Goal: Transaction & Acquisition: Purchase product/service

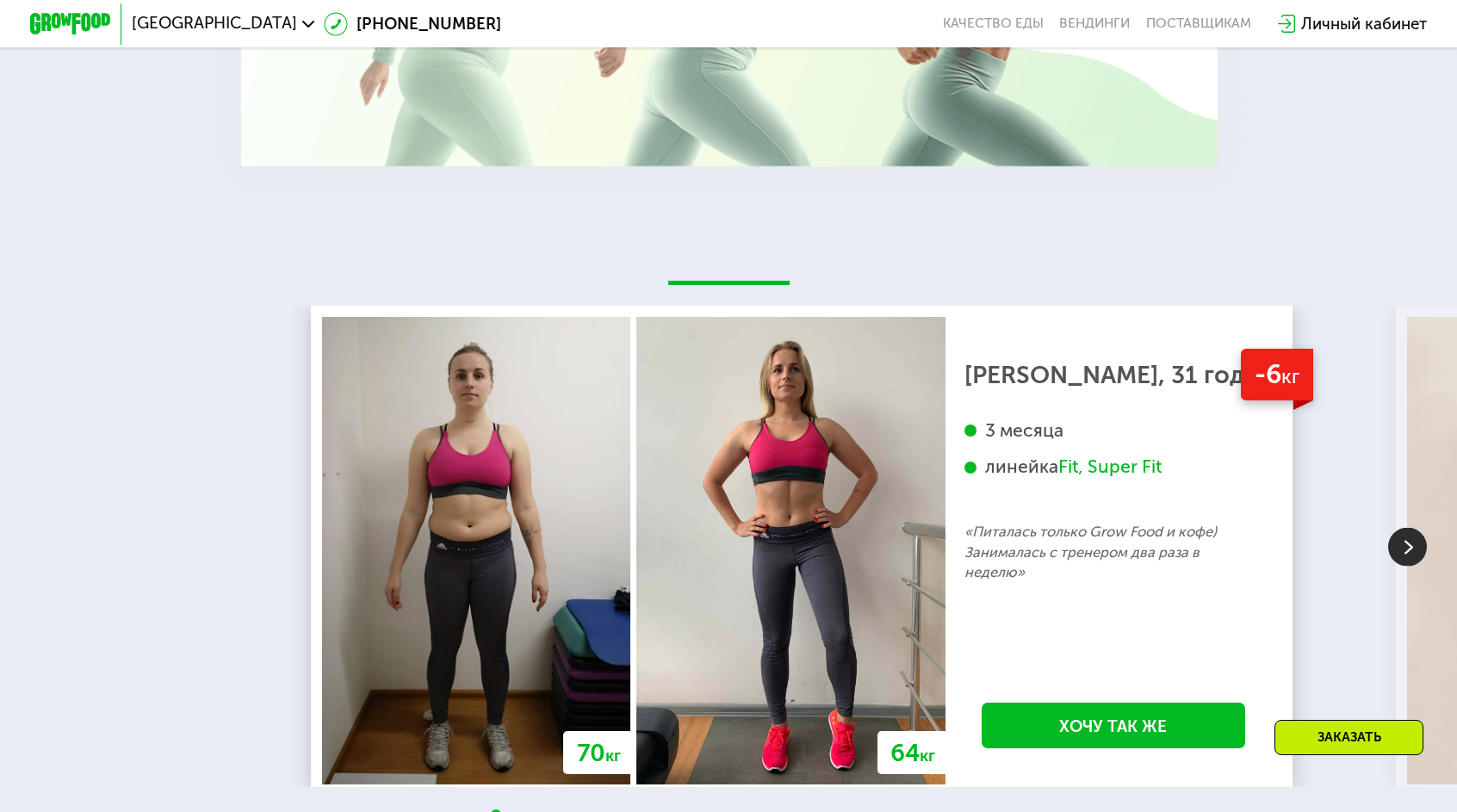
scroll to position [3006, 0]
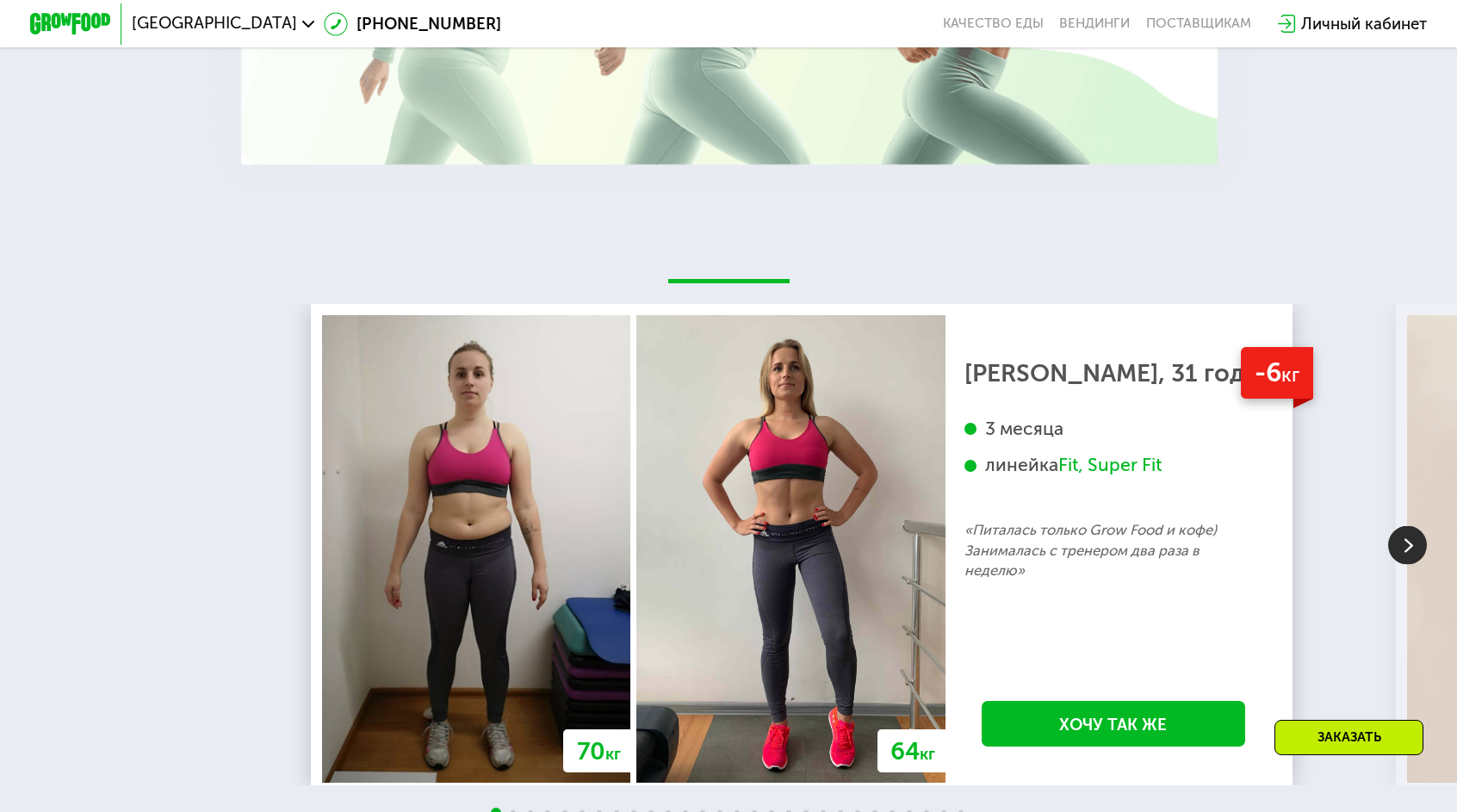
click at [1406, 525] on img at bounding box center [1407, 545] width 39 height 39
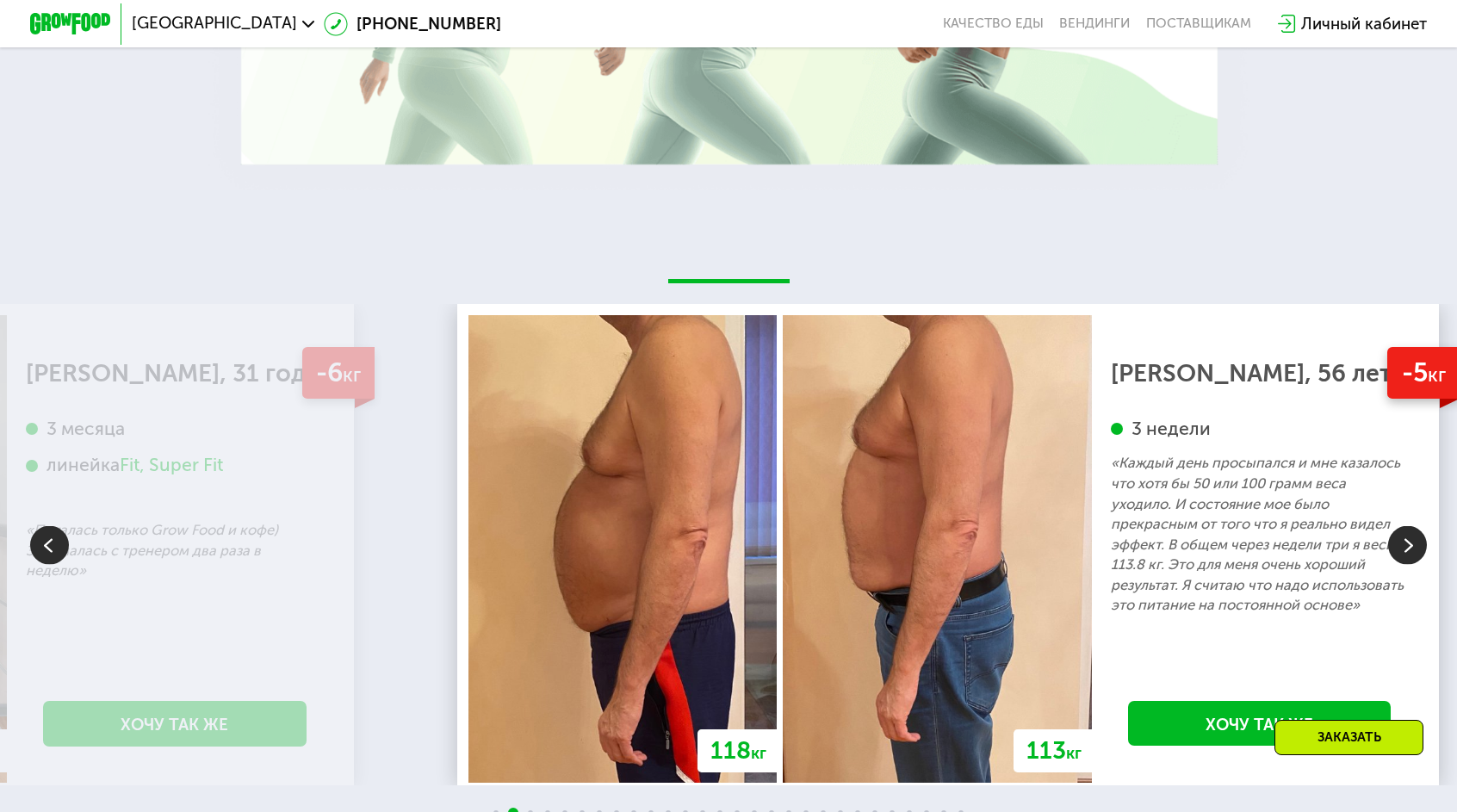
click at [1406, 525] on img at bounding box center [1407, 545] width 39 height 39
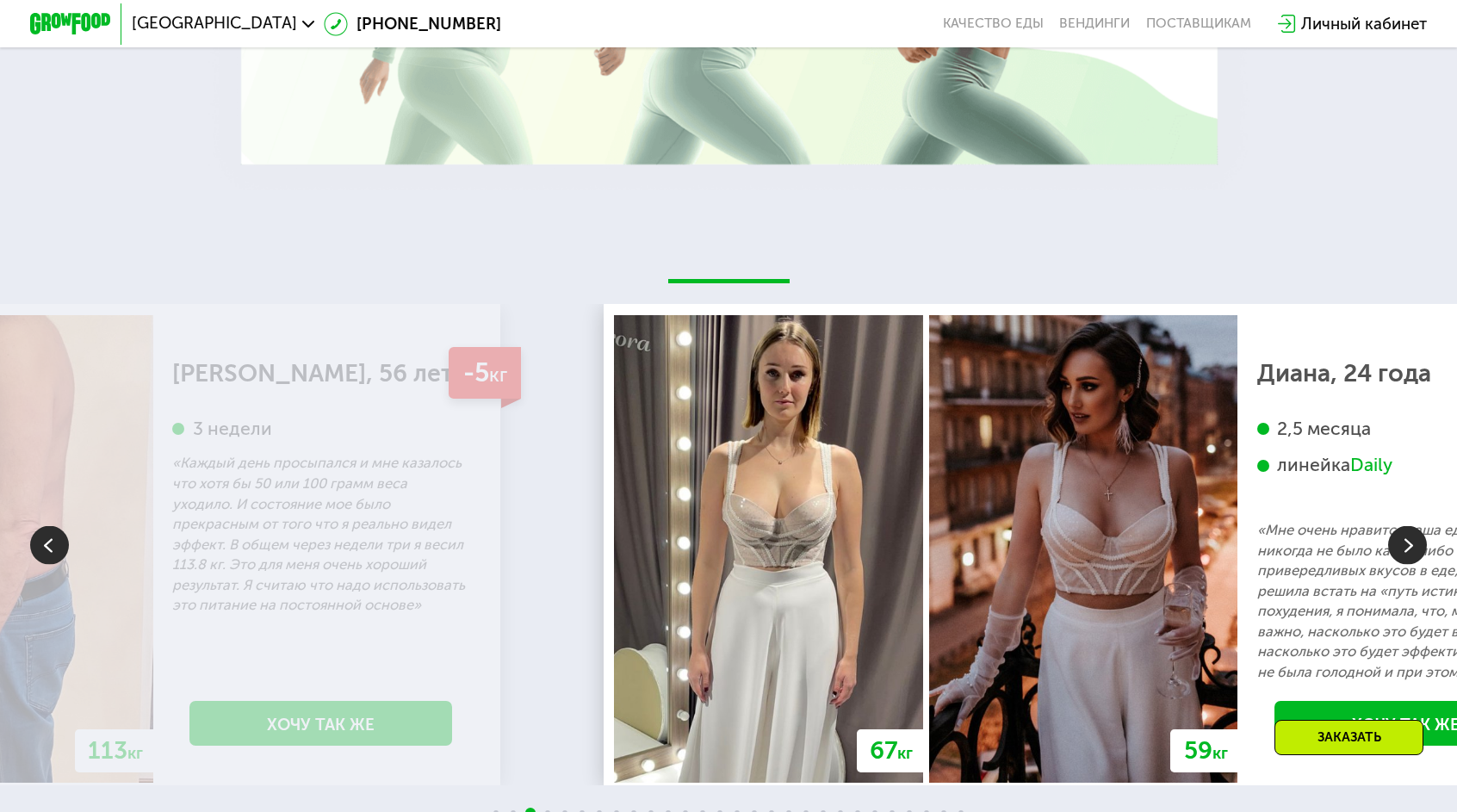
click at [1406, 525] on img at bounding box center [1407, 545] width 39 height 39
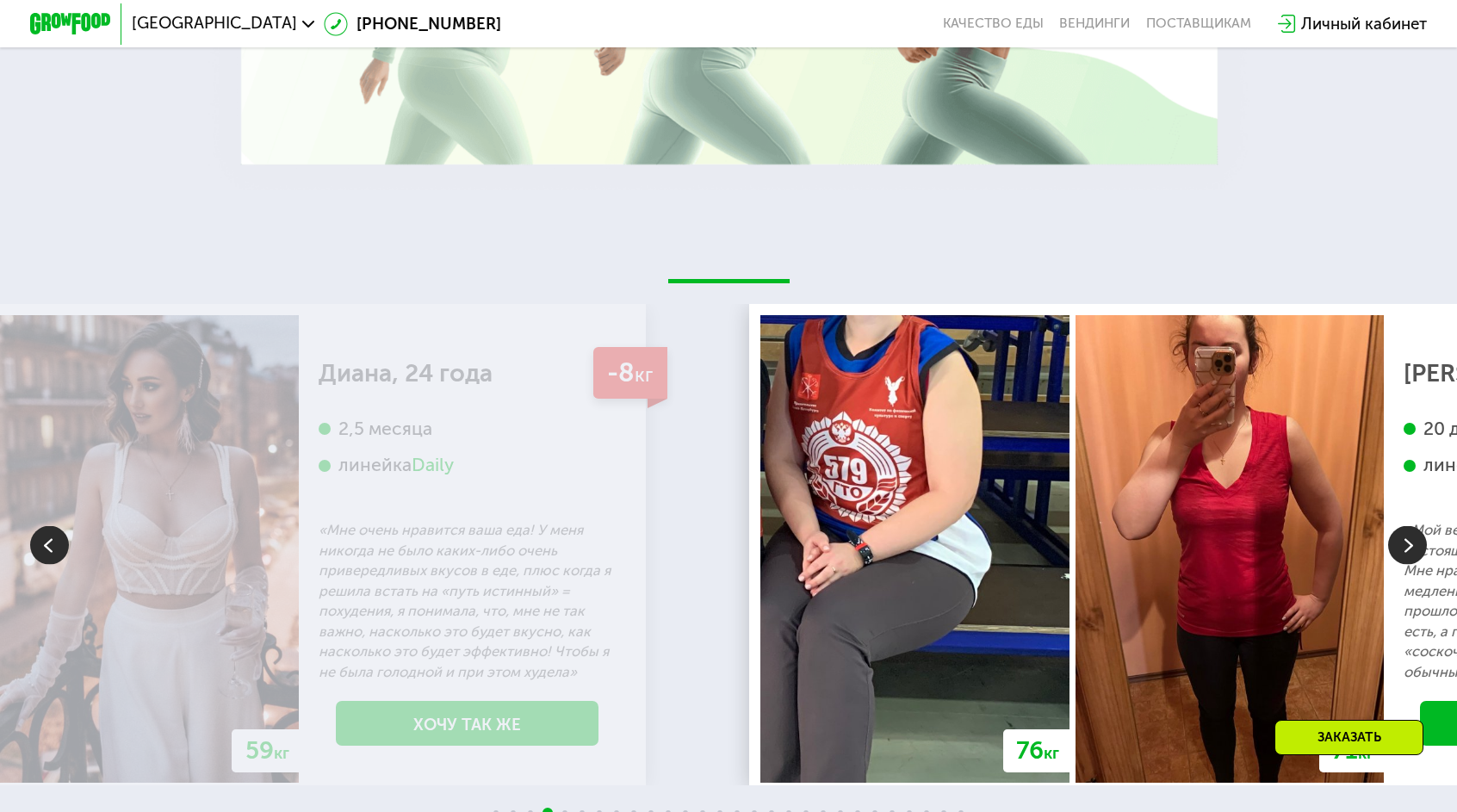
click at [1406, 525] on img at bounding box center [1407, 545] width 39 height 39
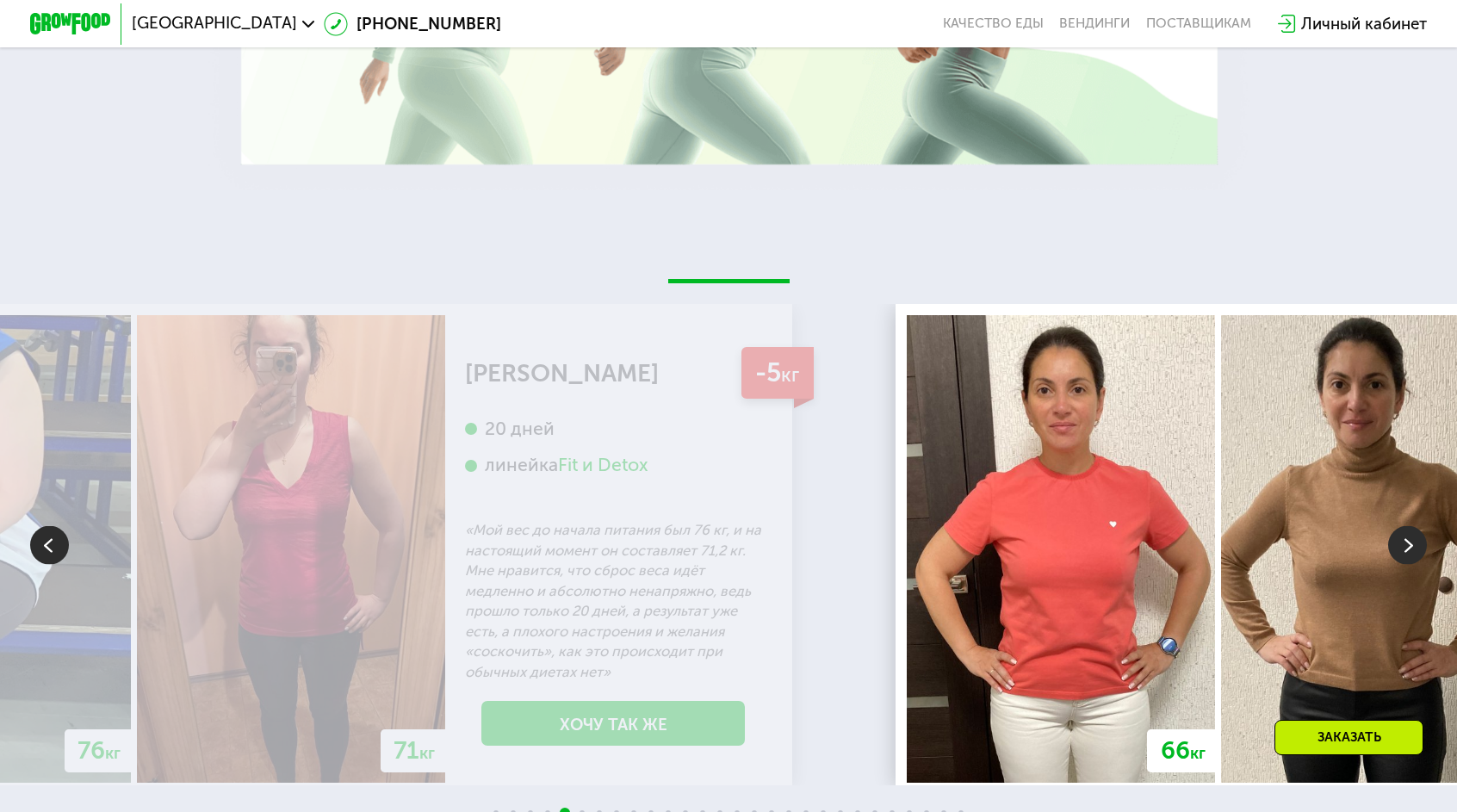
click at [1406, 525] on img at bounding box center [1407, 545] width 39 height 39
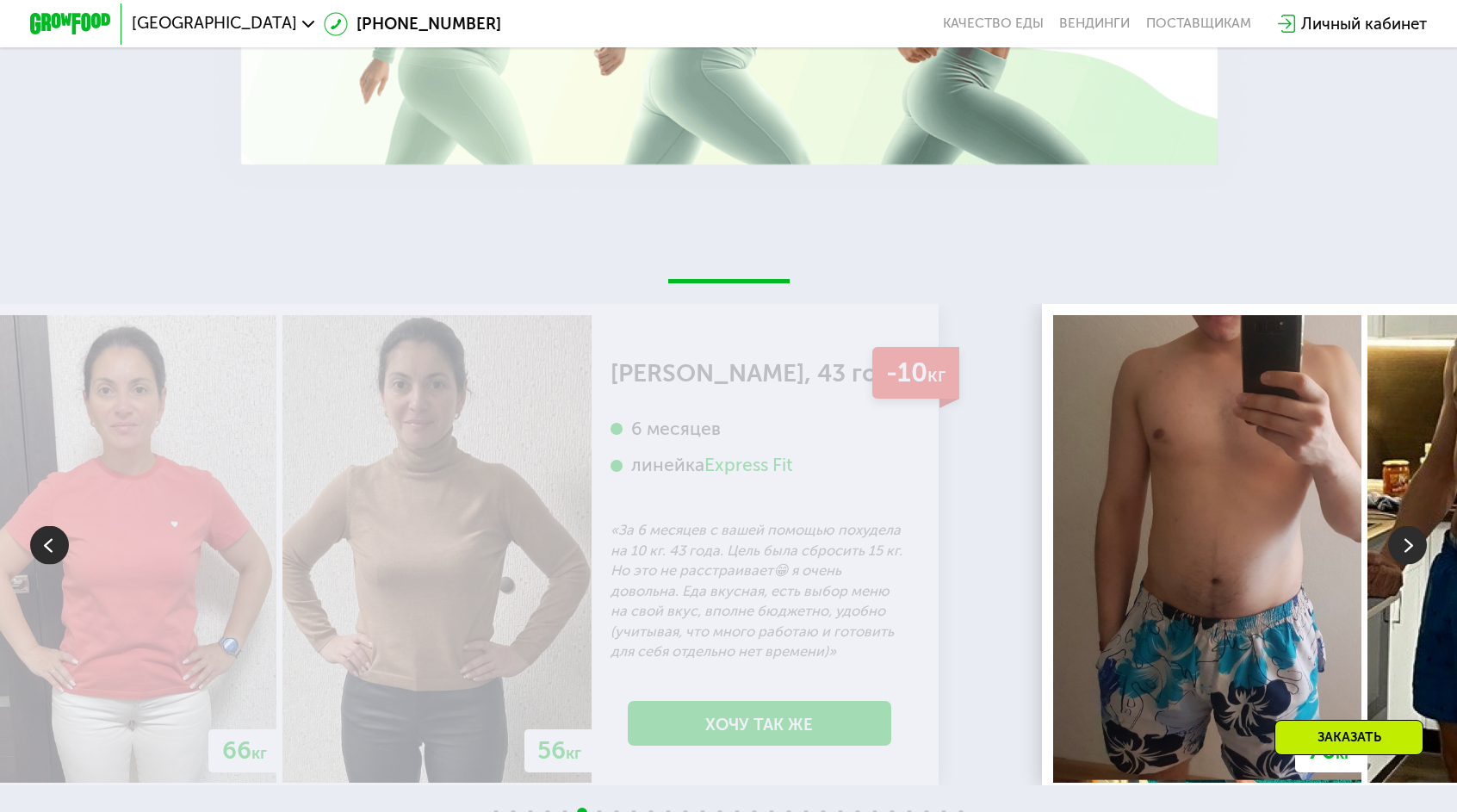
click at [1406, 525] on img at bounding box center [1407, 545] width 39 height 39
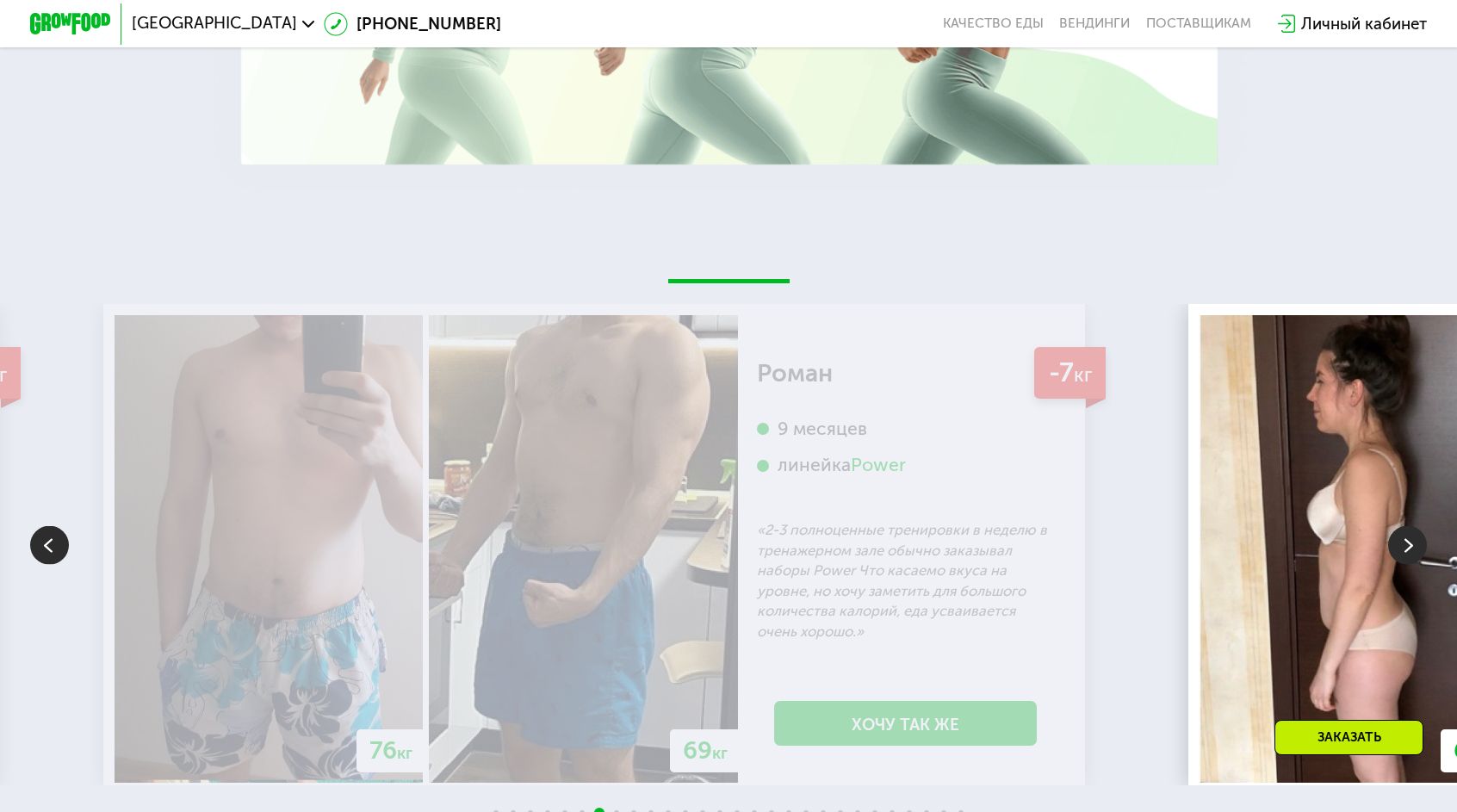
click at [1406, 525] on img at bounding box center [1407, 545] width 39 height 39
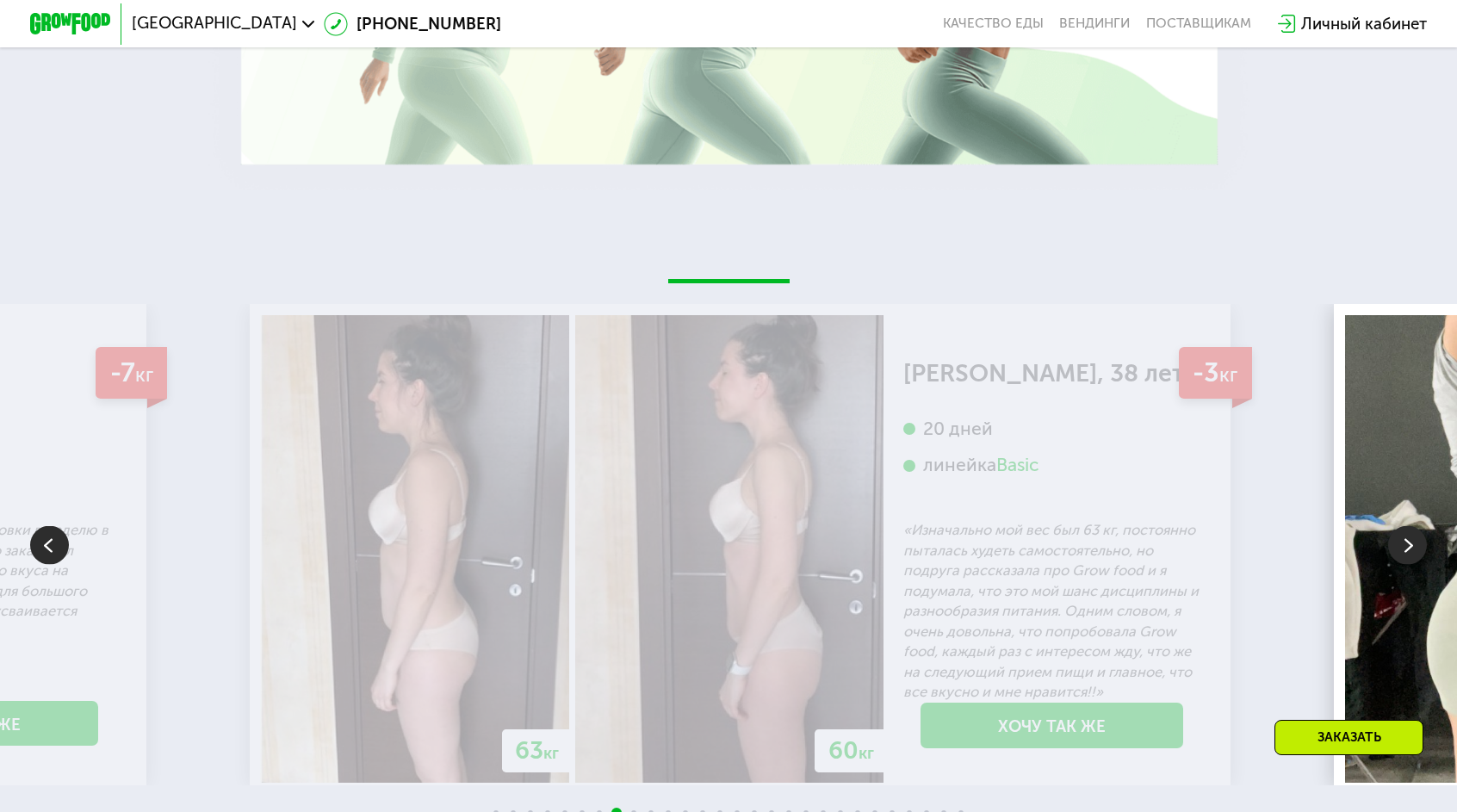
click at [1406, 525] on img at bounding box center [1407, 545] width 39 height 39
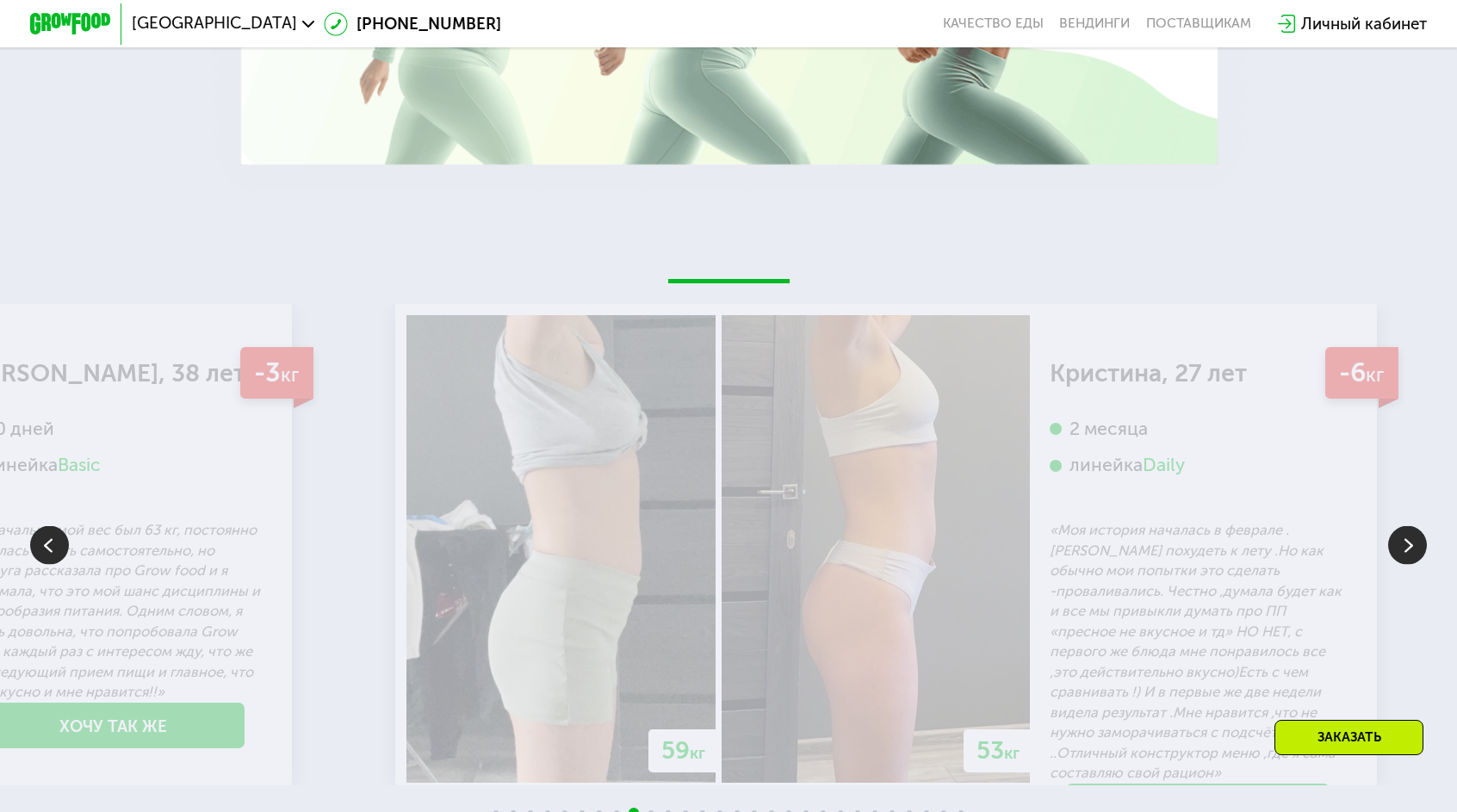
click at [1406, 525] on img at bounding box center [1407, 545] width 39 height 39
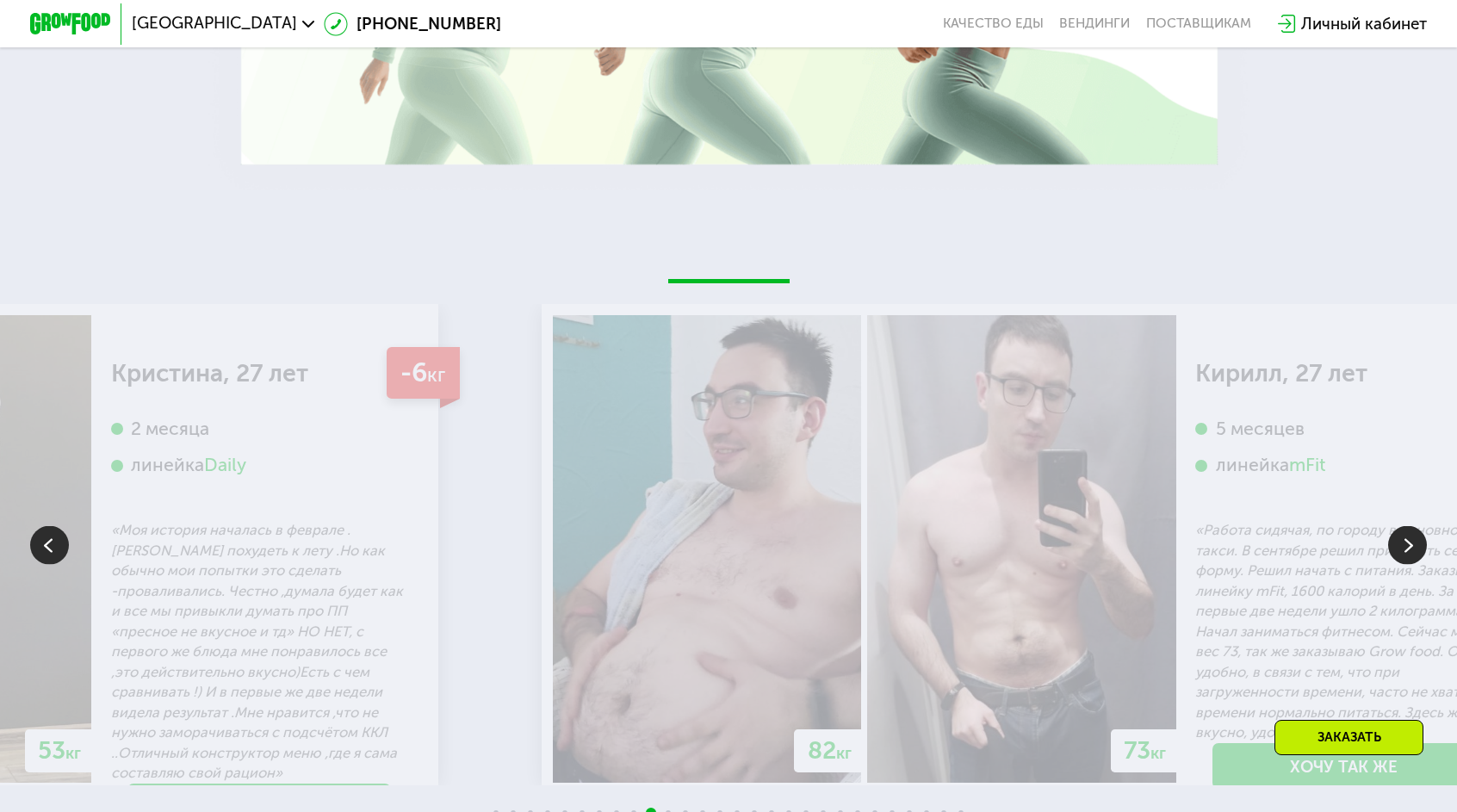
click at [1406, 525] on img at bounding box center [1407, 545] width 39 height 39
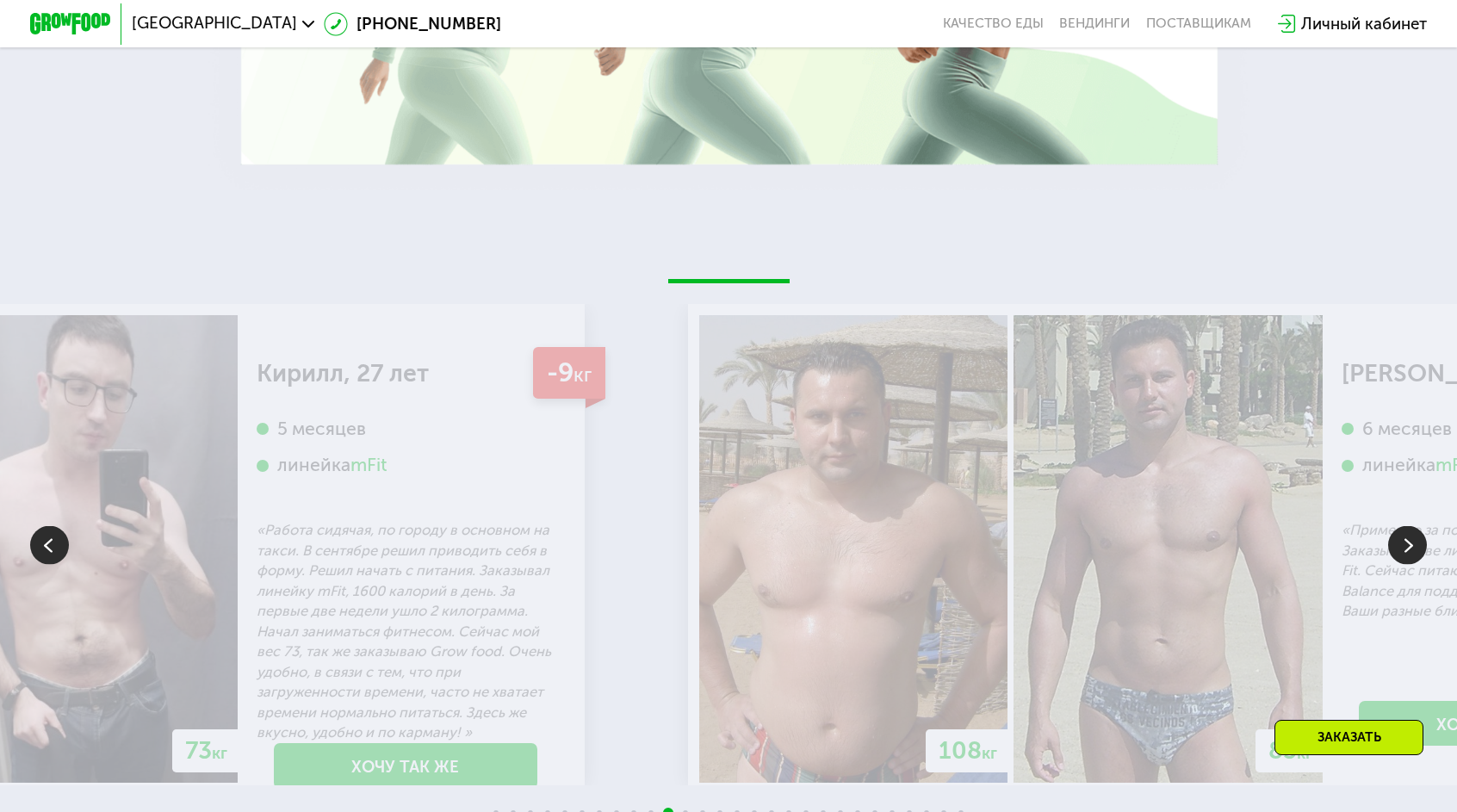
click at [40, 525] on img at bounding box center [50, 545] width 39 height 39
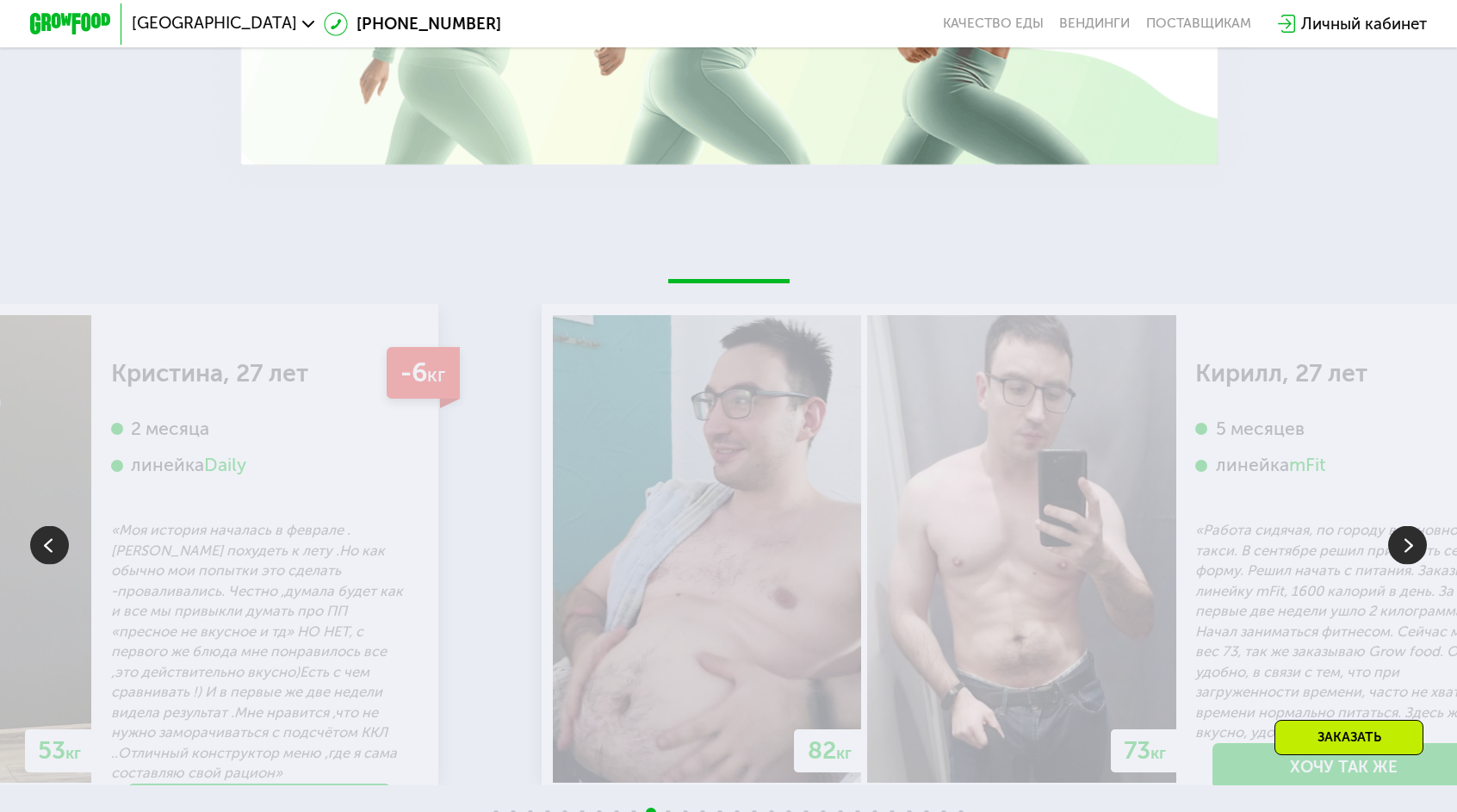
click at [1409, 525] on img at bounding box center [1407, 545] width 39 height 39
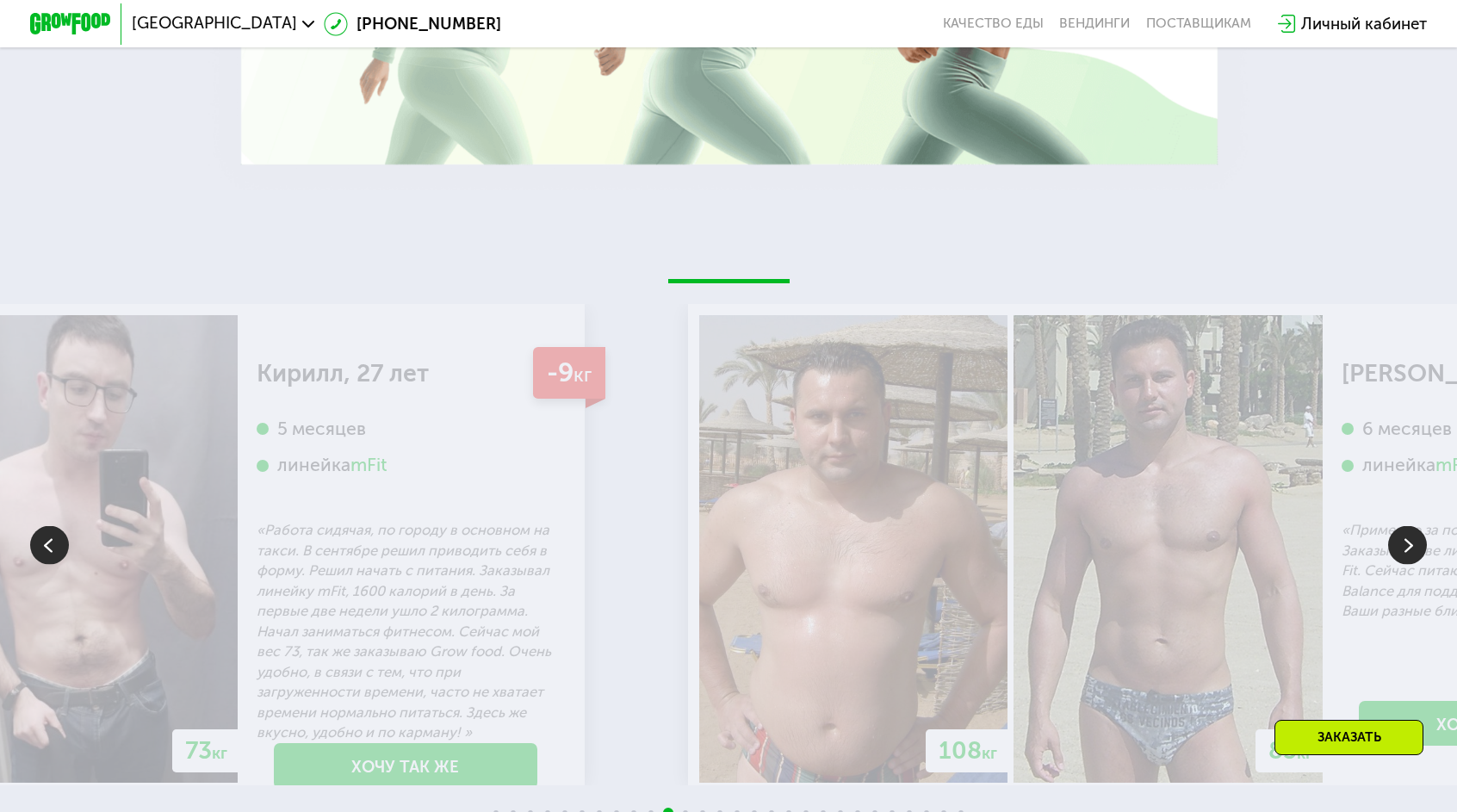
click at [1409, 525] on img at bounding box center [1407, 545] width 39 height 39
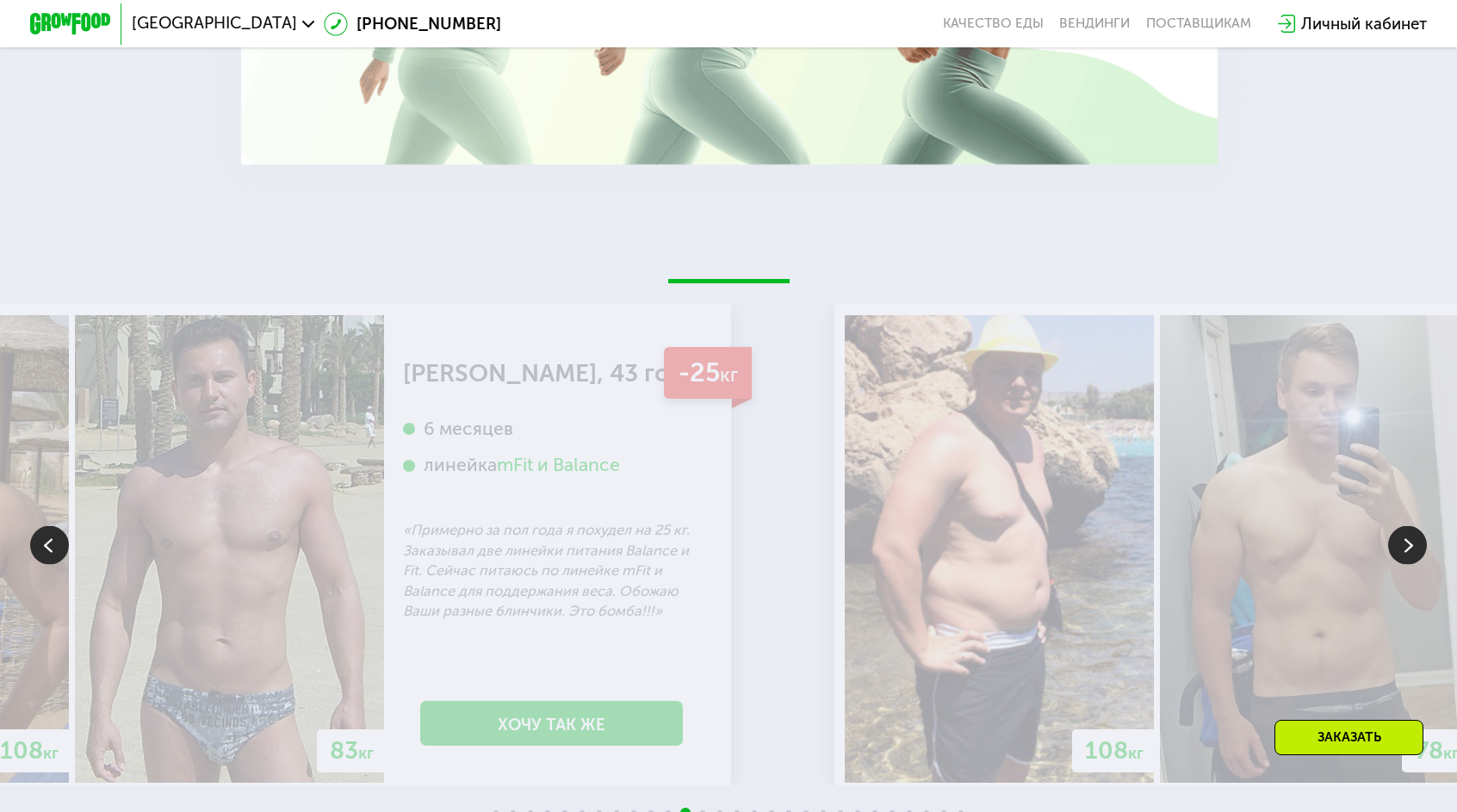
click at [1409, 525] on img at bounding box center [1407, 545] width 39 height 39
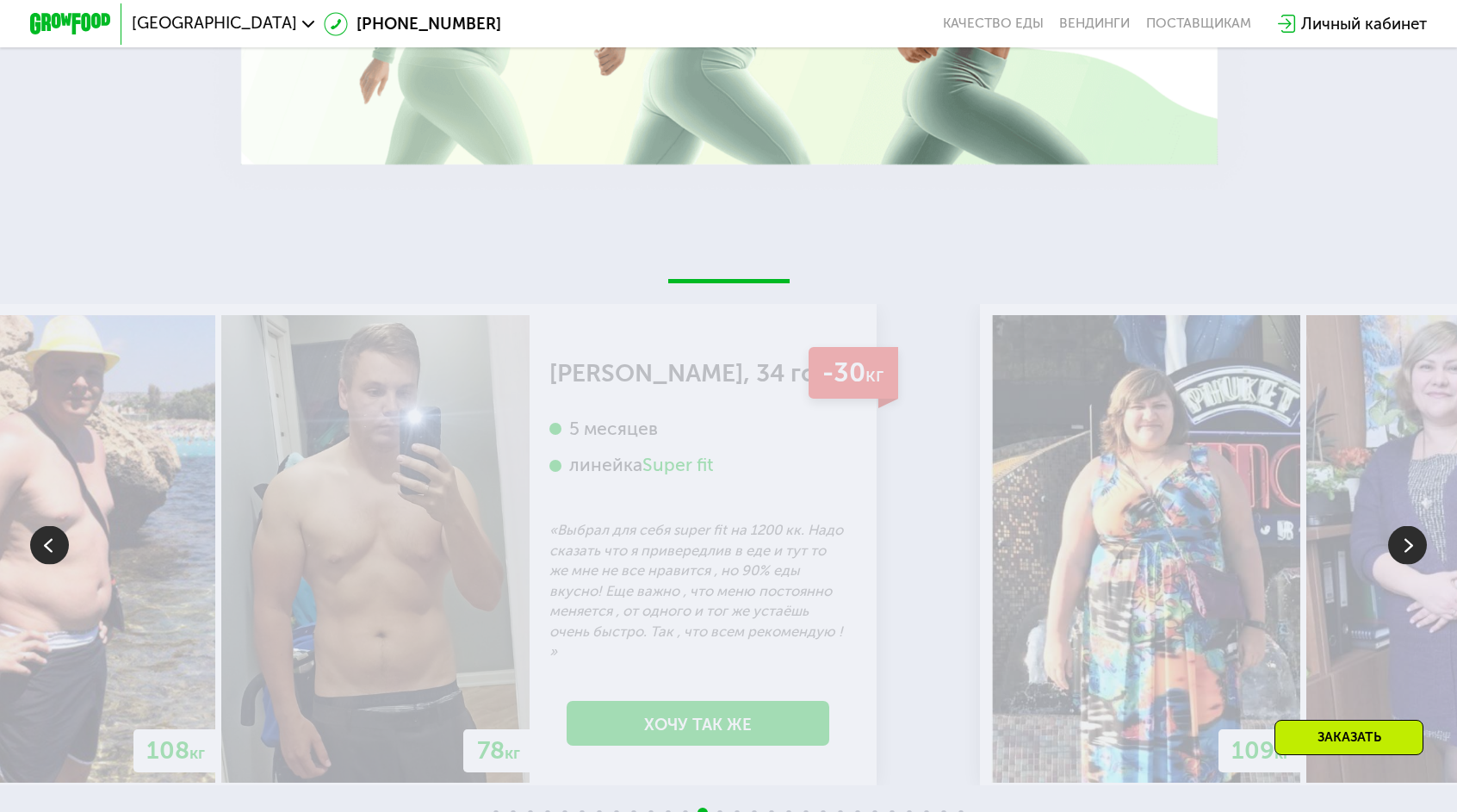
click at [1409, 525] on img at bounding box center [1407, 545] width 39 height 39
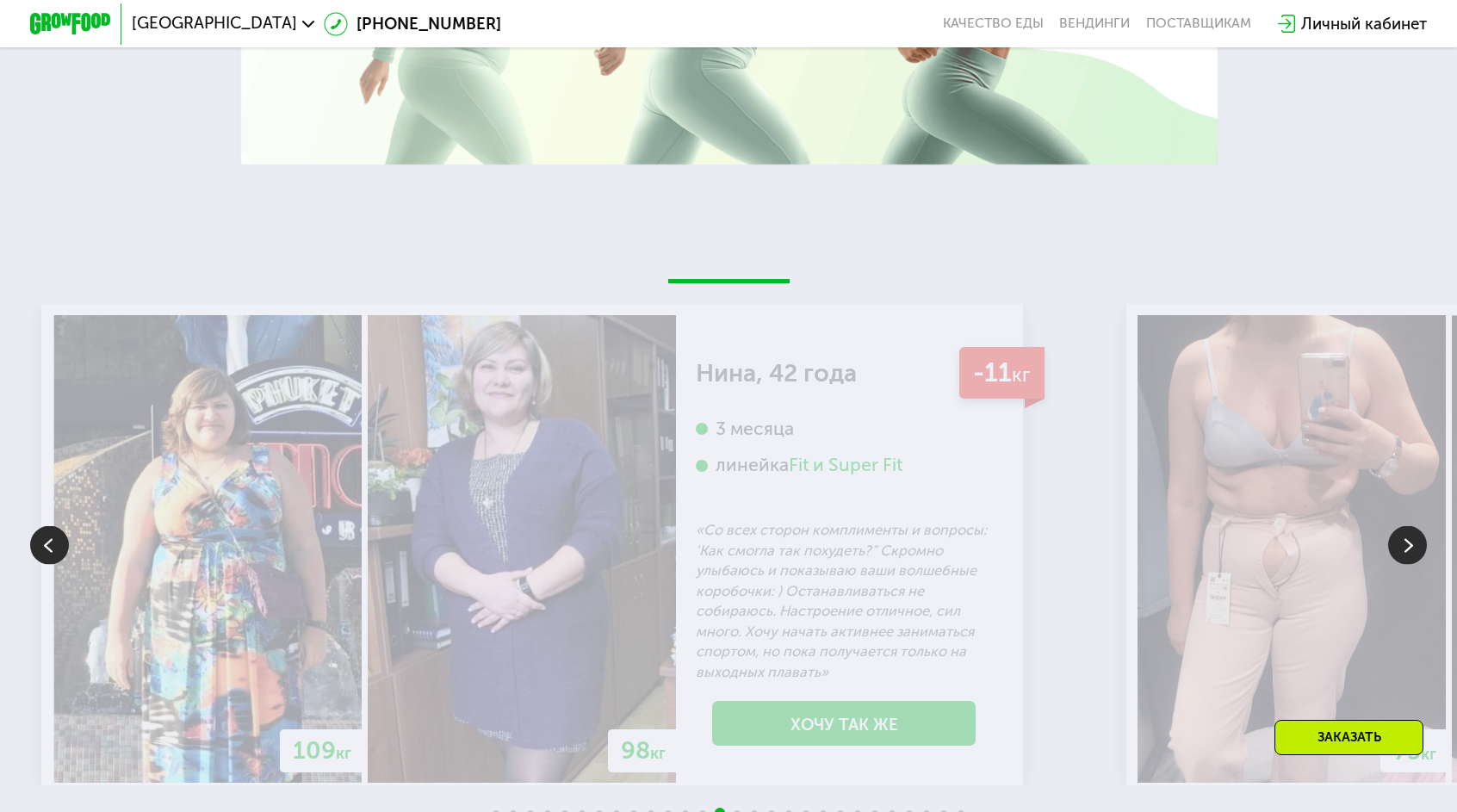
click at [1409, 525] on img at bounding box center [1407, 545] width 39 height 39
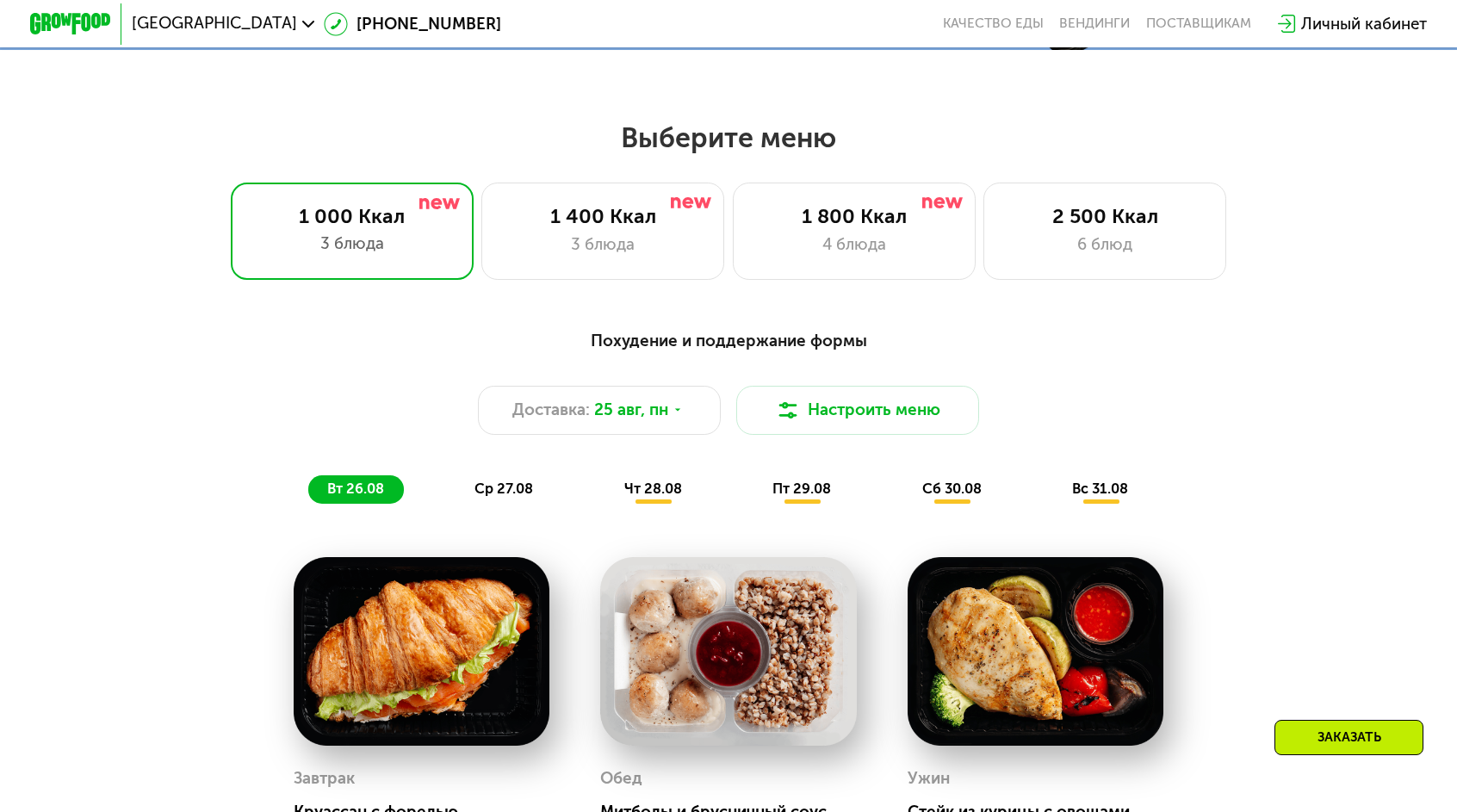
scroll to position [766, 0]
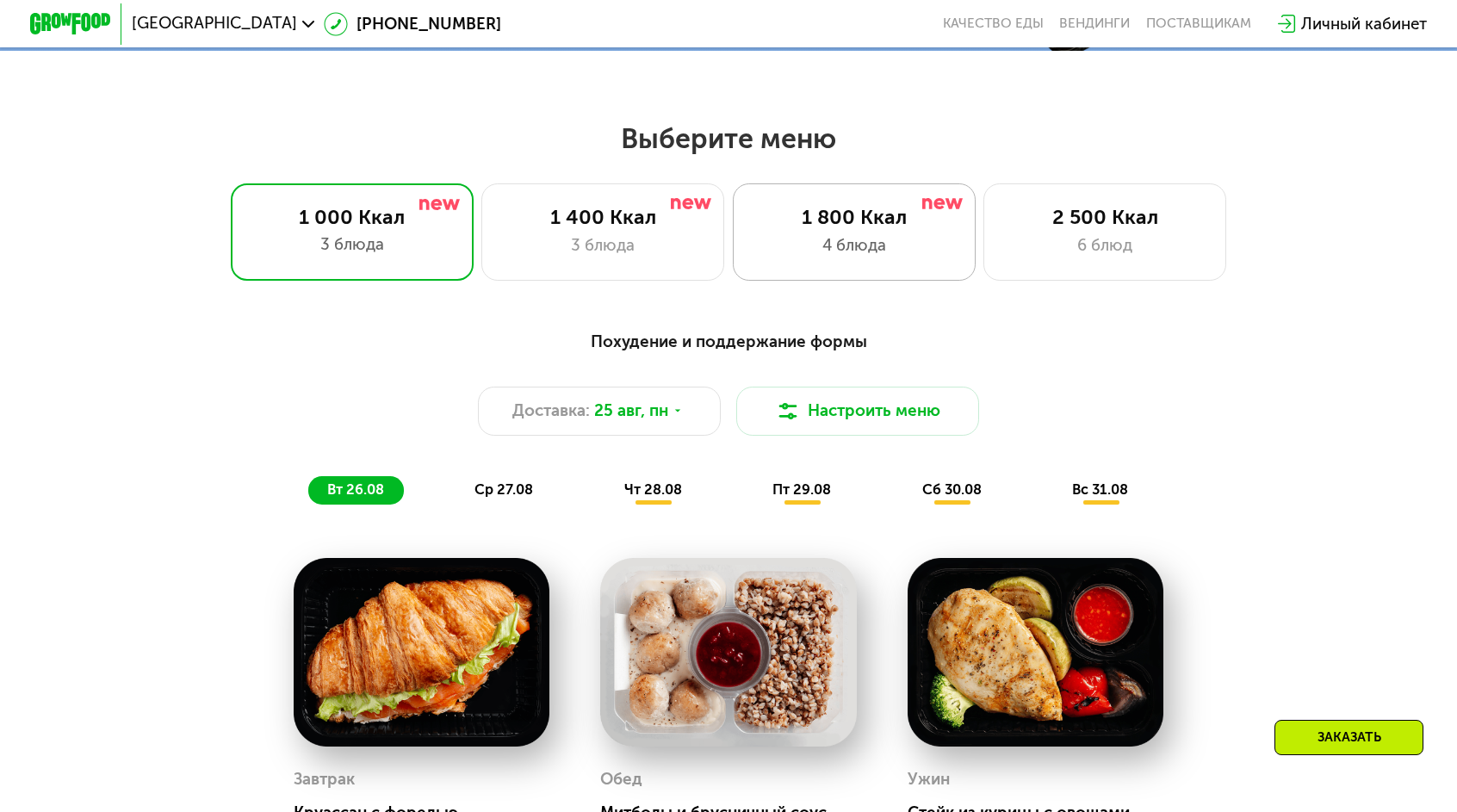
click at [831, 233] on div "4 блюда" at bounding box center [854, 245] width 200 height 24
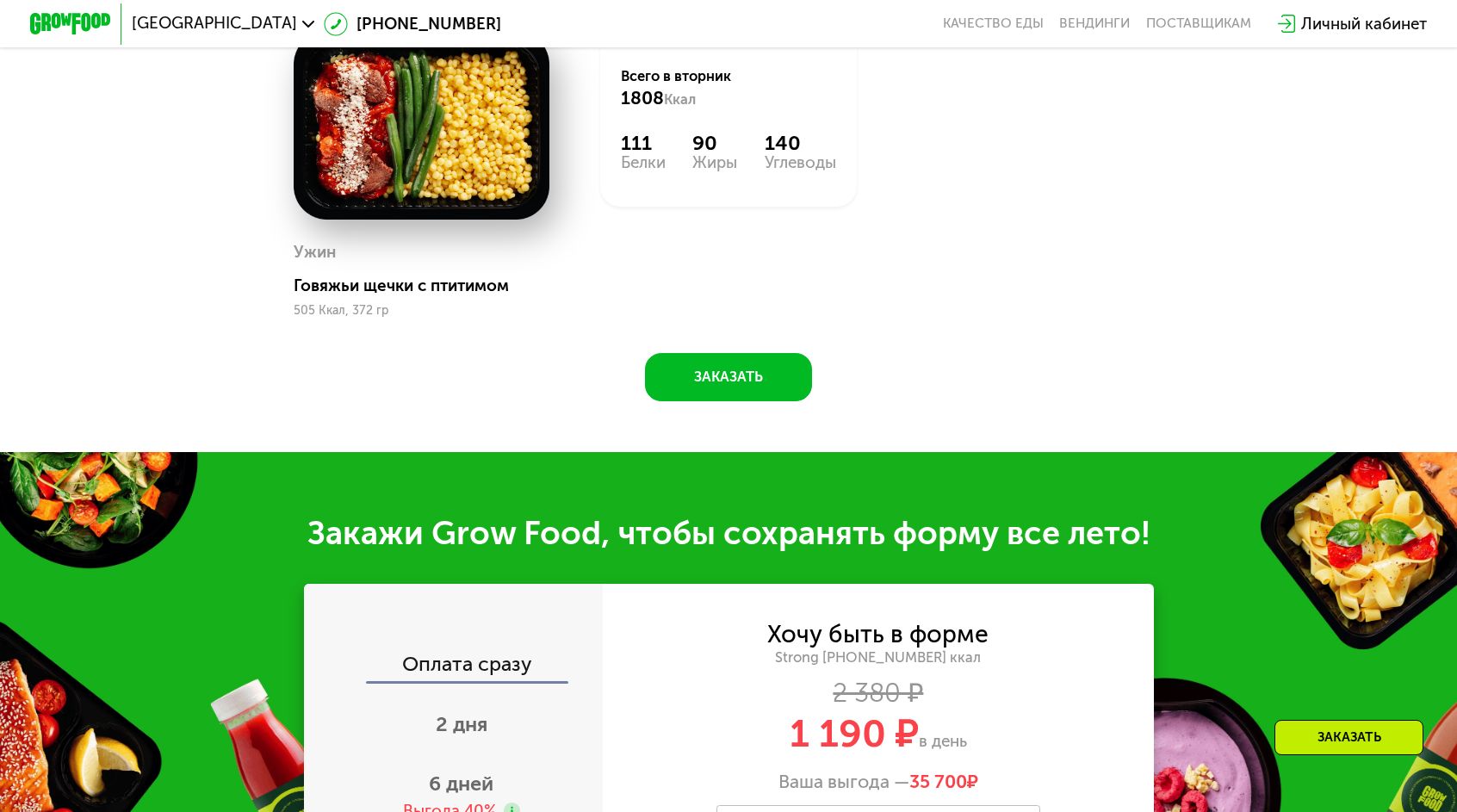
scroll to position [1626, 0]
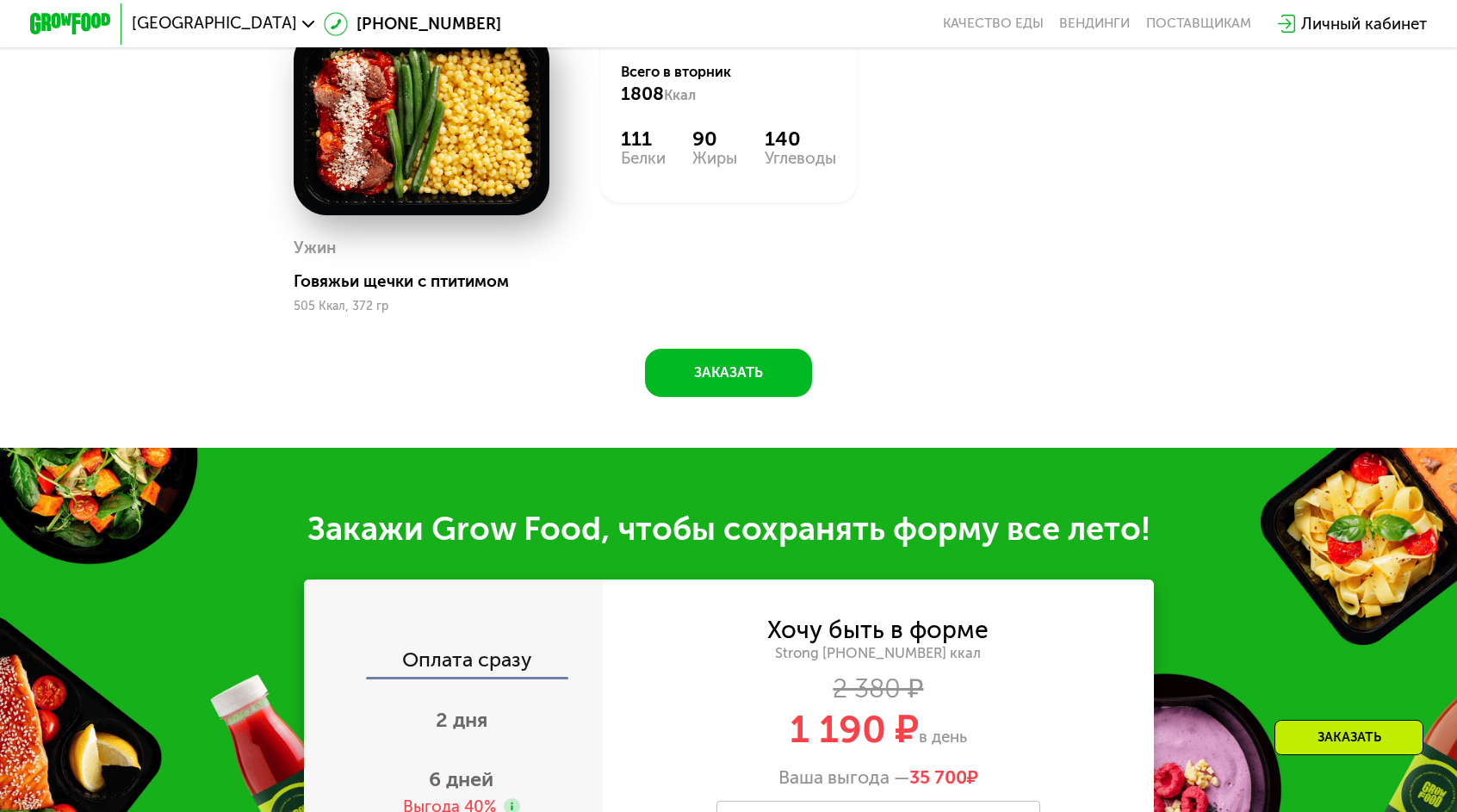
click at [520, 795] on div "Выгода 40%" at bounding box center [461, 806] width 117 height 22
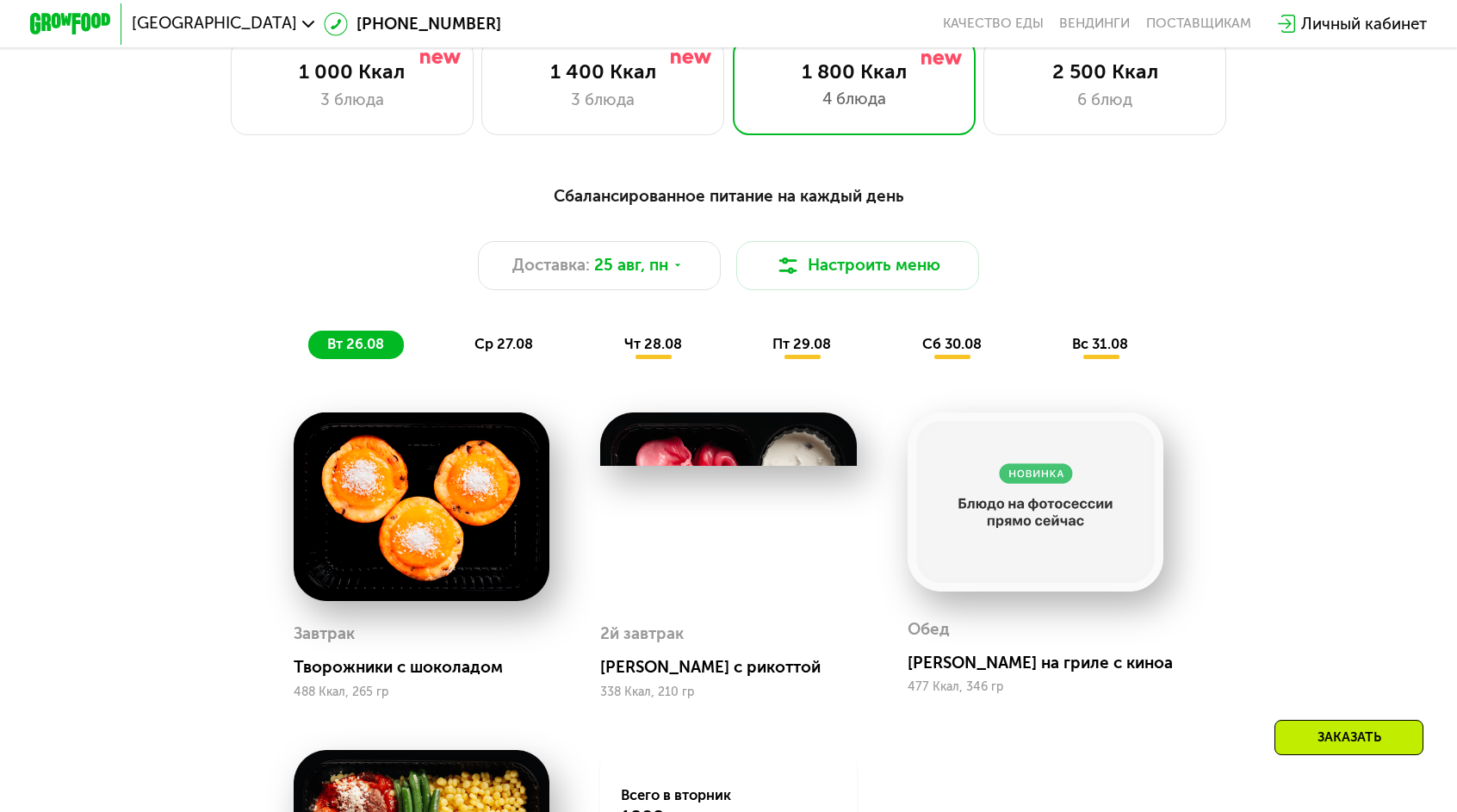
scroll to position [851, 0]
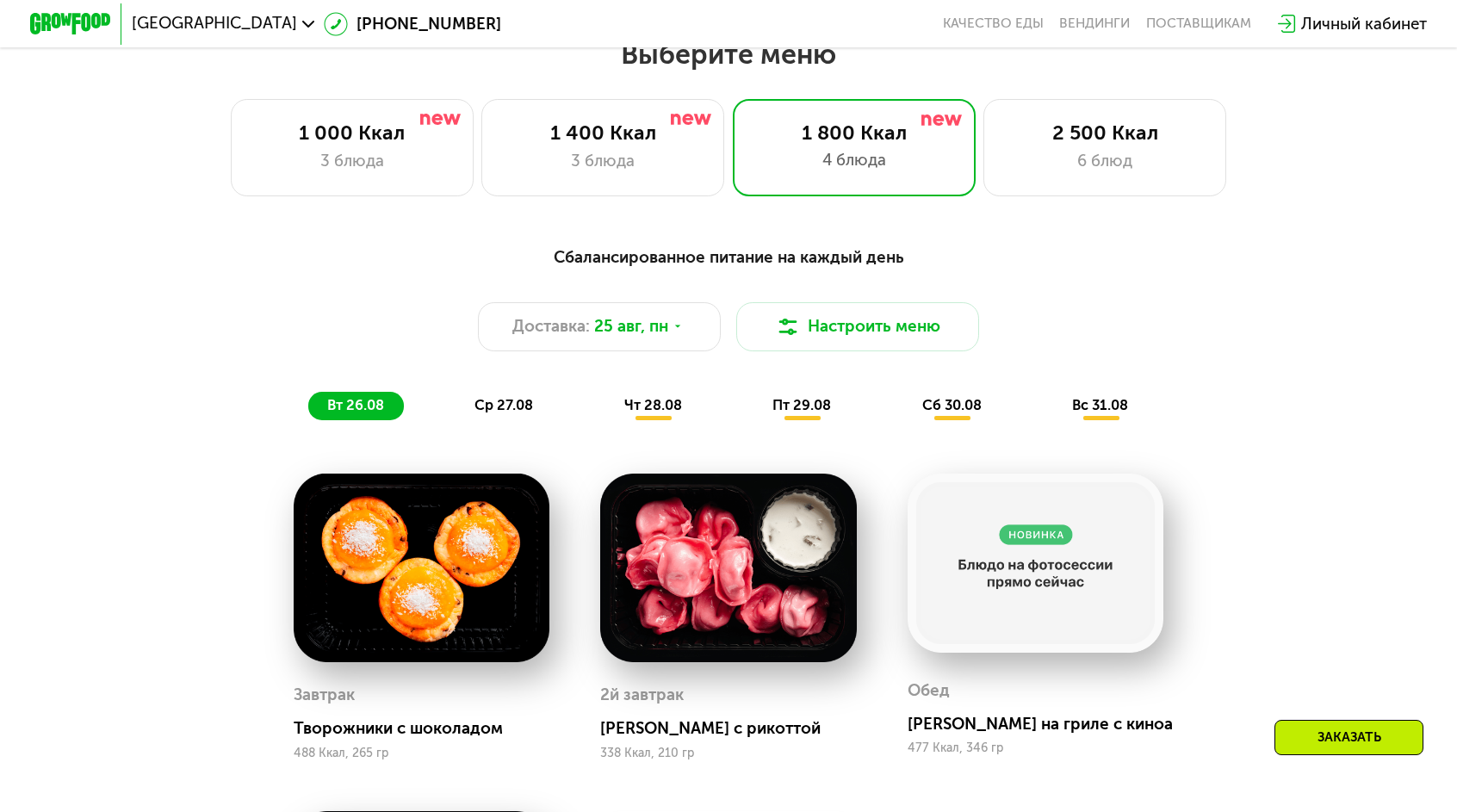
click at [533, 397] on span "ср 27.08" at bounding box center [504, 405] width 58 height 17
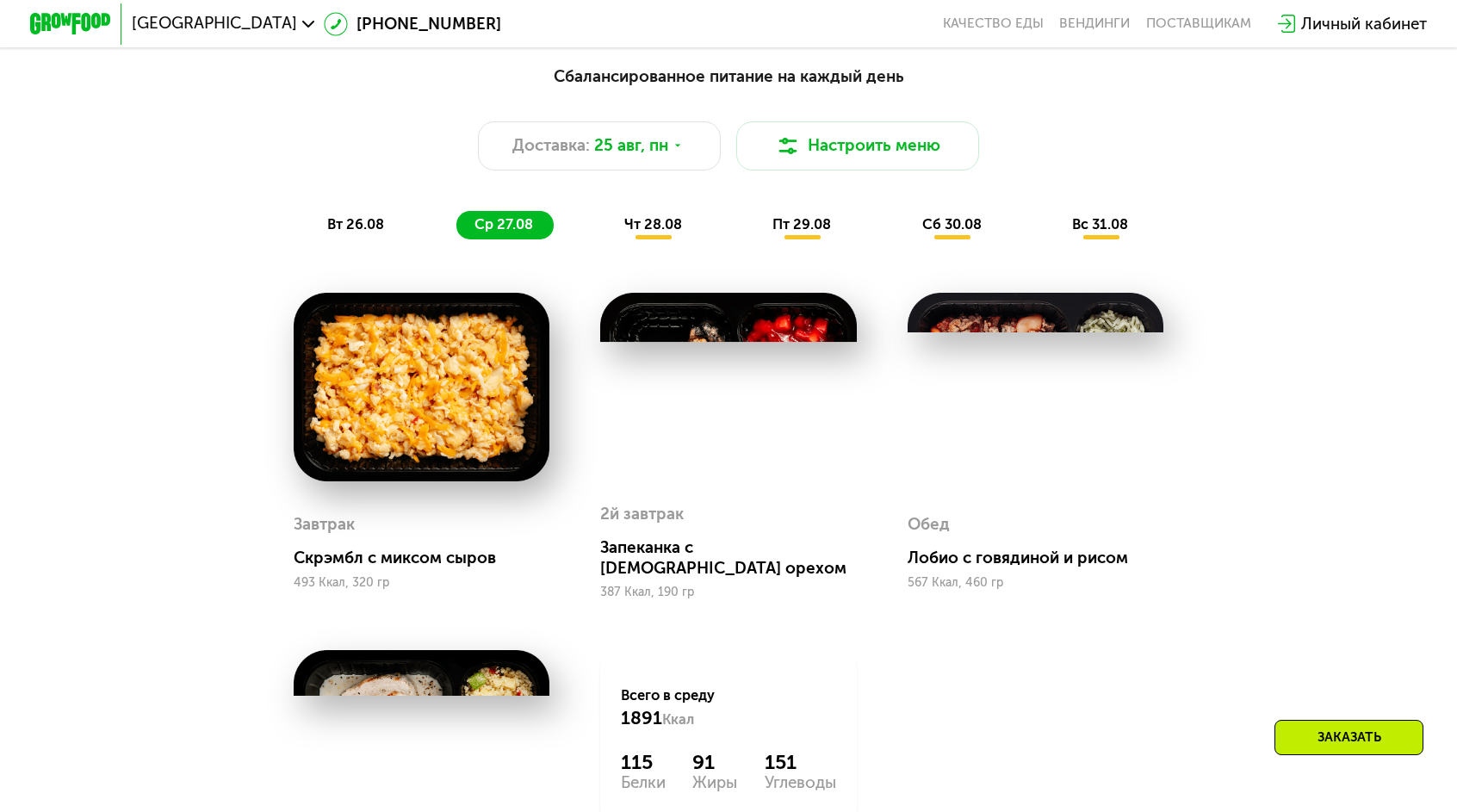
scroll to position [1023, 0]
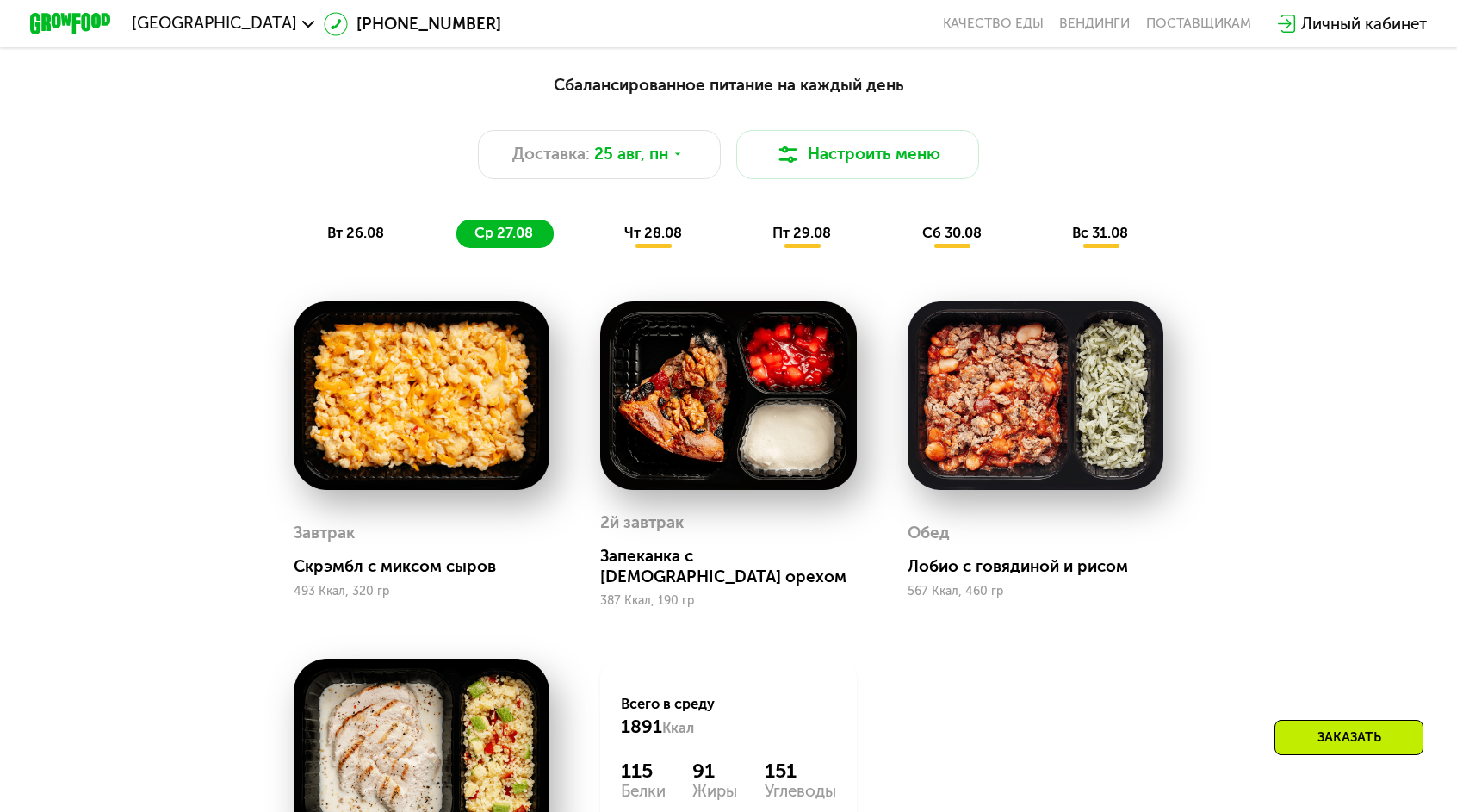
click at [755, 220] on div "чт 28.08" at bounding box center [803, 233] width 97 height 28
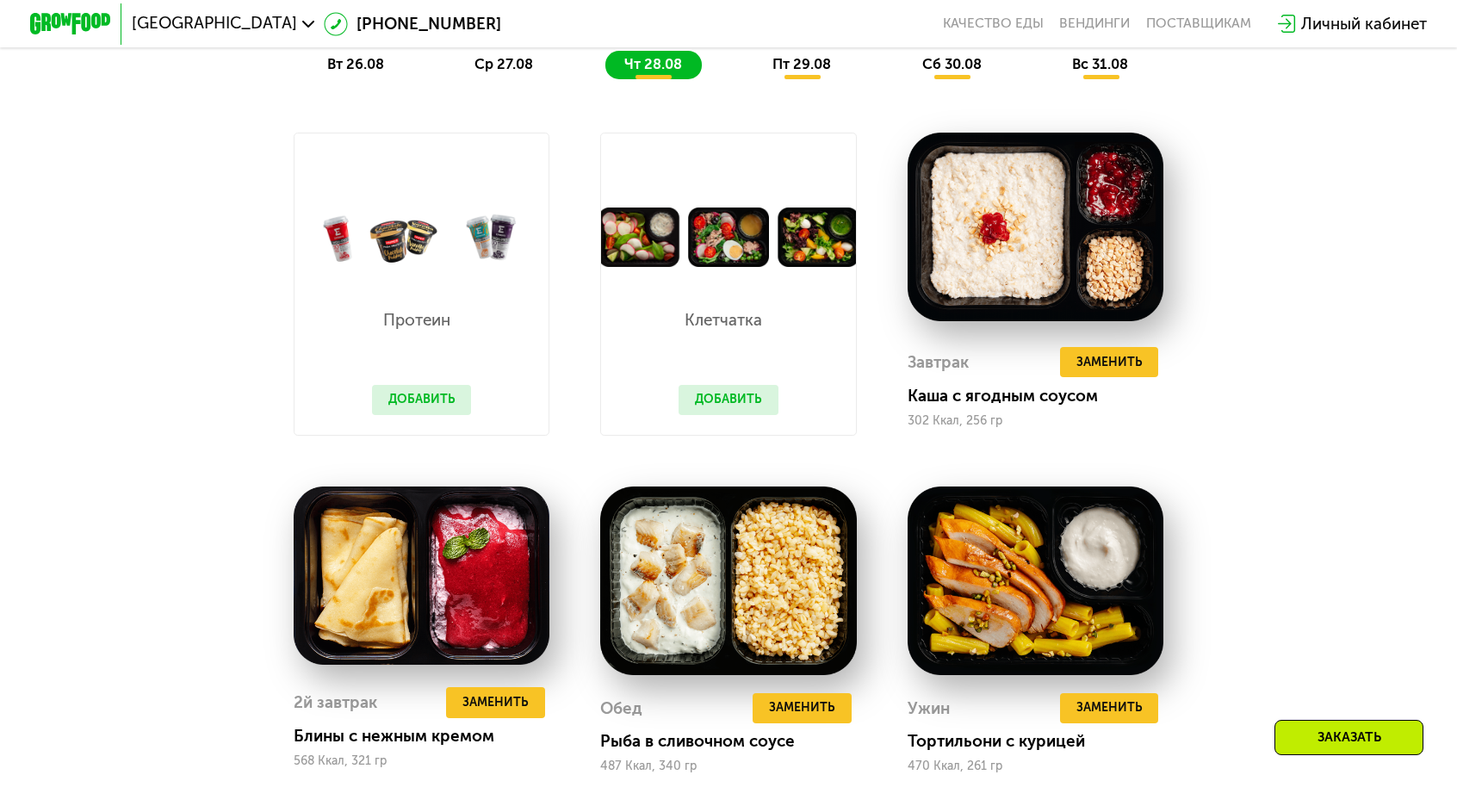
scroll to position [1195, 0]
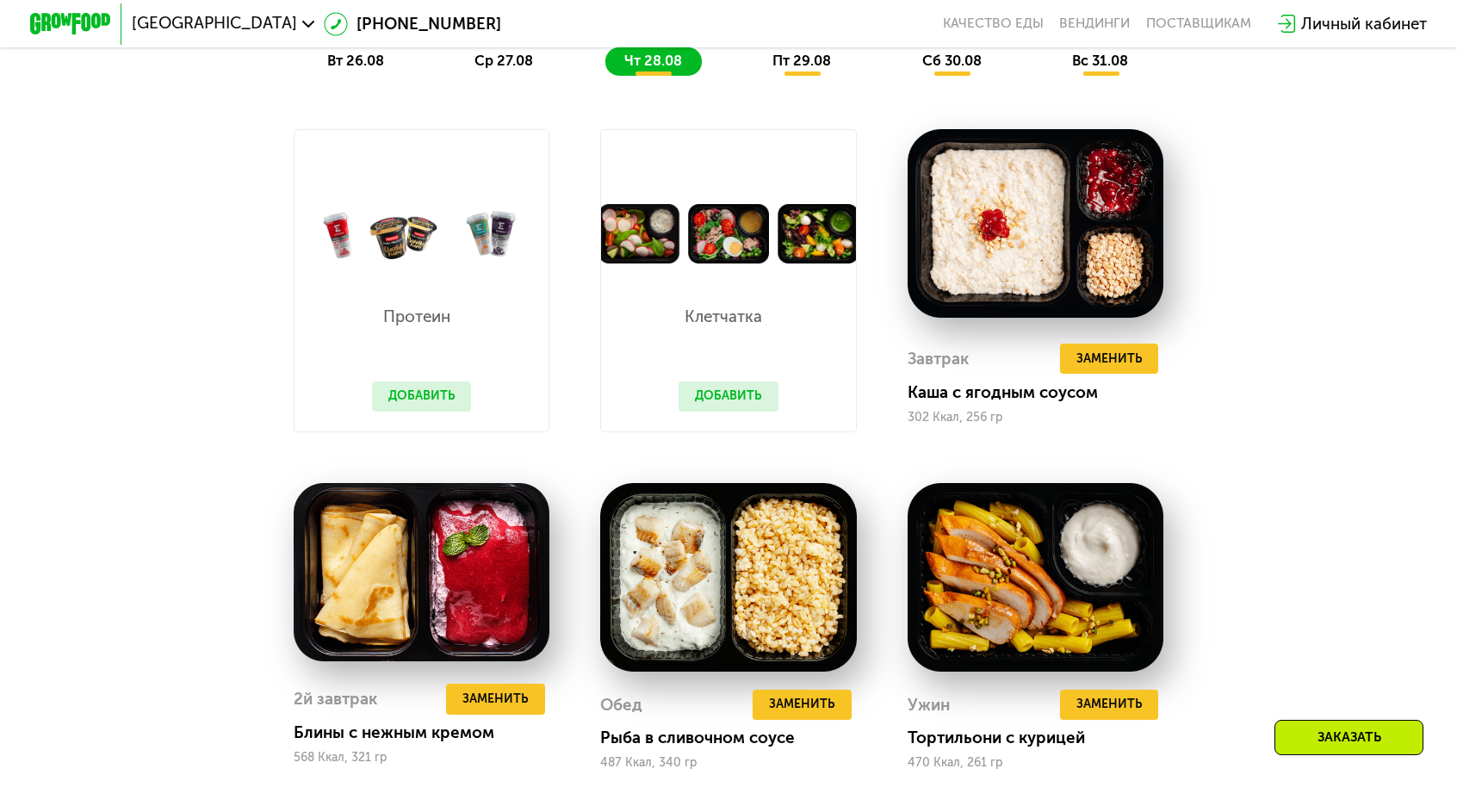
click at [472, 381] on button "Добавить" at bounding box center [422, 396] width 100 height 30
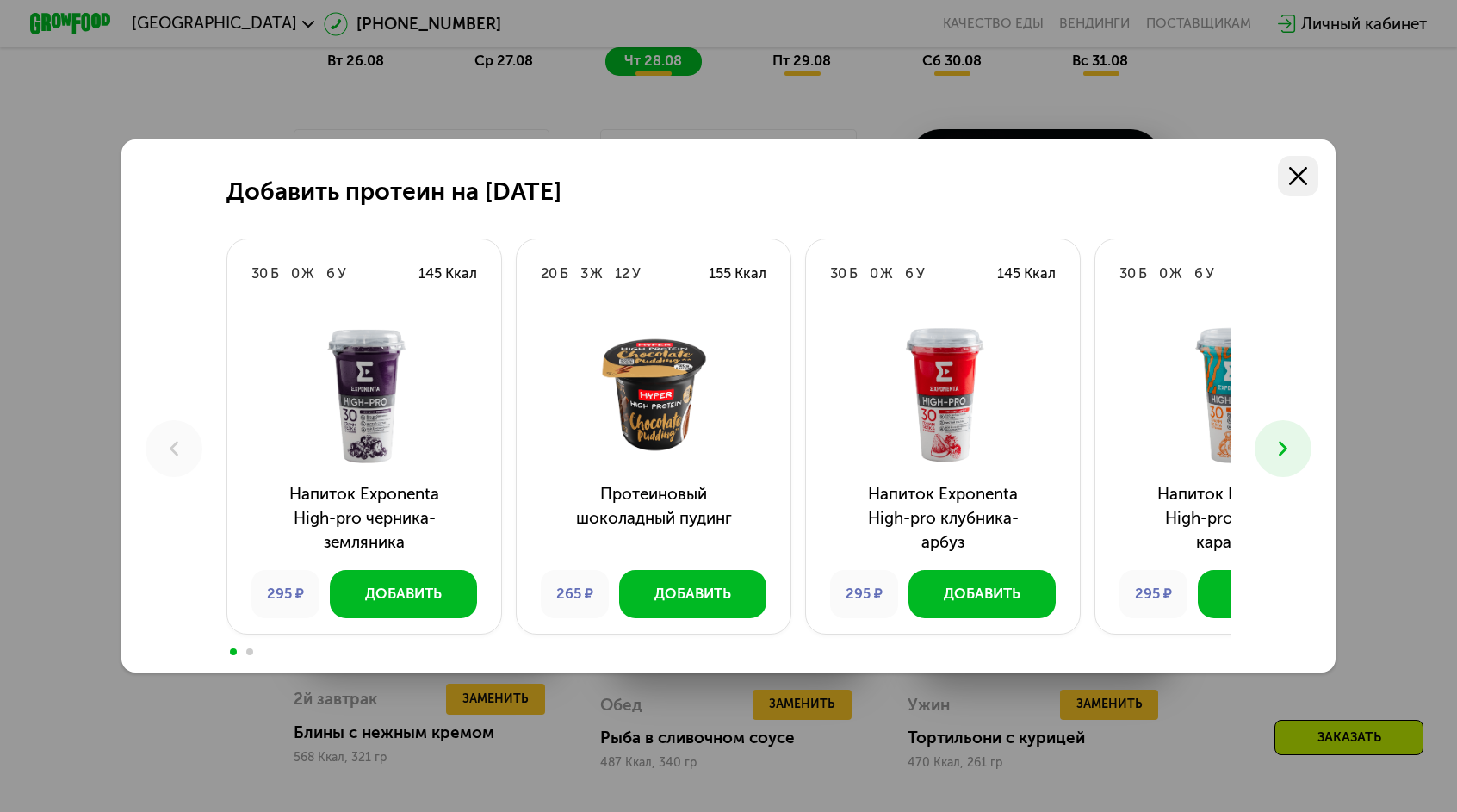
click at [1290, 185] on use at bounding box center [1298, 176] width 18 height 18
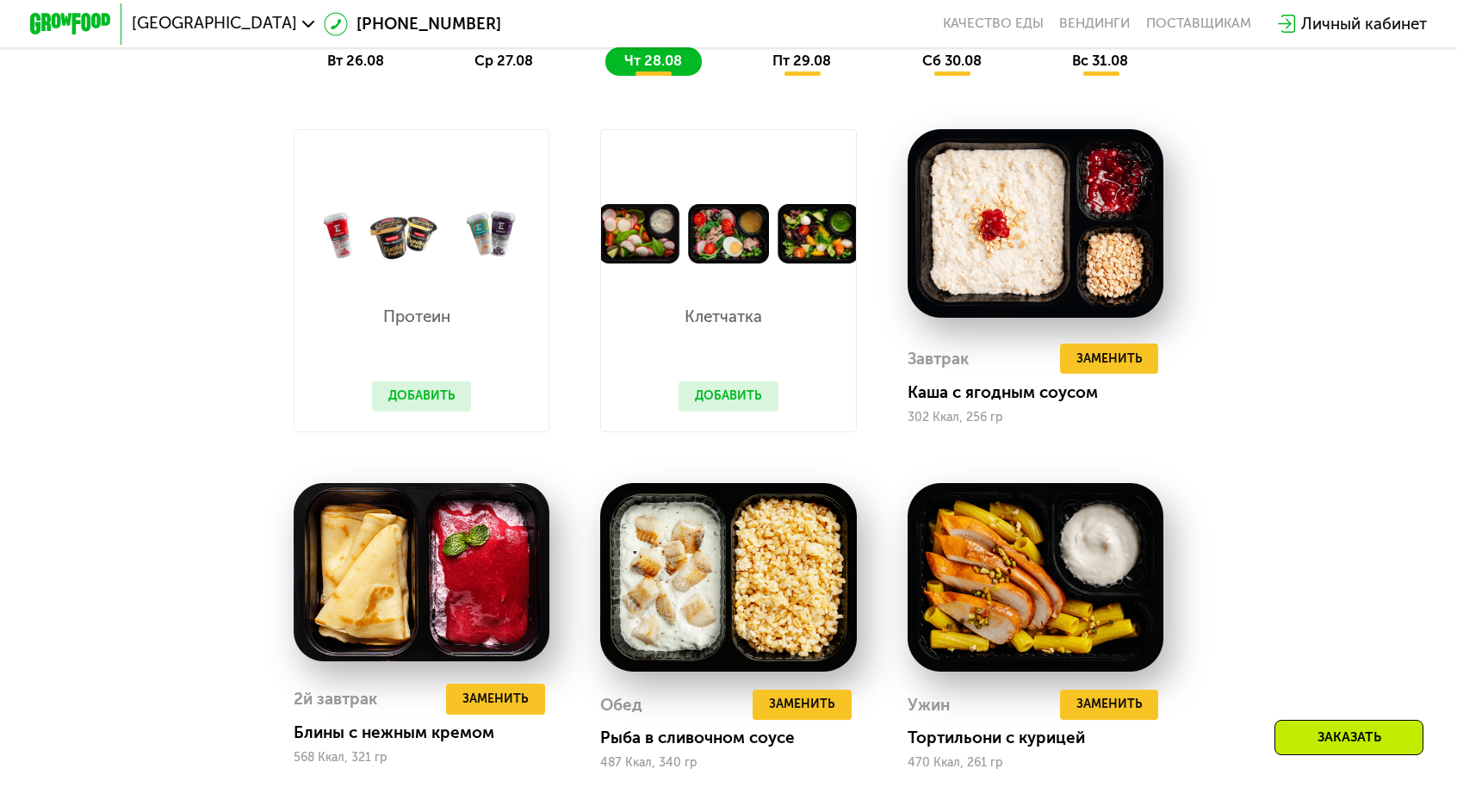
click at [723, 381] on button "Добавить" at bounding box center [728, 396] width 100 height 30
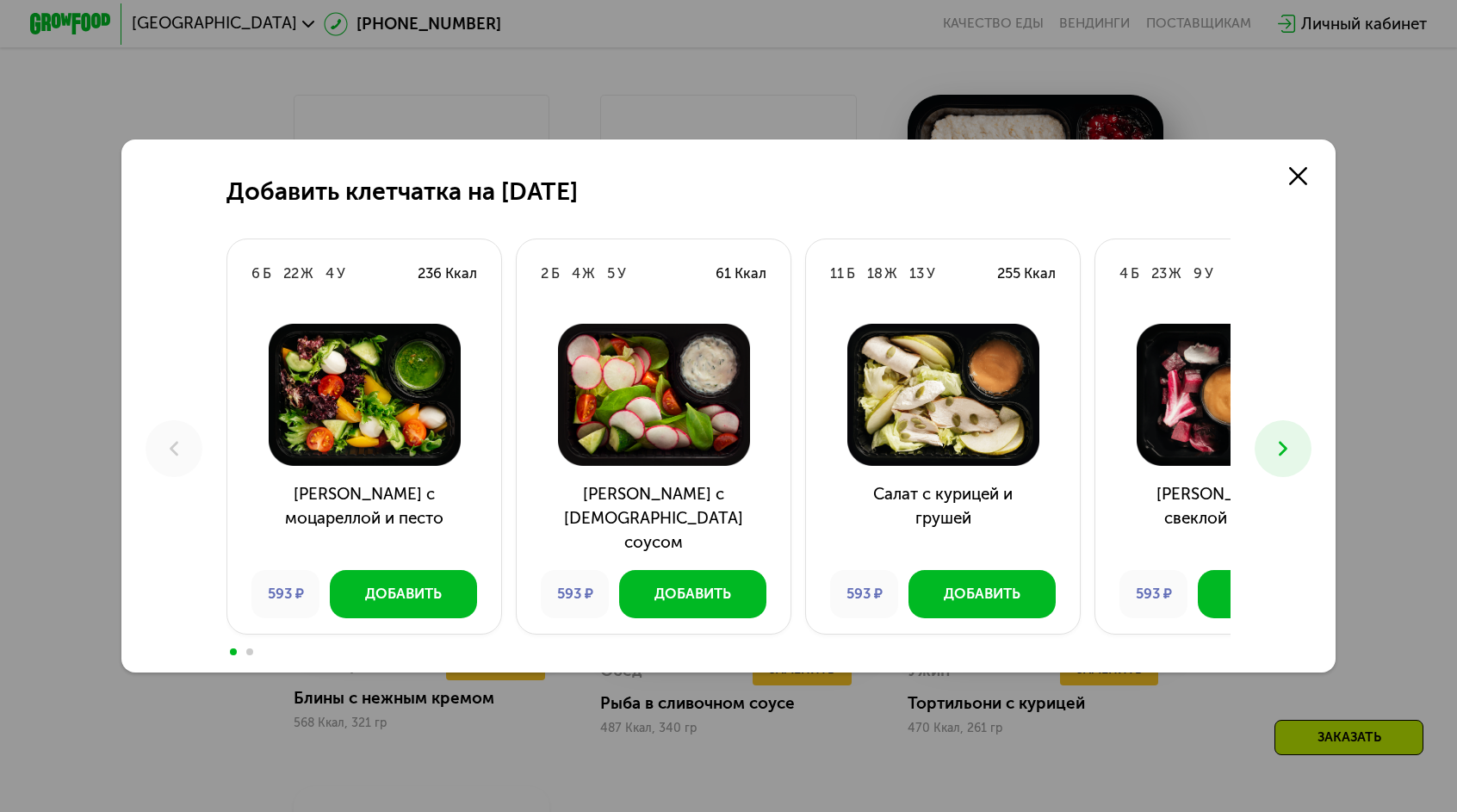
scroll to position [1282, 0]
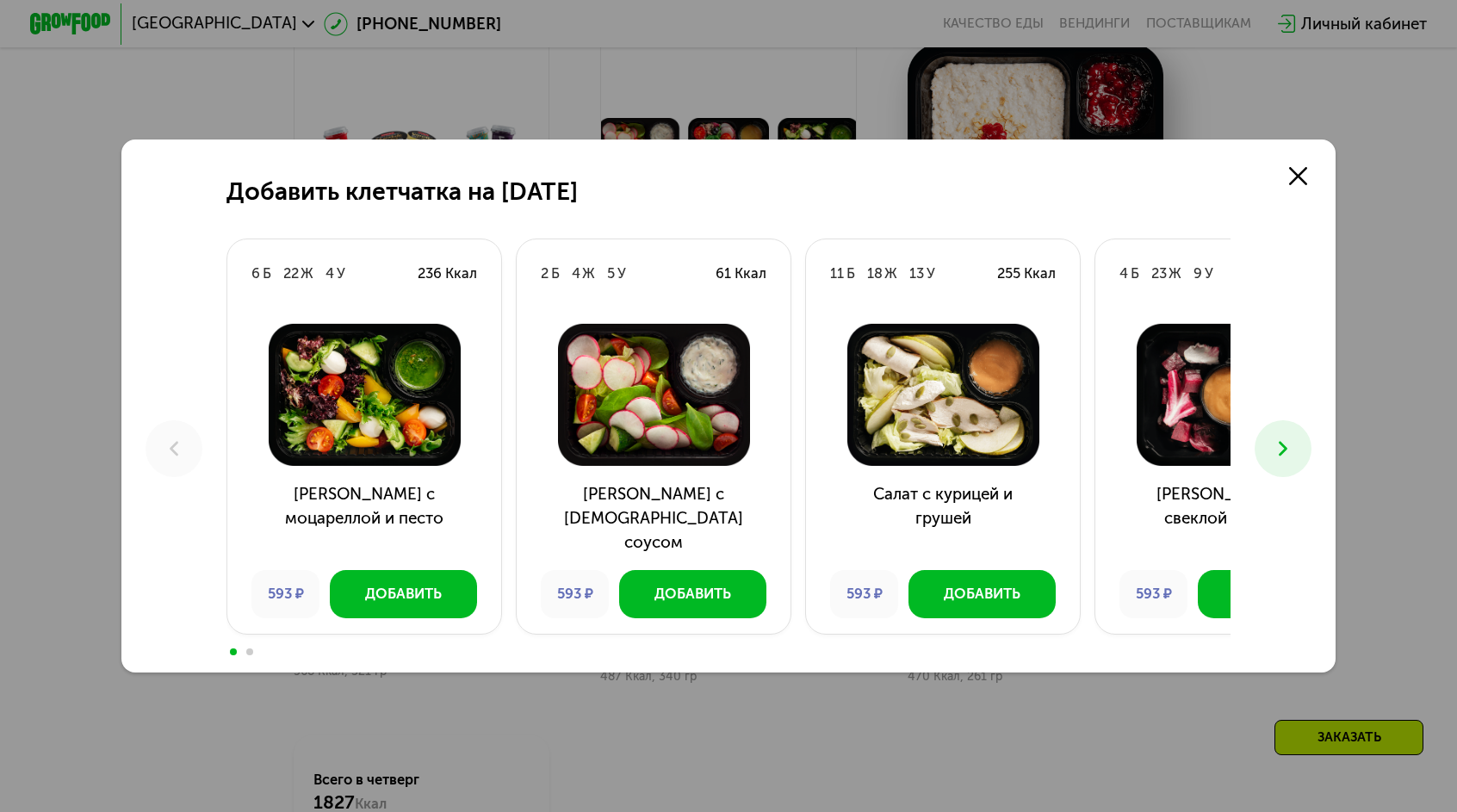
click at [1279, 444] on use at bounding box center [1283, 447] width 9 height 15
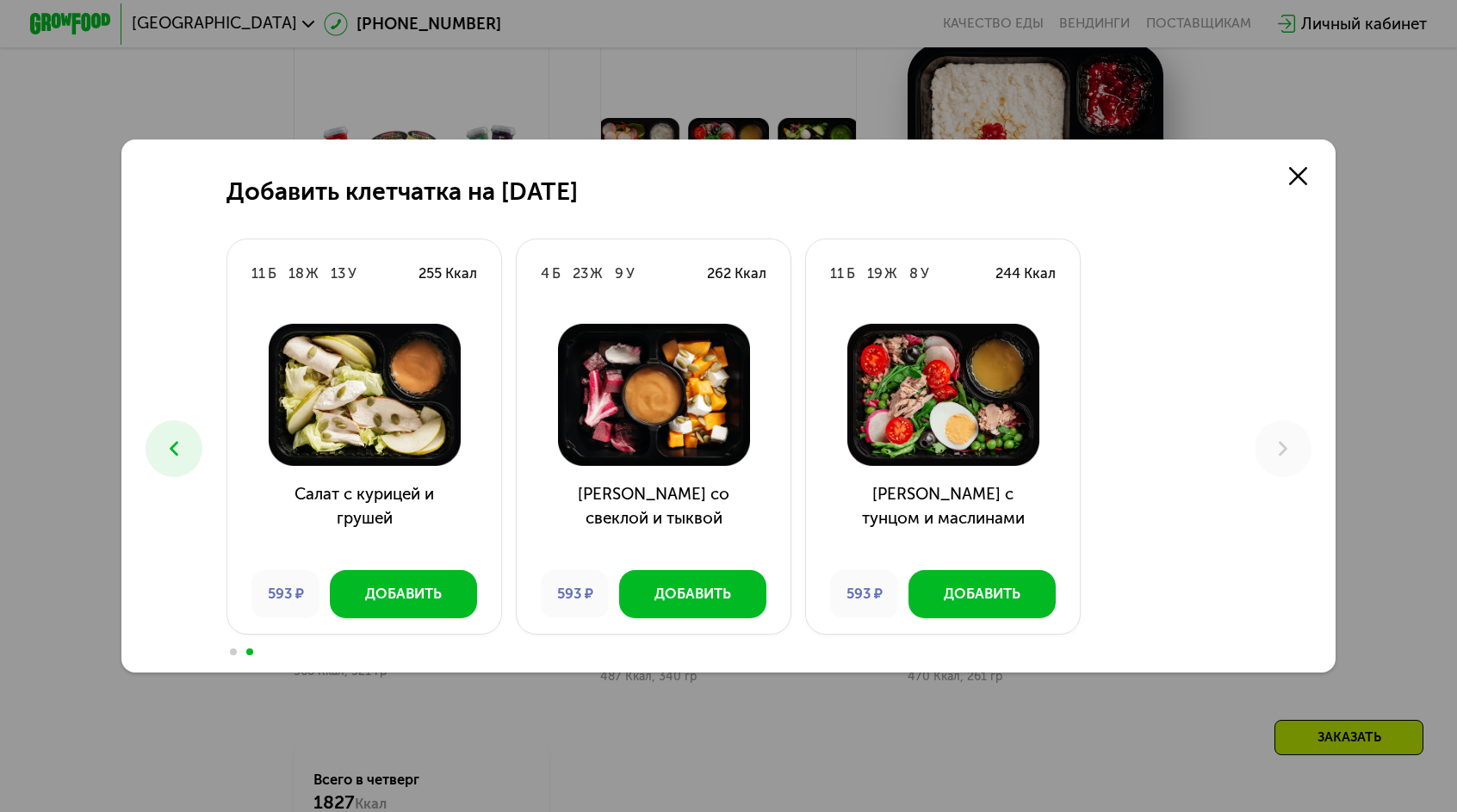
click at [202, 425] on button at bounding box center [174, 448] width 56 height 56
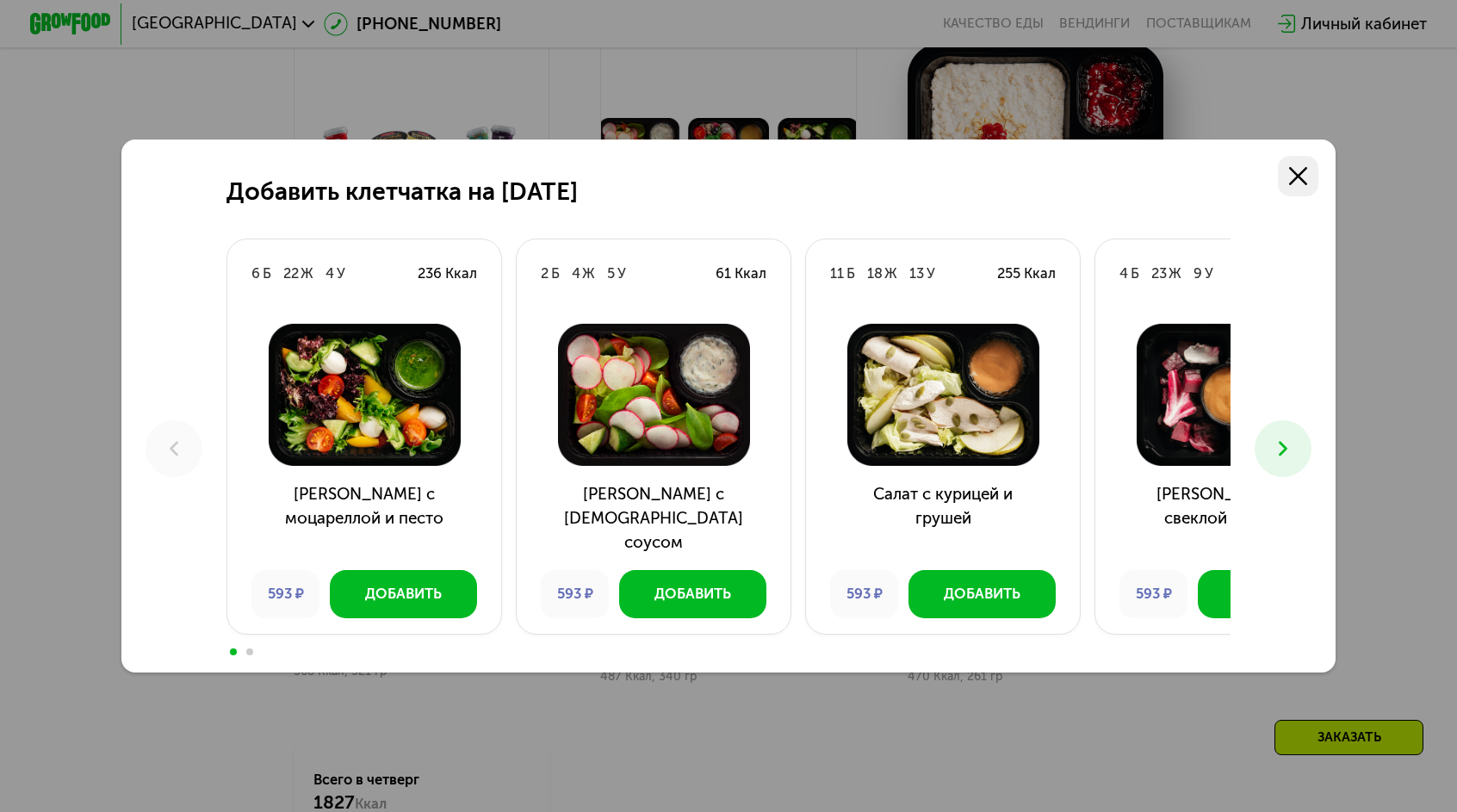
click at [1290, 185] on use at bounding box center [1298, 176] width 18 height 18
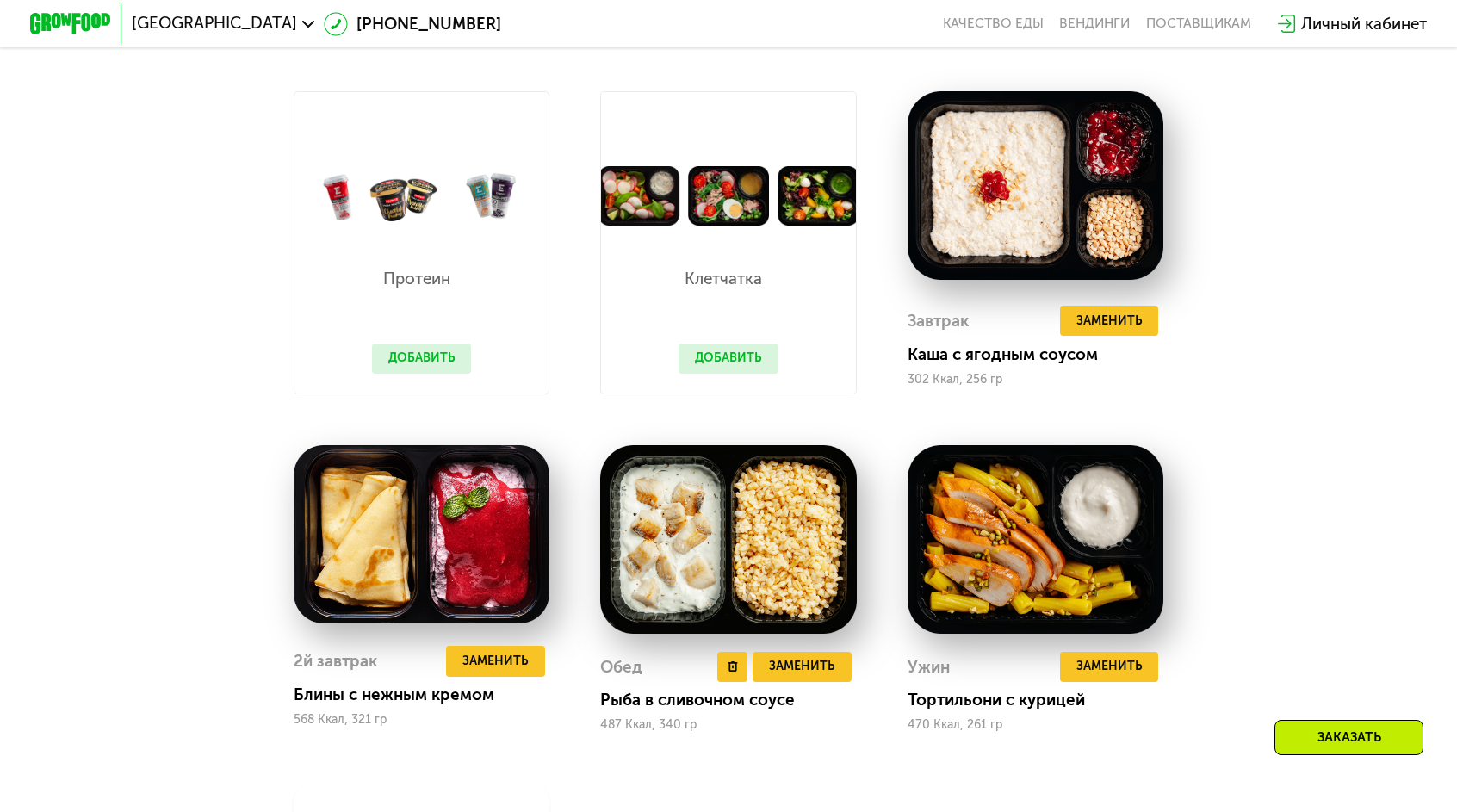
scroll to position [1109, 0]
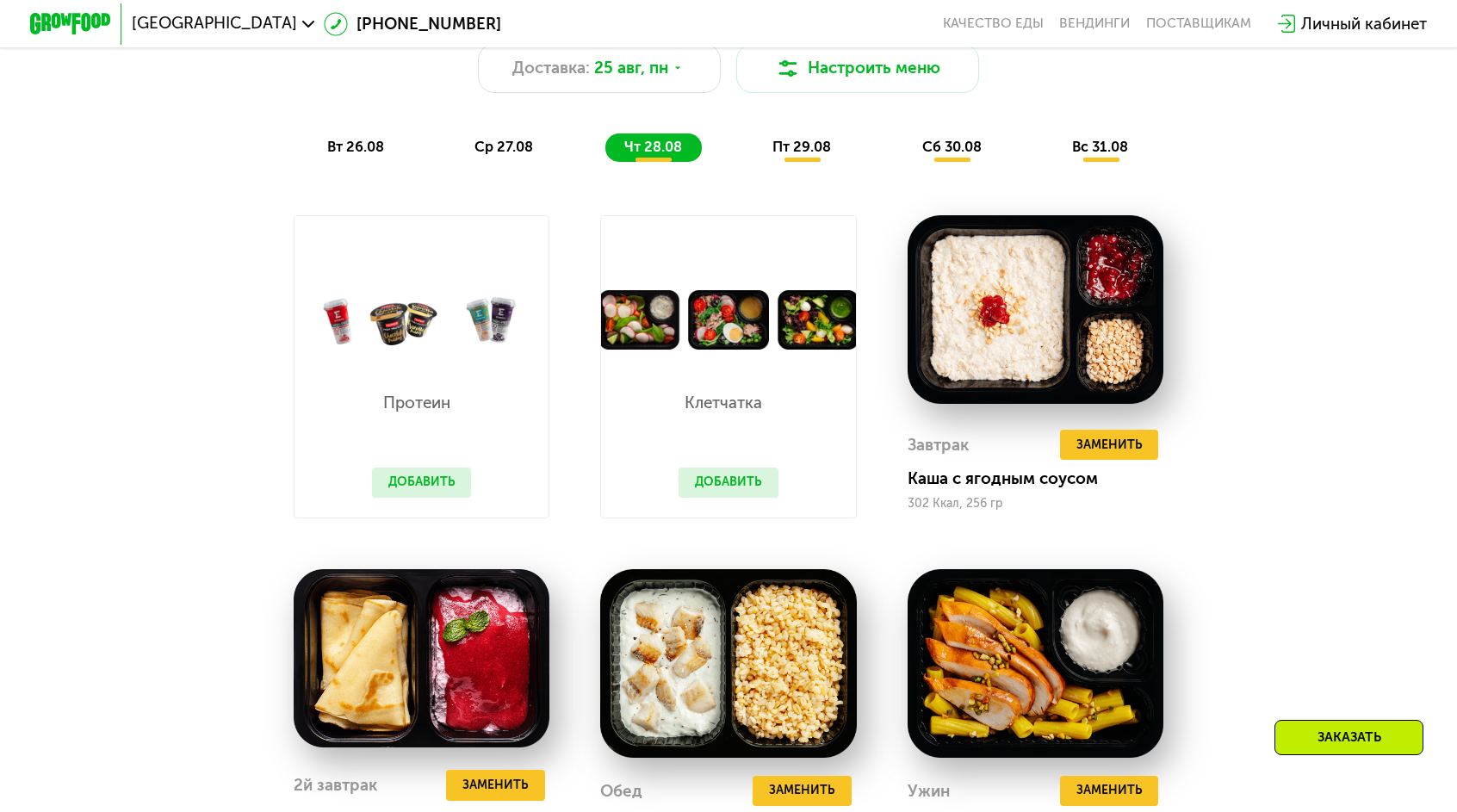
click at [472, 468] on button "Добавить" at bounding box center [422, 482] width 100 height 30
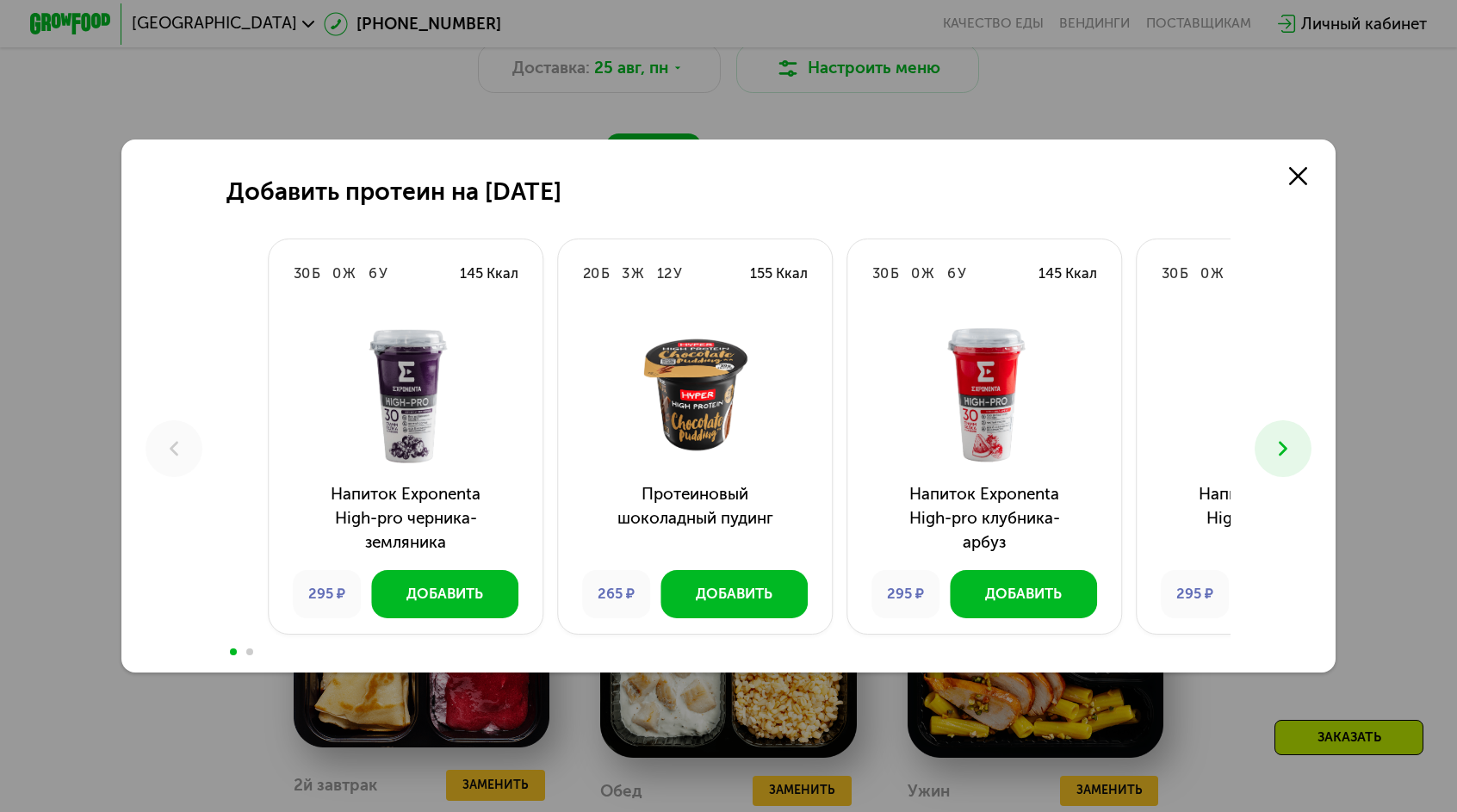
click at [1005, 470] on div "Напиток Exponenta High-pro клубника-арбуз 295 ₽ Добавить" at bounding box center [984, 471] width 274 height 326
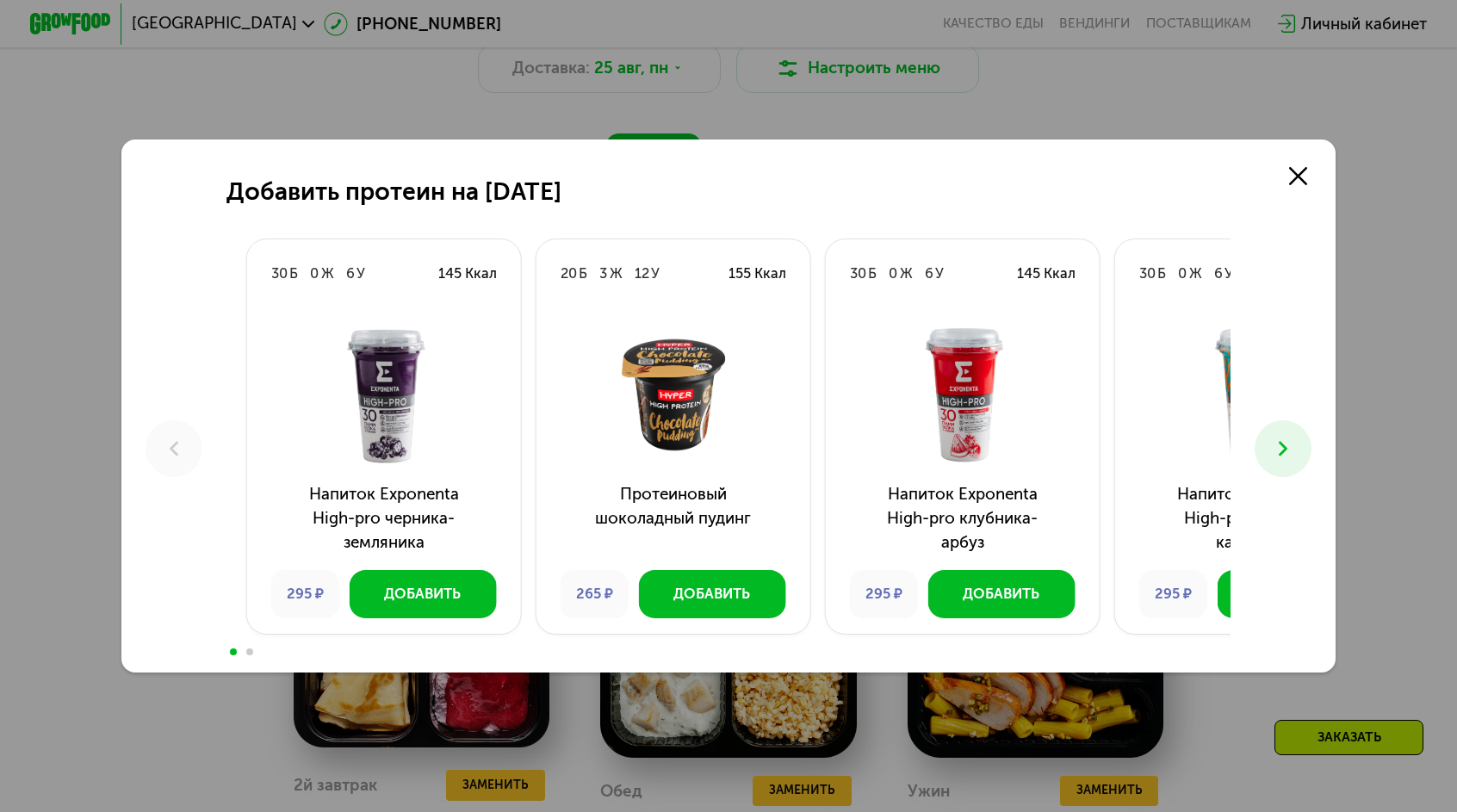
click at [1030, 482] on h3 "Напиток Exponenta High-pro клубника-арбуз" at bounding box center [963, 518] width 274 height 73
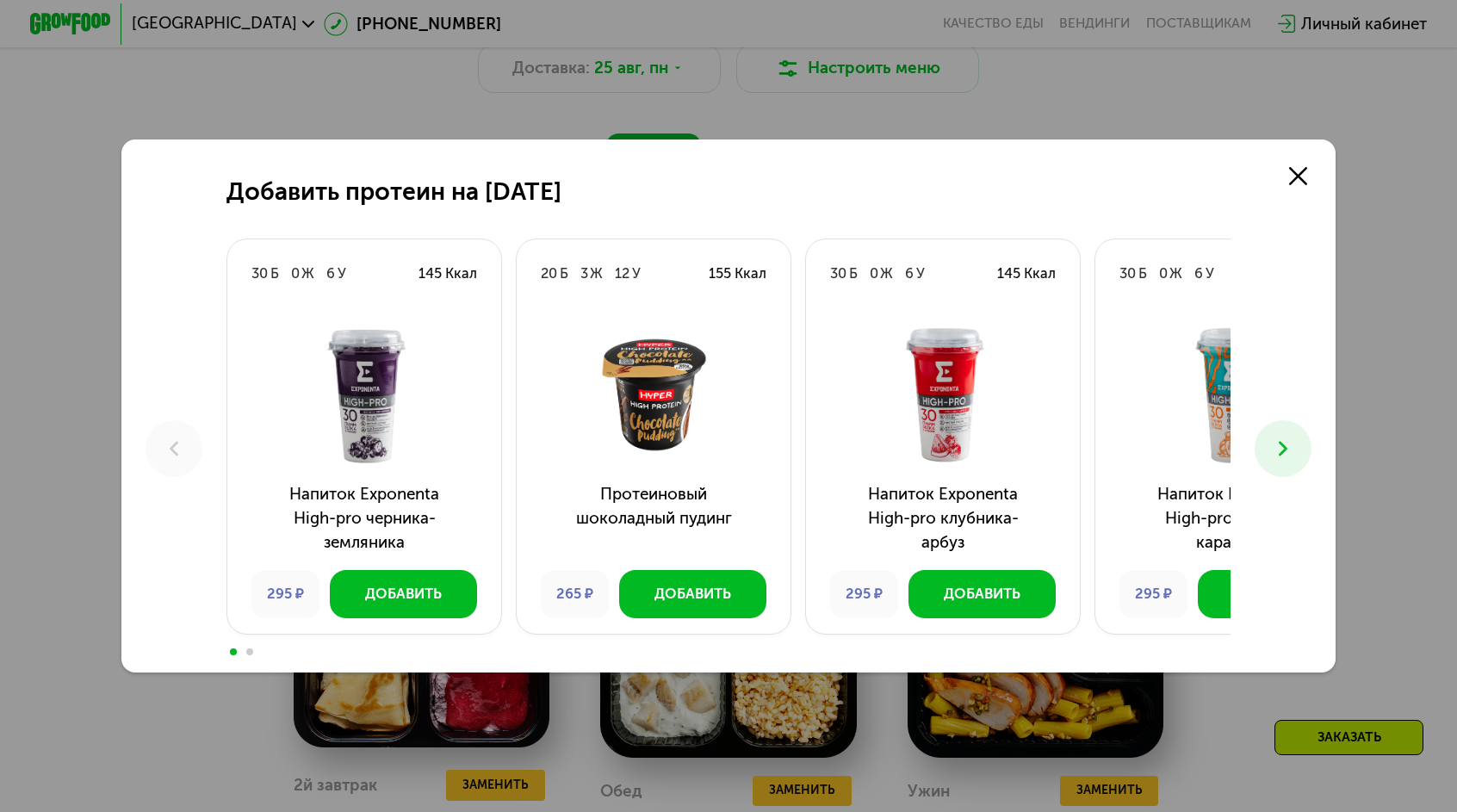
click at [1003, 489] on h3 "Напиток Exponenta High-pro клубника-арбуз" at bounding box center [943, 518] width 274 height 73
click at [1013, 482] on h3 "Напиток Exponenta High-pro клубника-арбуз" at bounding box center [943, 518] width 274 height 73
click at [1279, 442] on use at bounding box center [1283, 447] width 9 height 15
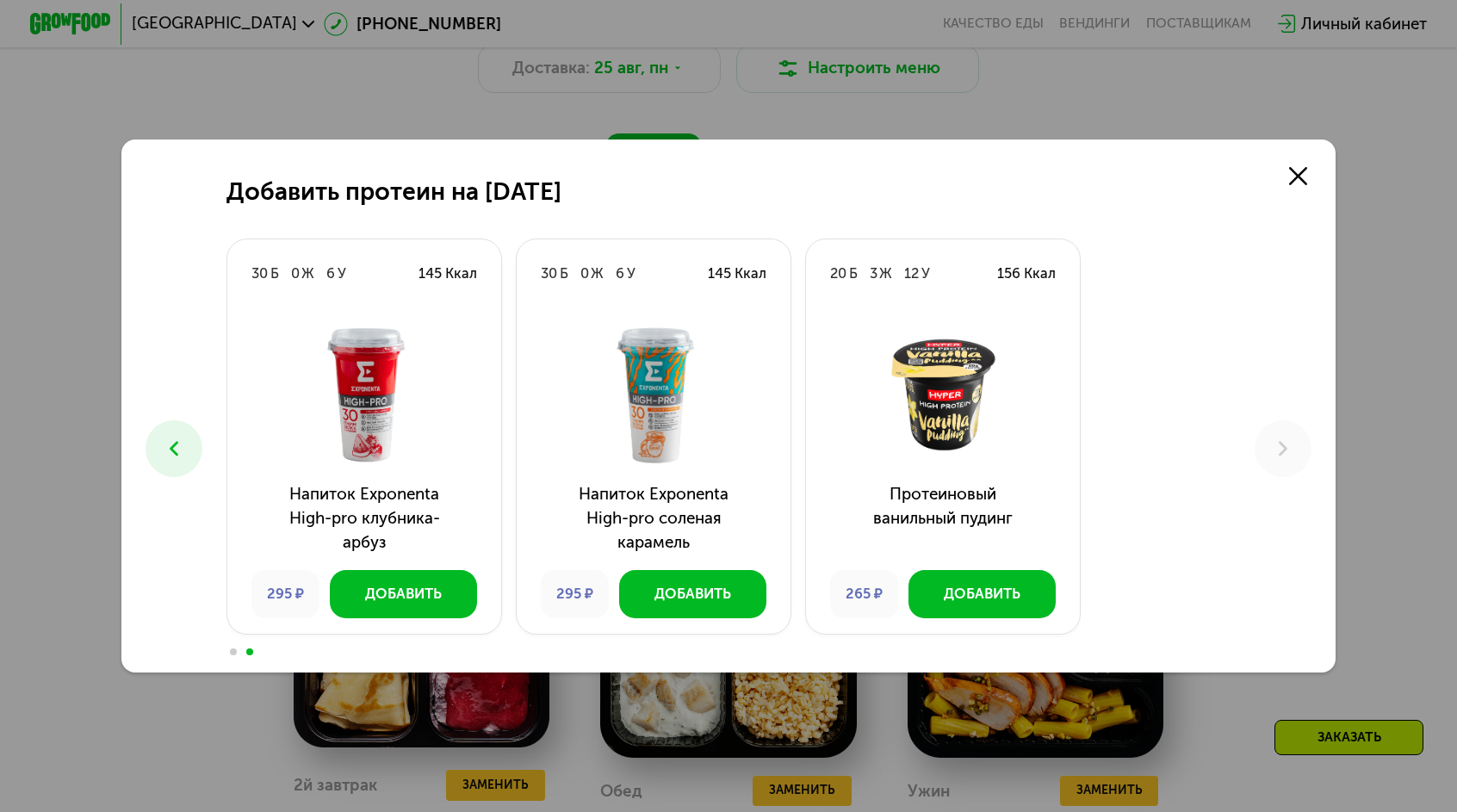
click at [202, 446] on button at bounding box center [174, 448] width 56 height 56
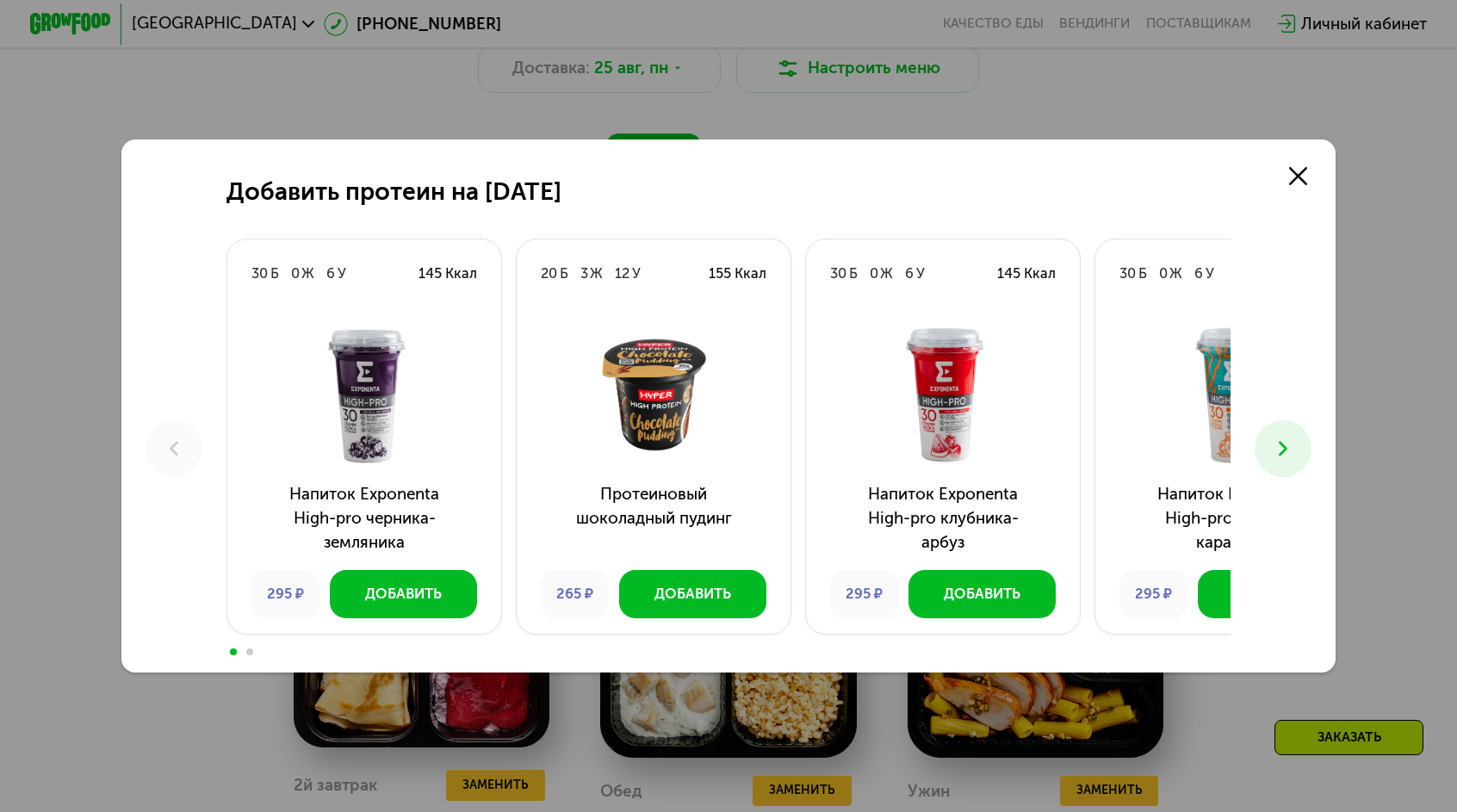
click at [1255, 439] on button at bounding box center [1283, 448] width 56 height 56
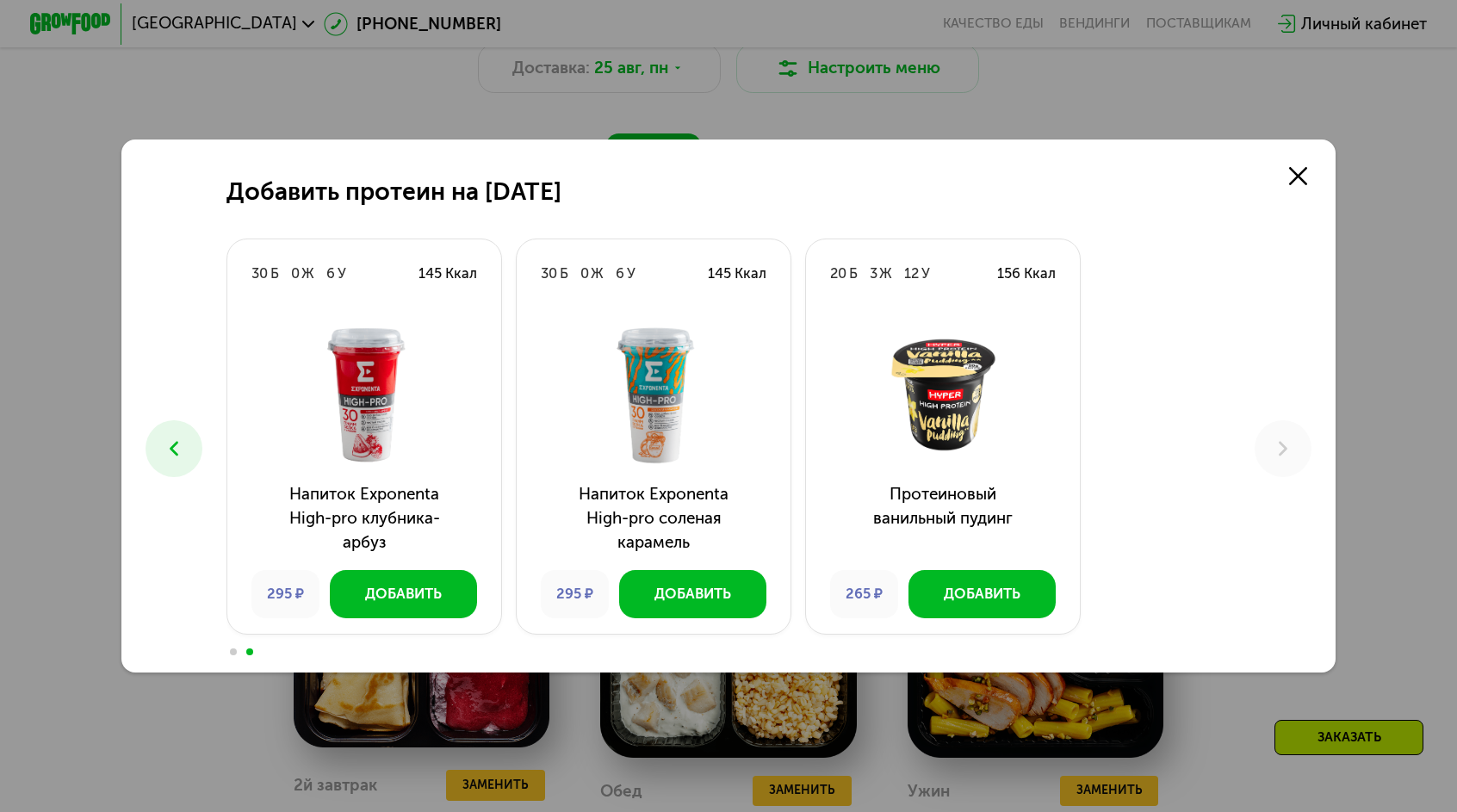
click at [202, 447] on button at bounding box center [174, 448] width 56 height 56
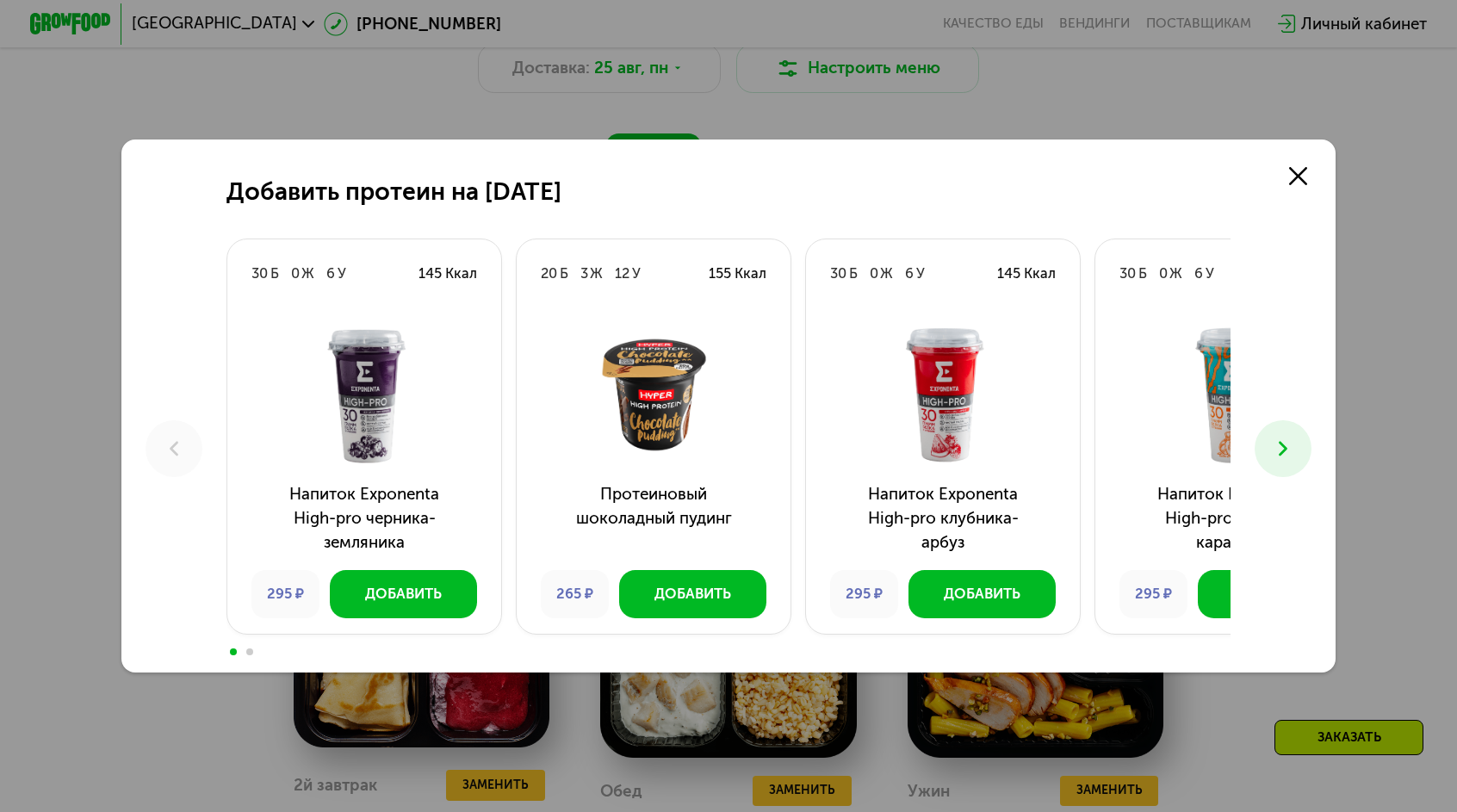
click at [1271, 440] on icon at bounding box center [1283, 448] width 24 height 24
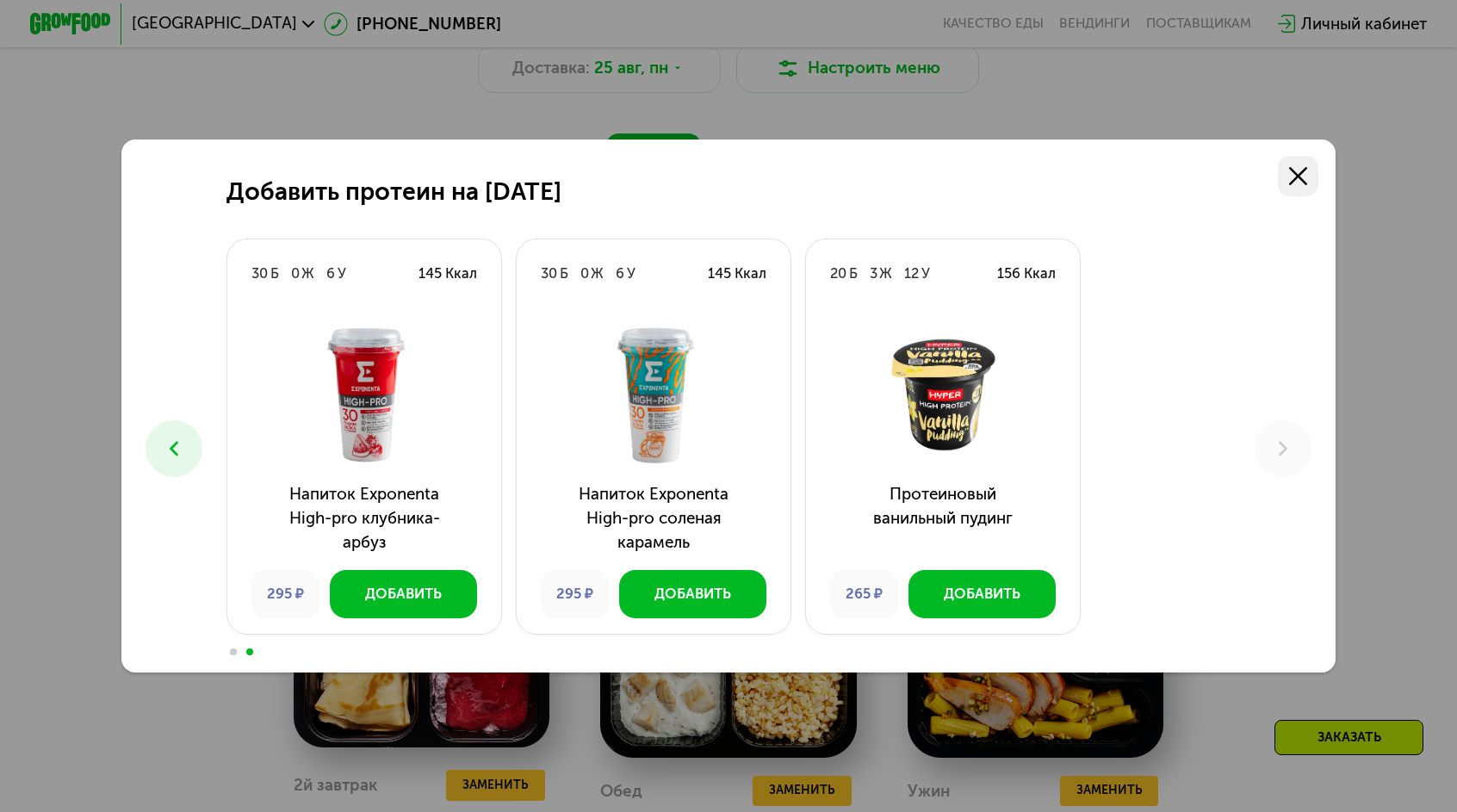
click at [1290, 185] on use at bounding box center [1298, 176] width 18 height 18
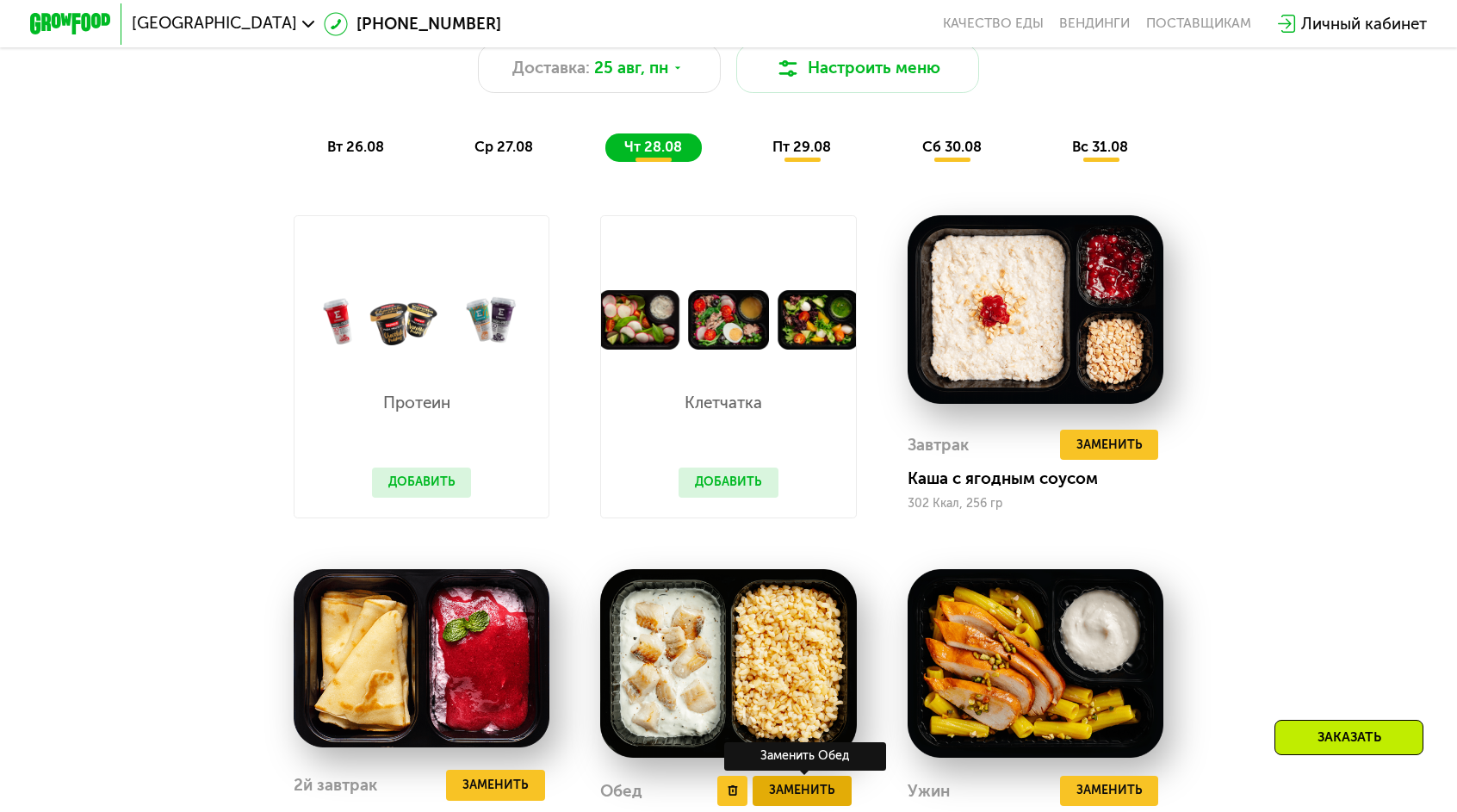
click at [808, 780] on span "Заменить" at bounding box center [802, 790] width 66 height 20
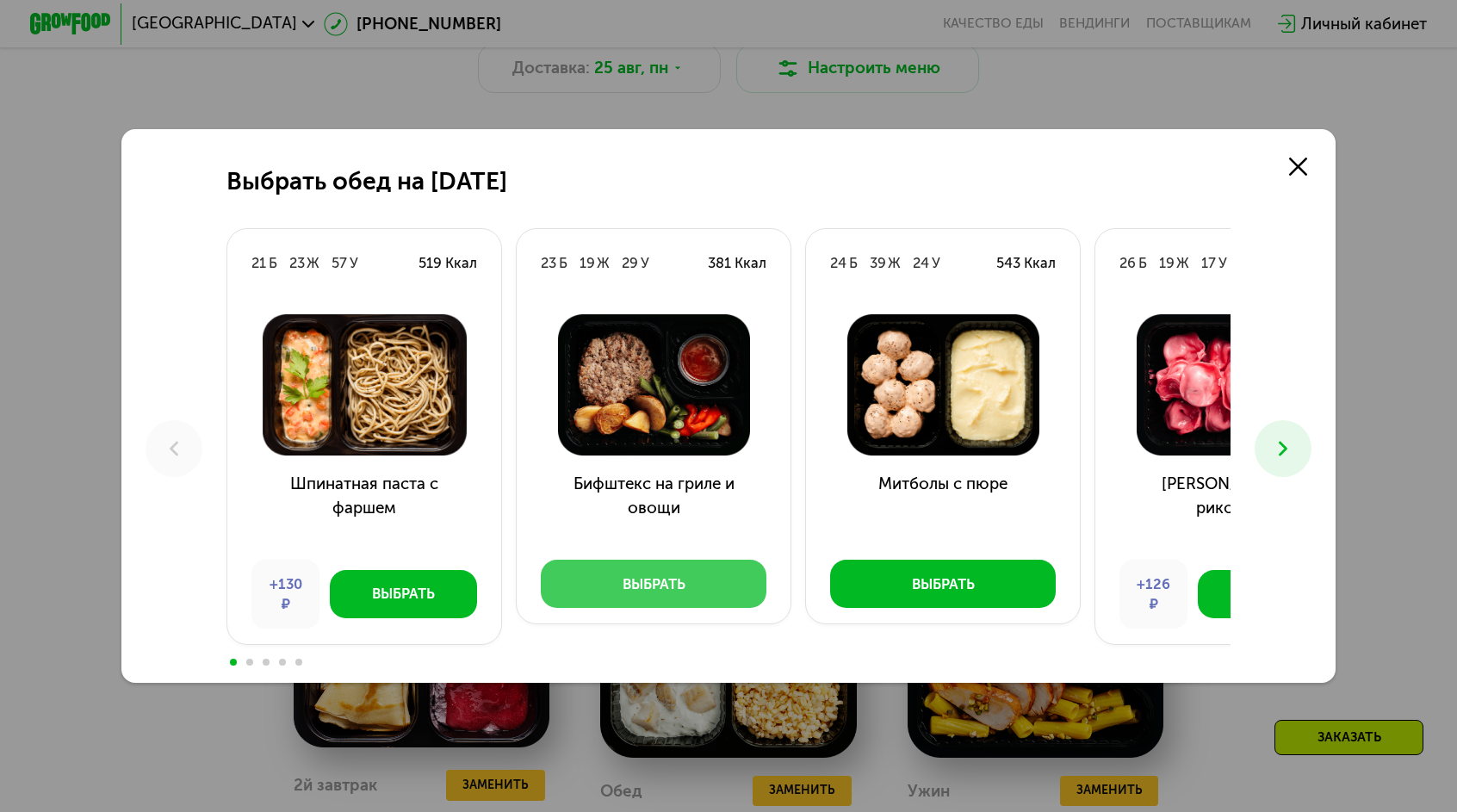
click at [686, 575] on div "Выбрать" at bounding box center [654, 584] width 63 height 20
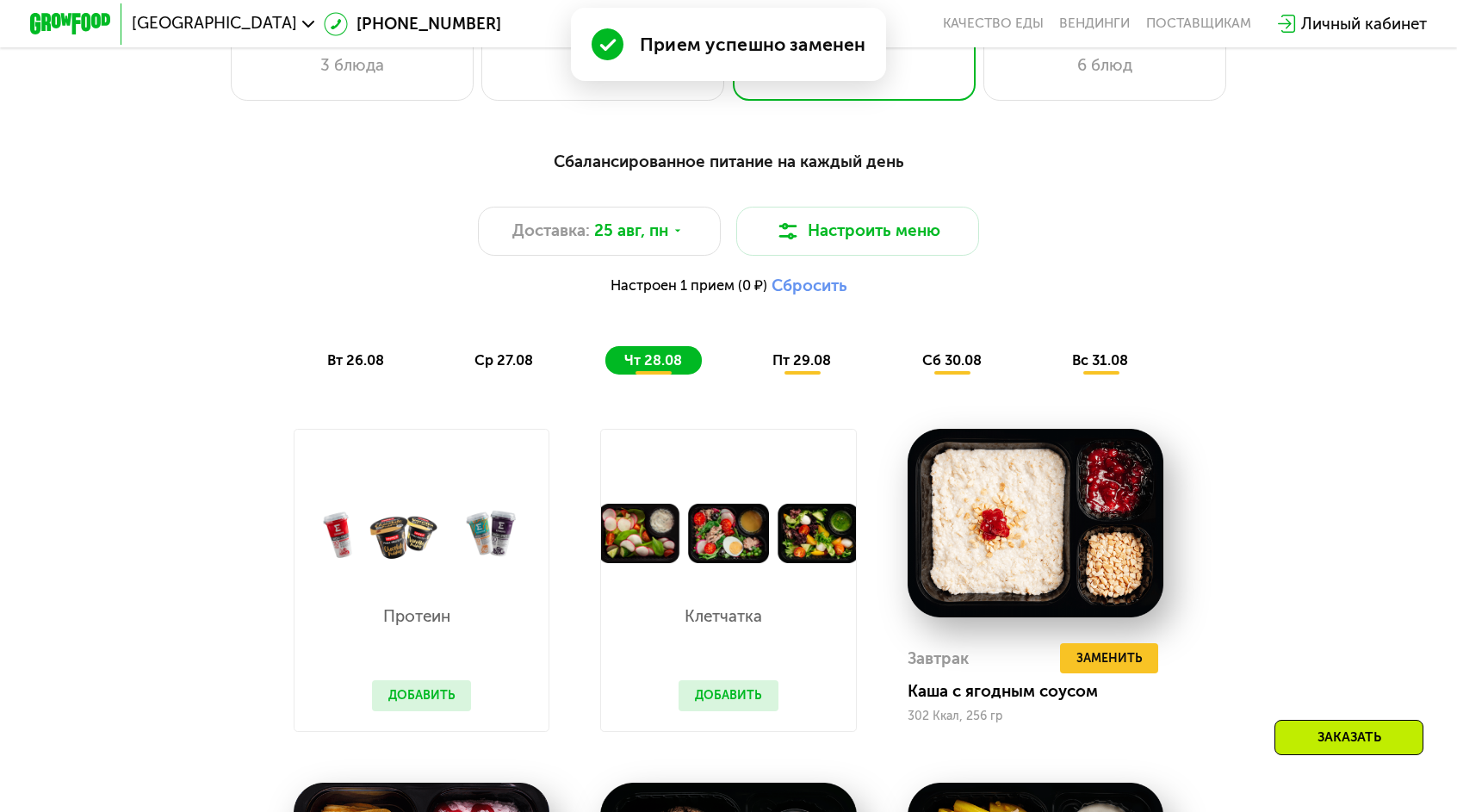
scroll to position [936, 0]
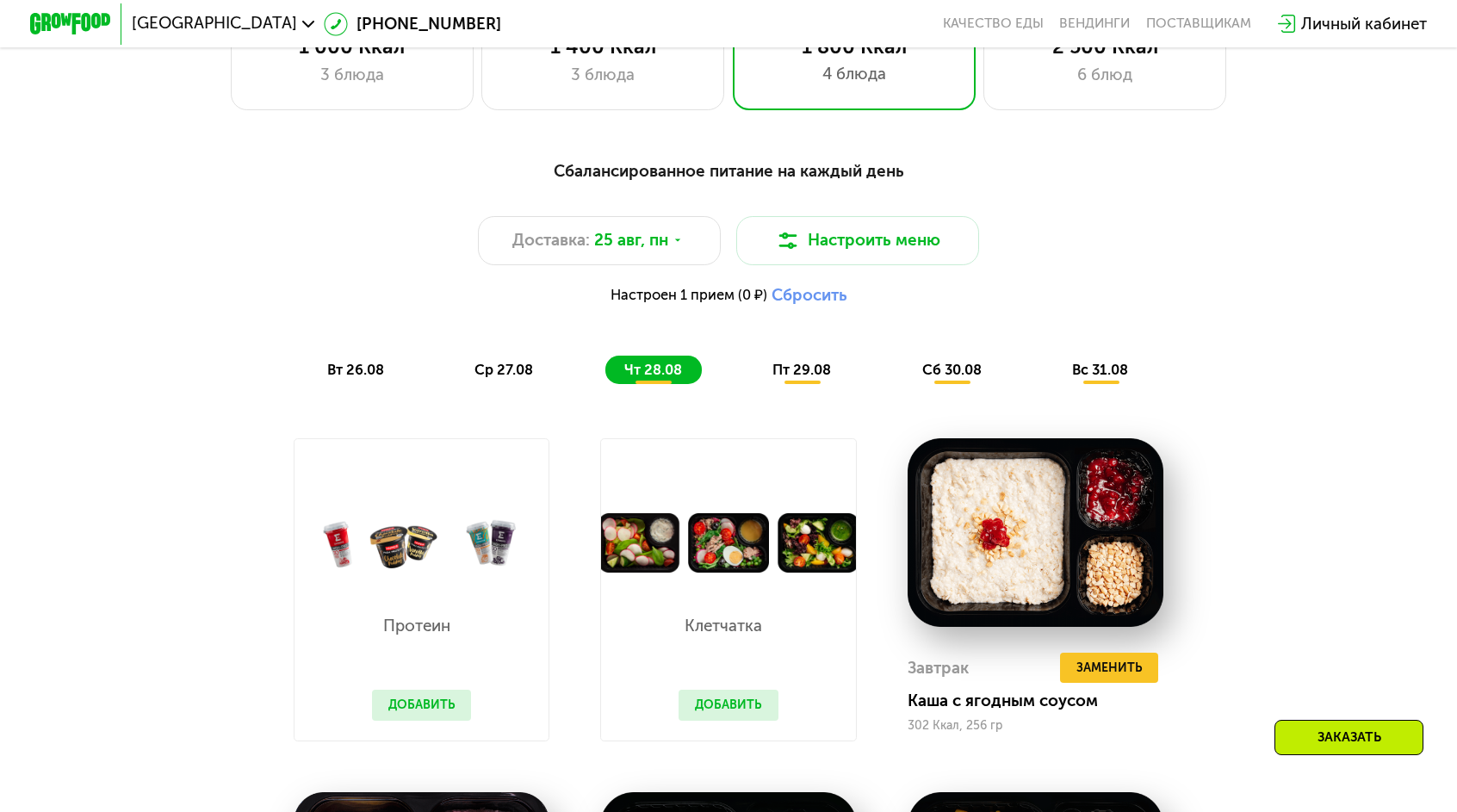
click at [904, 356] on div "пт 29.08" at bounding box center [952, 370] width 98 height 28
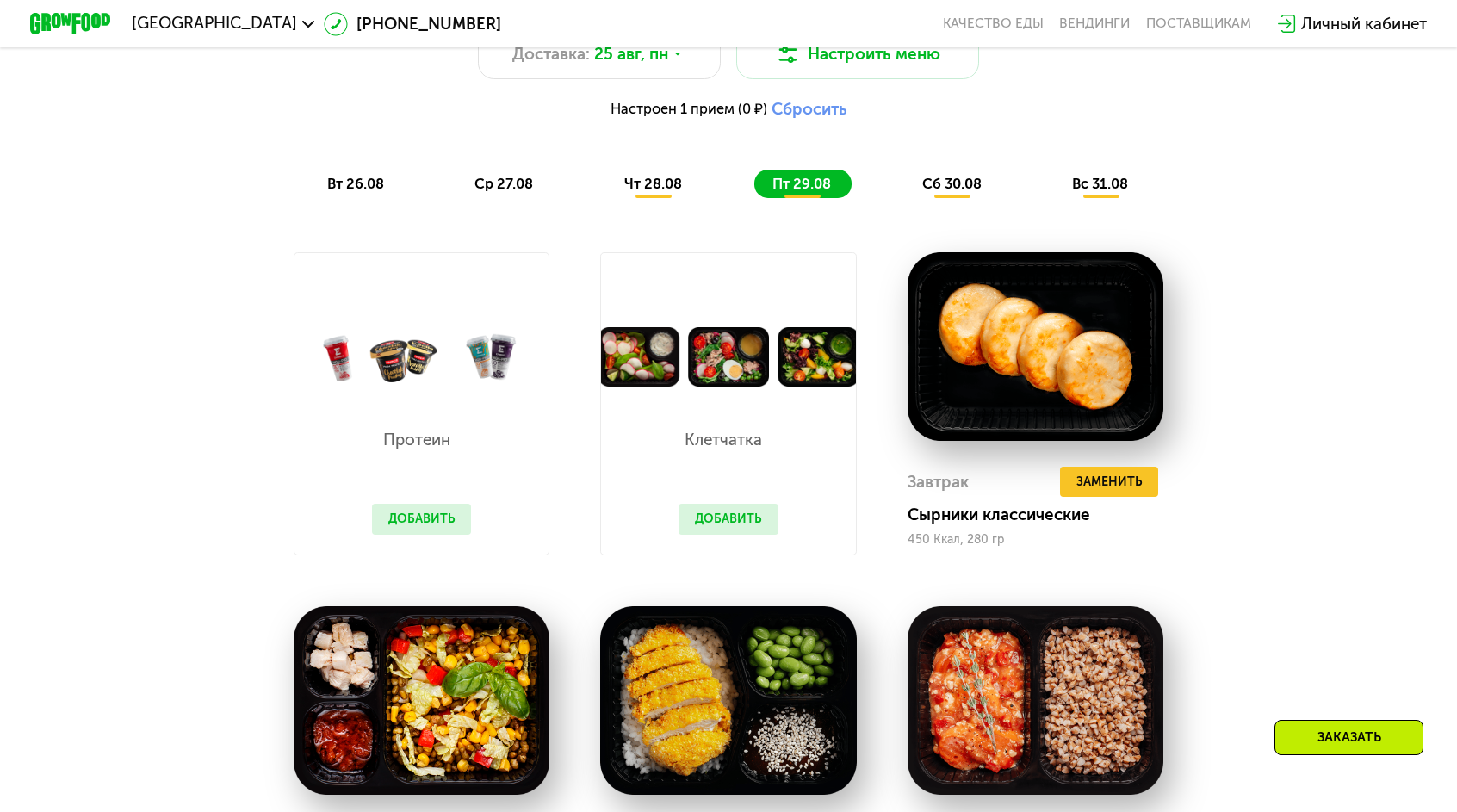
scroll to position [1195, 0]
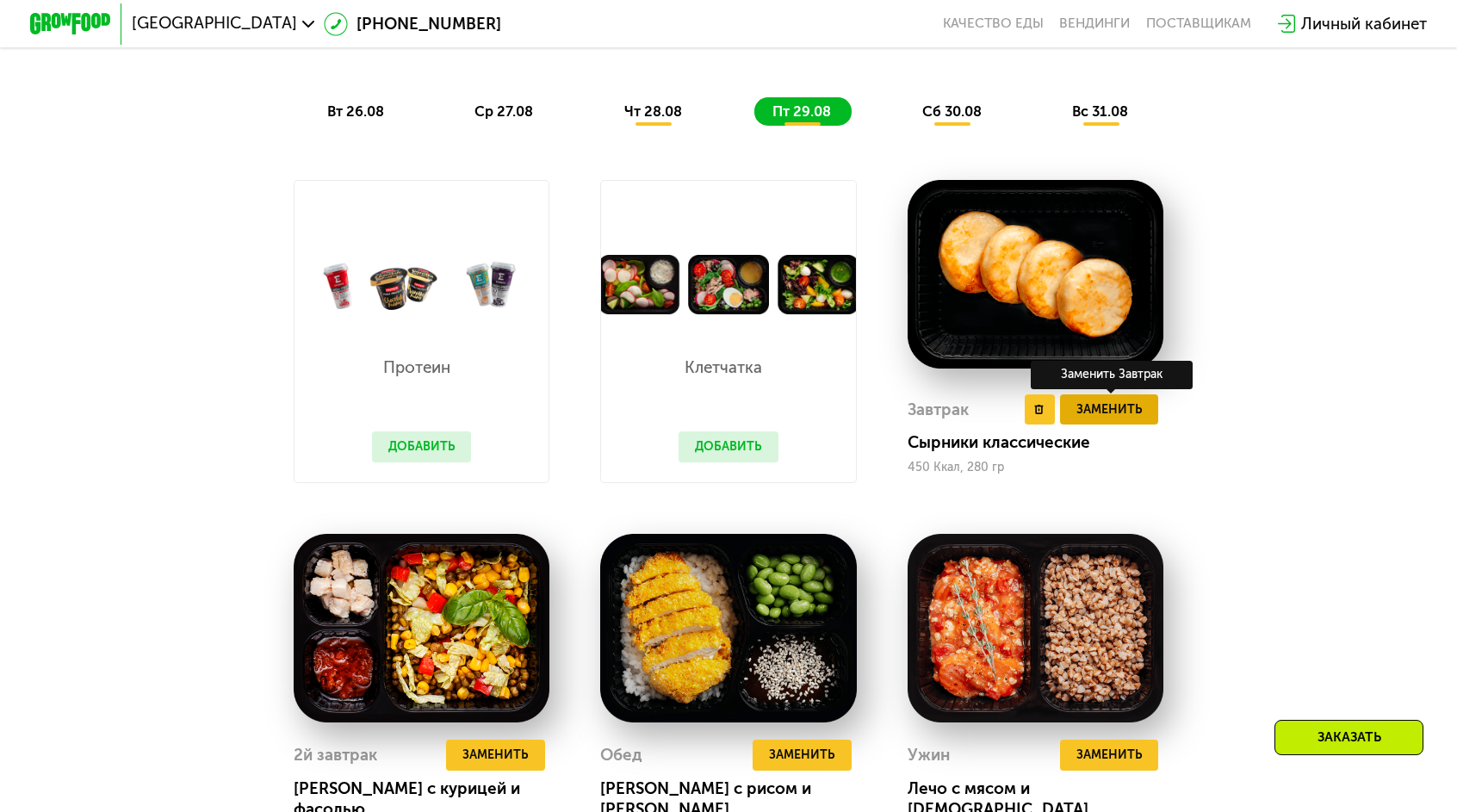
click at [1079, 400] on span "Заменить" at bounding box center [1110, 409] width 66 height 20
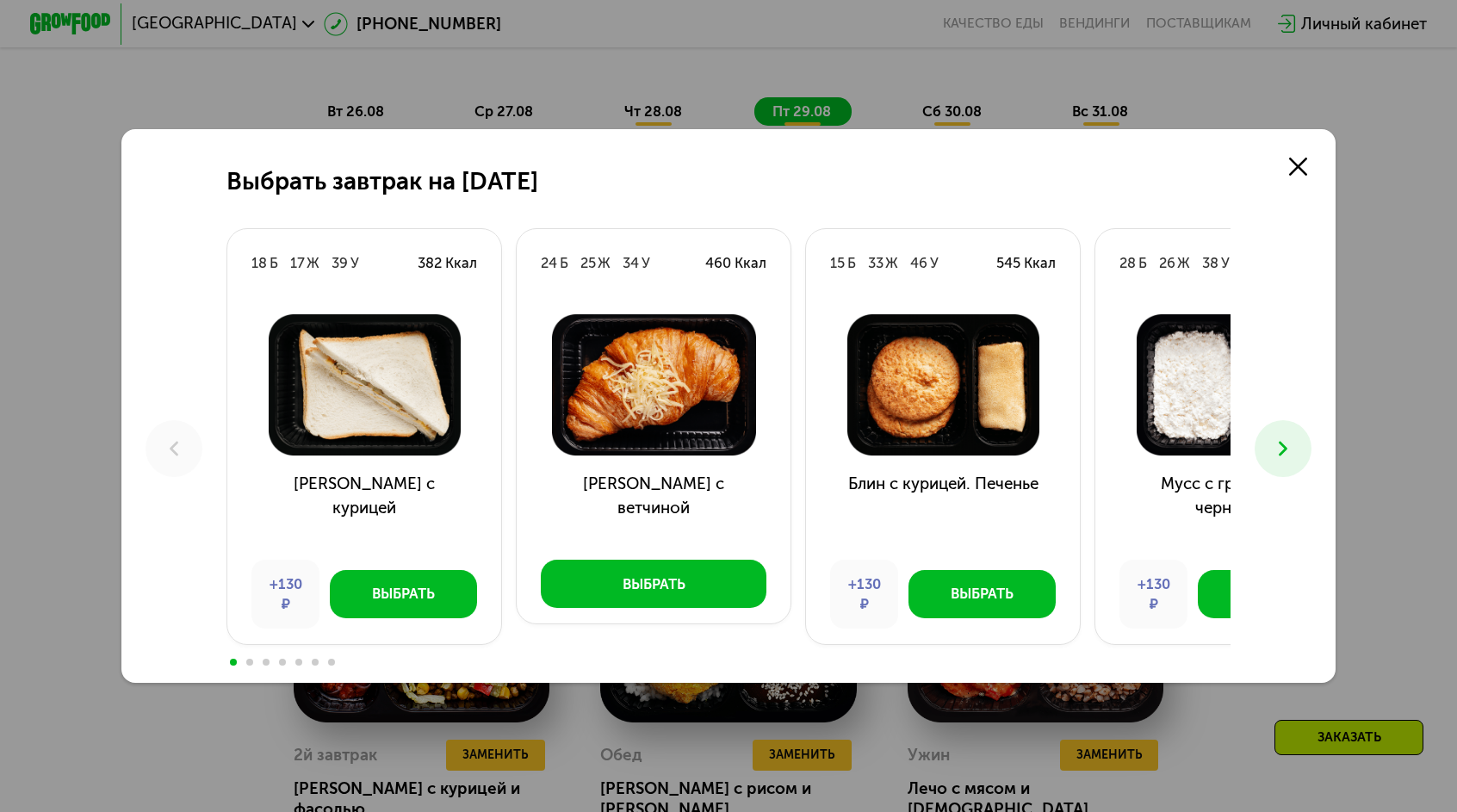
click at [1255, 447] on button at bounding box center [1283, 448] width 56 height 56
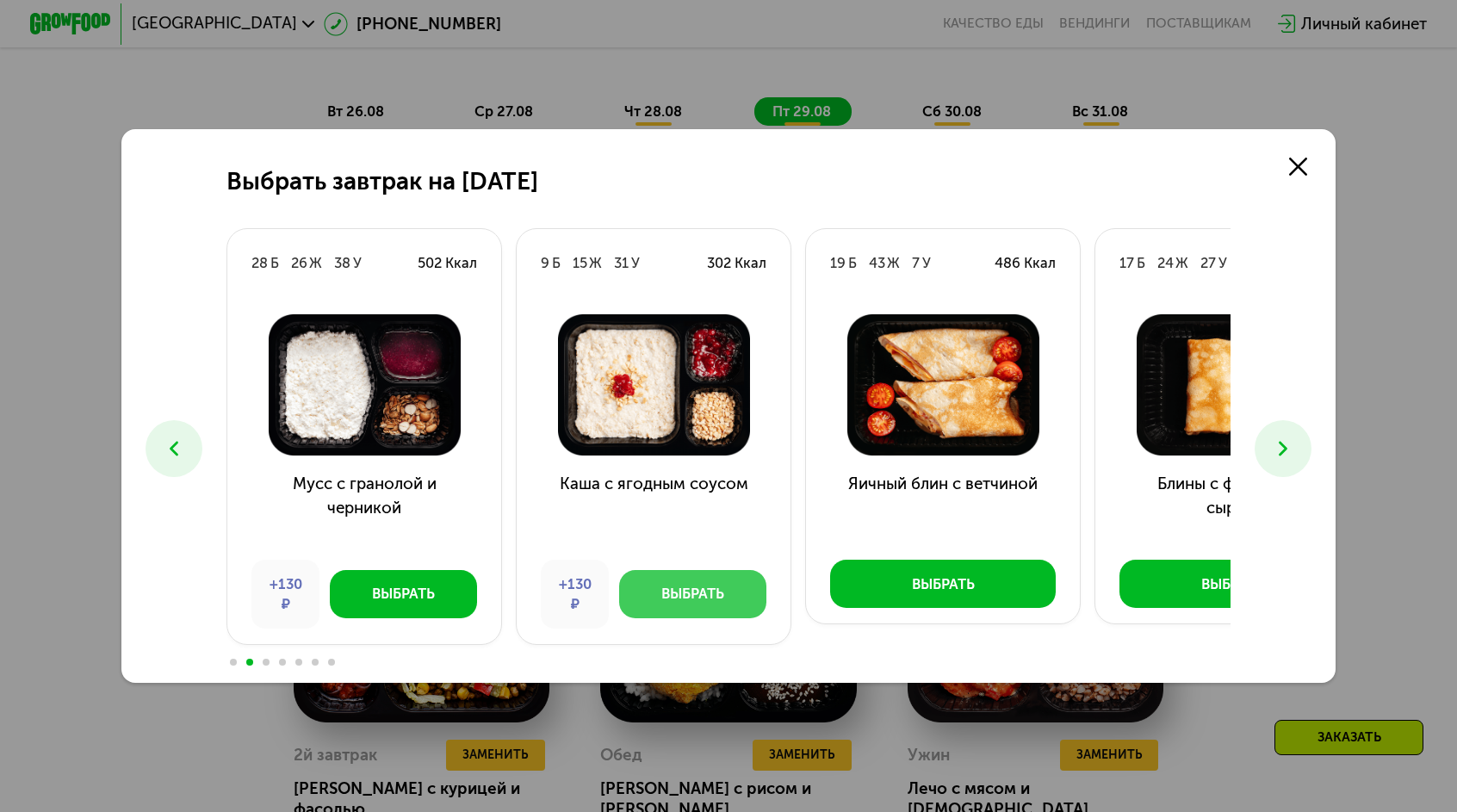
click at [766, 570] on button "Выбрать" at bounding box center [693, 594] width 147 height 49
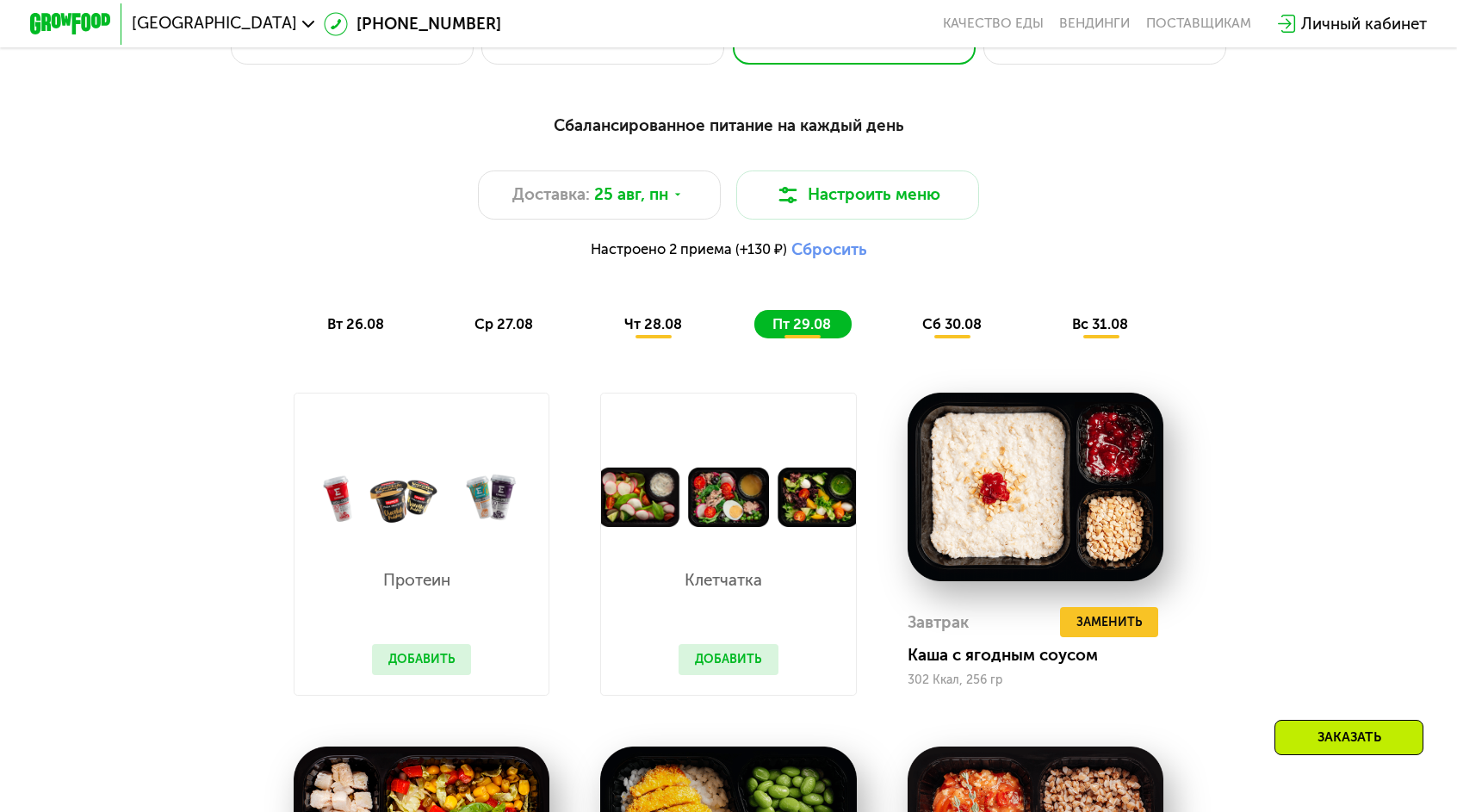
scroll to position [936, 0]
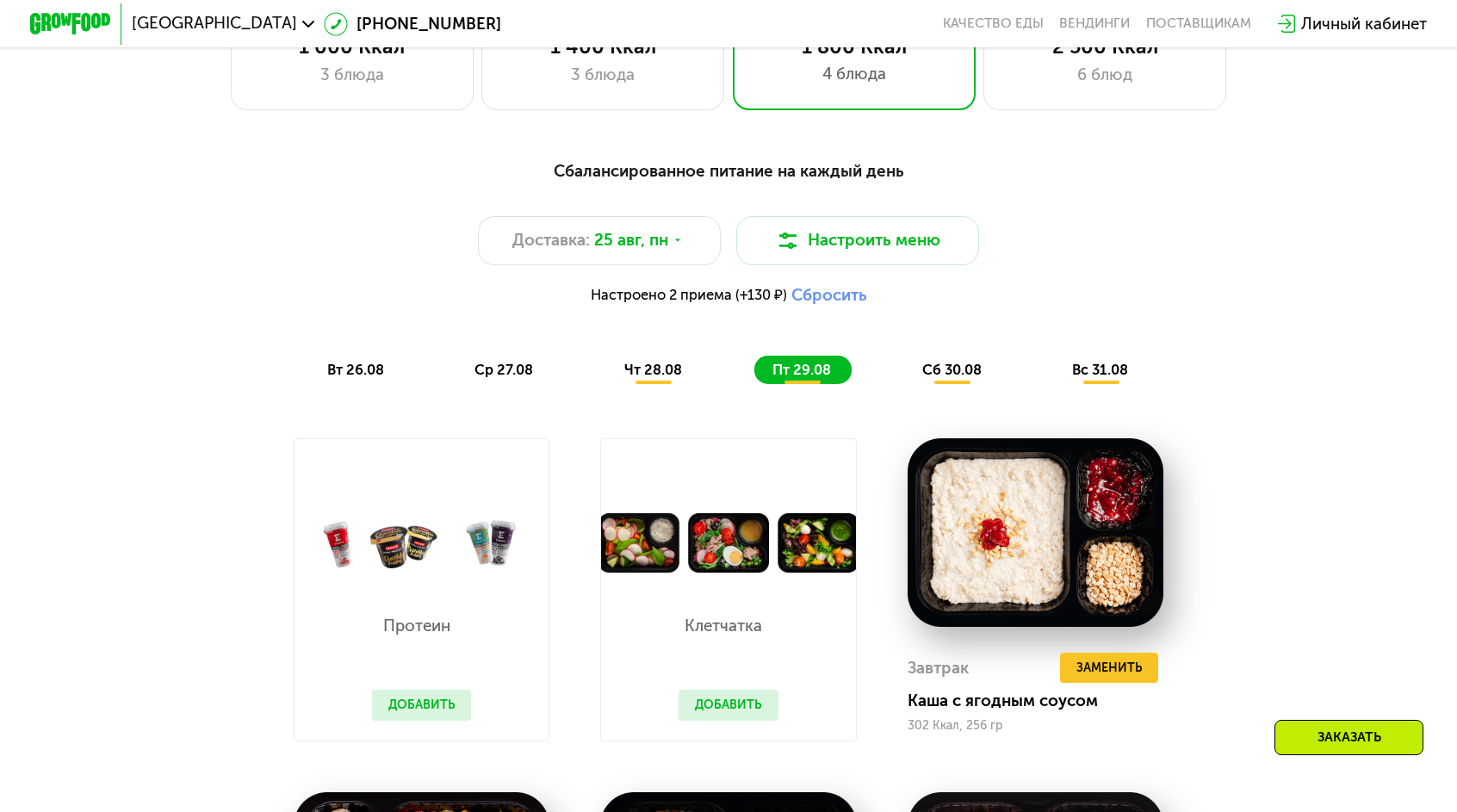
click at [658, 362] on span "чт 28.08" at bounding box center [653, 370] width 57 height 17
click at [541, 298] on div "Сбалансированное питание на каждый день Доставка: 25 авг, пн Настроить меню Нас…" at bounding box center [728, 271] width 1198 height 226
click at [533, 362] on span "ср 27.08" at bounding box center [504, 370] width 58 height 17
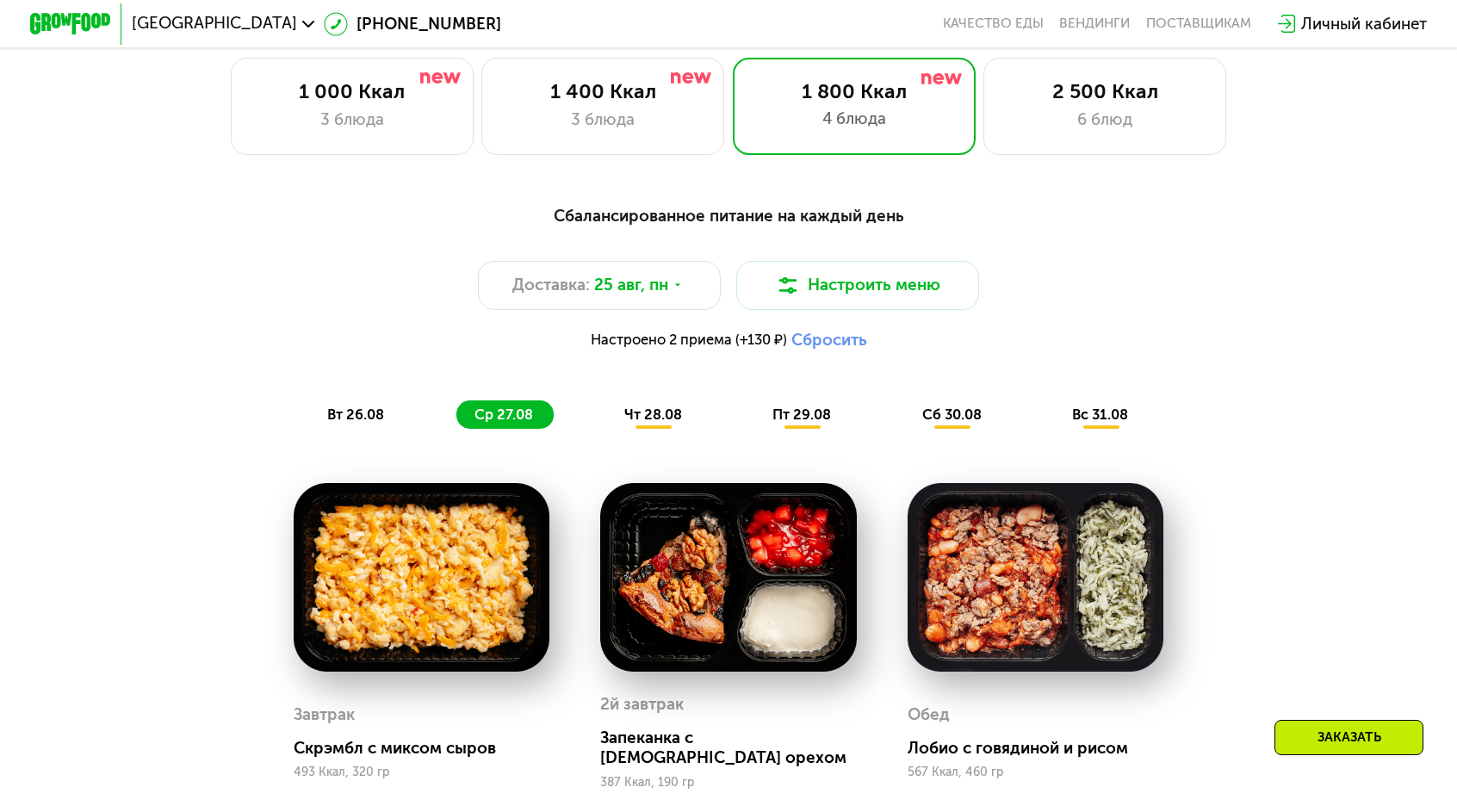
scroll to position [851, 0]
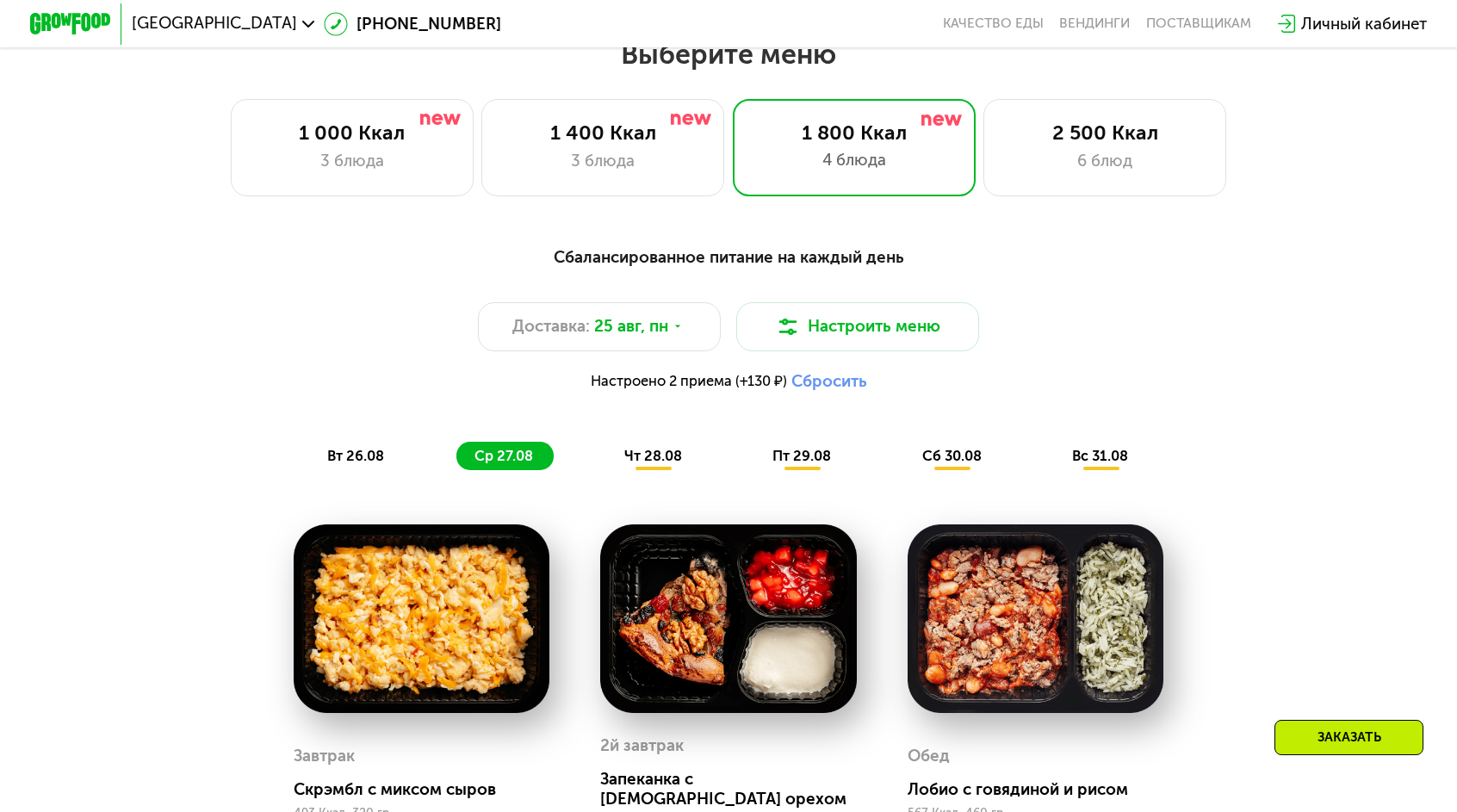
click at [649, 447] on span "чт 28.08" at bounding box center [653, 455] width 57 height 17
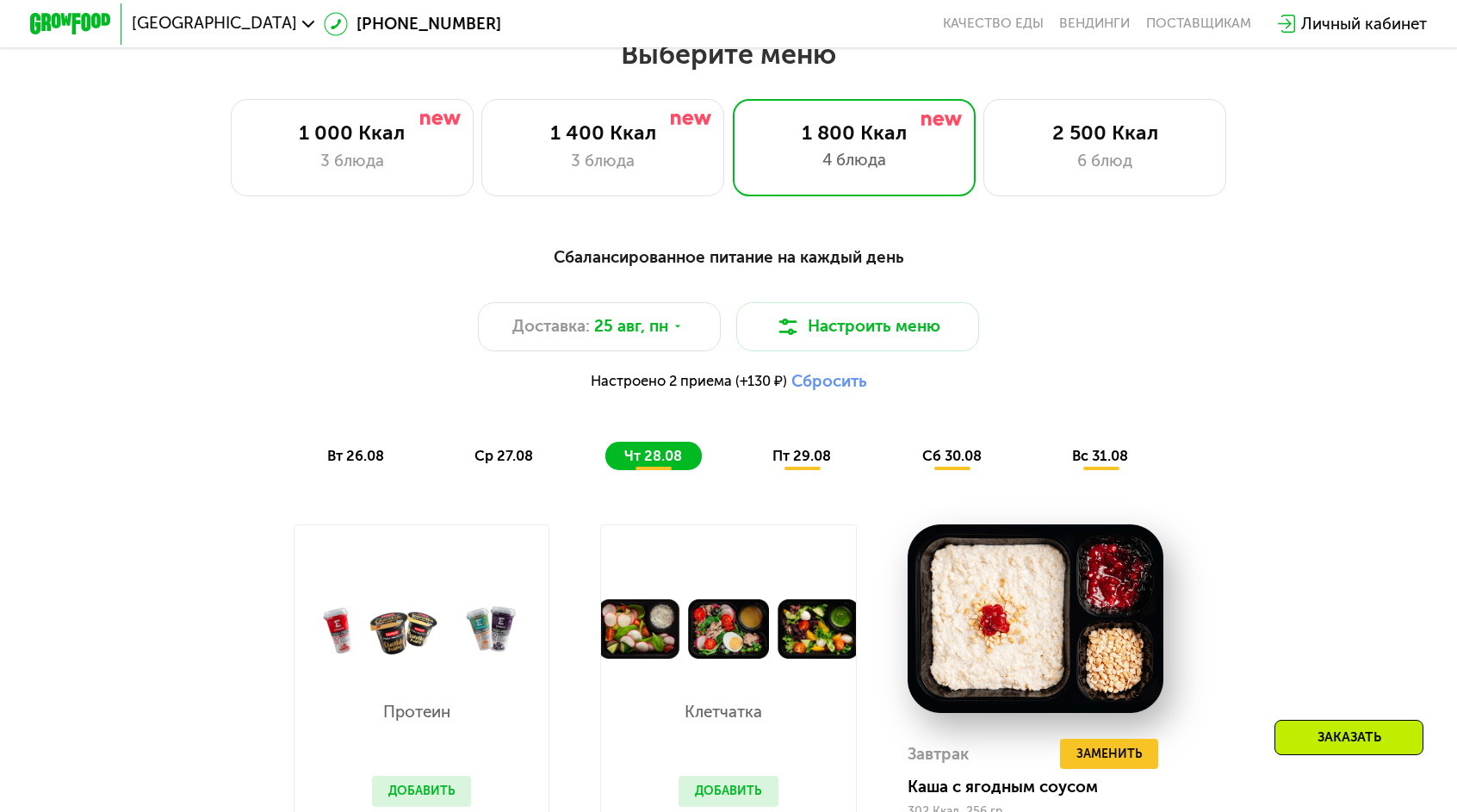
click at [904, 441] on div "пт 29.08" at bounding box center [952, 455] width 98 height 28
click at [922, 447] on span "сб 30.08" at bounding box center [951, 455] width 59 height 17
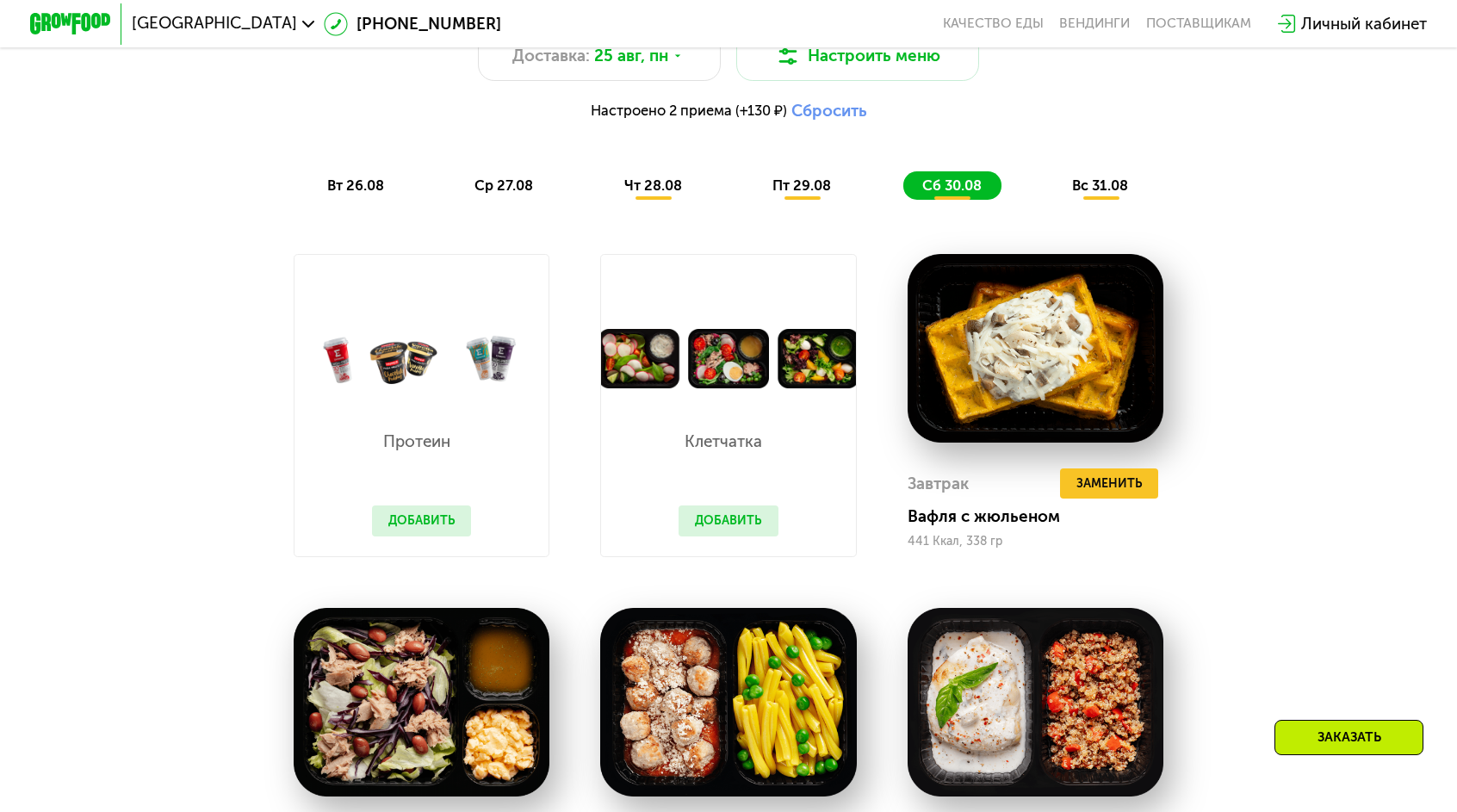
scroll to position [1109, 0]
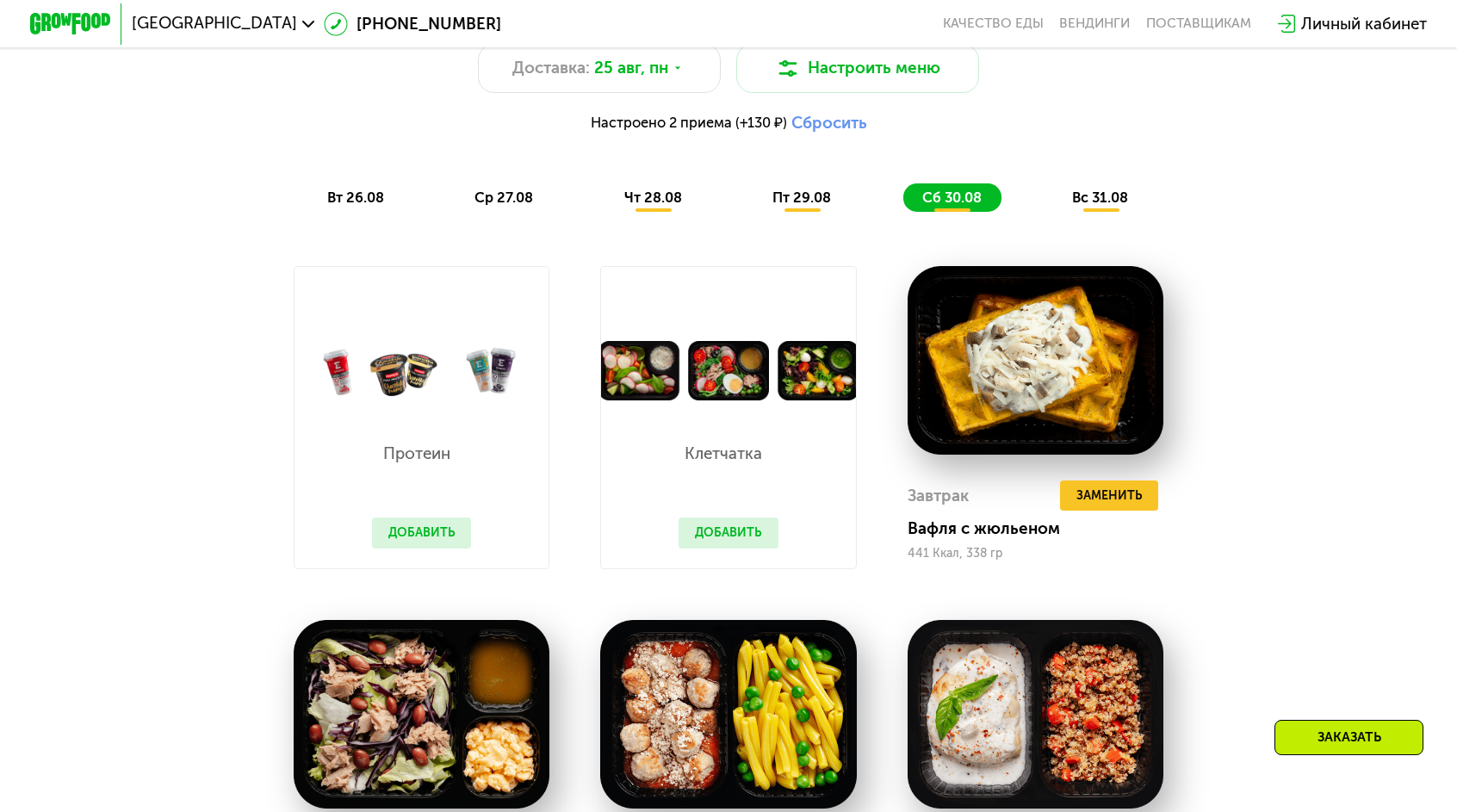
click at [1072, 190] on span "вс 31.08" at bounding box center [1100, 197] width 56 height 17
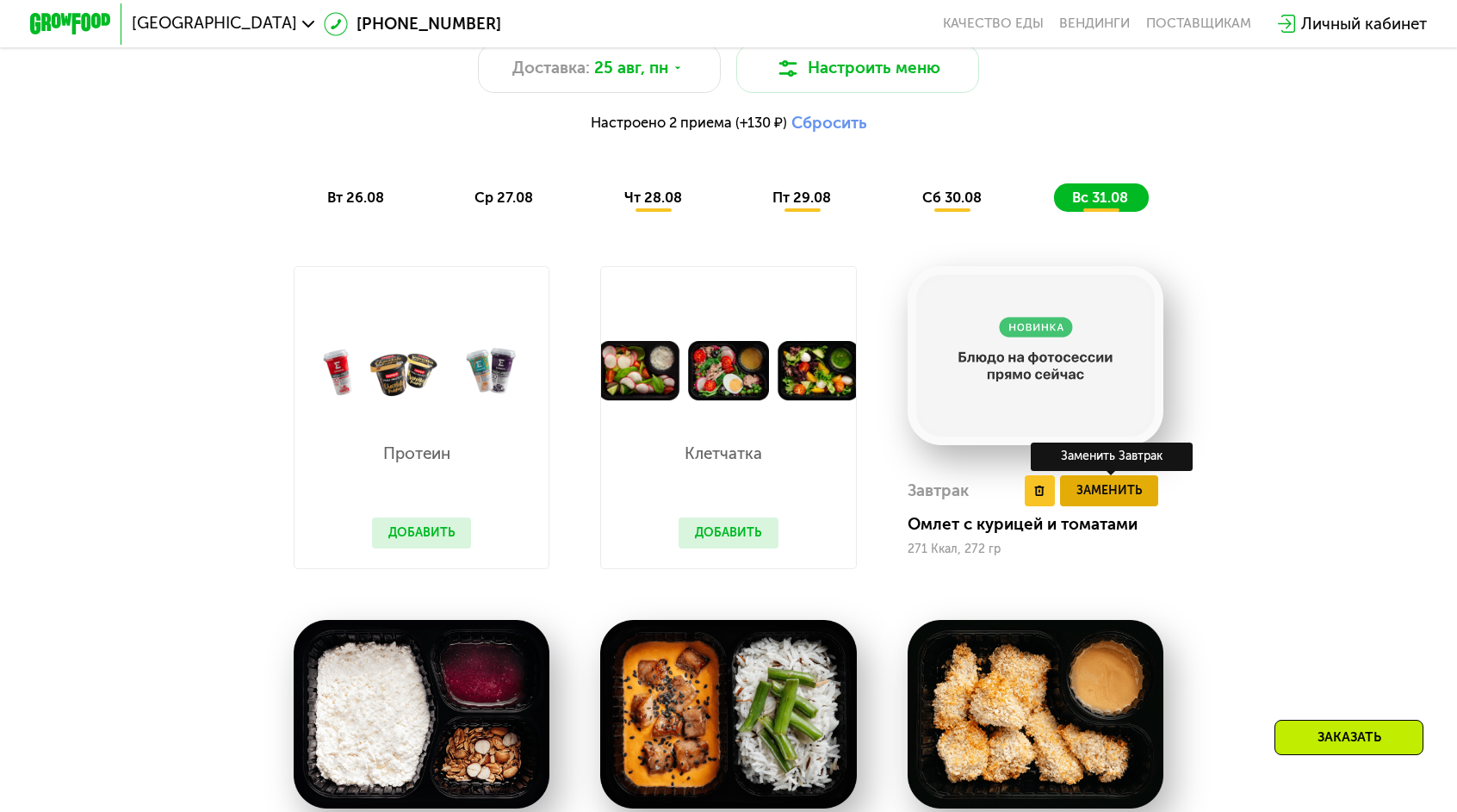
click at [1077, 480] on span "Заменить" at bounding box center [1110, 490] width 66 height 20
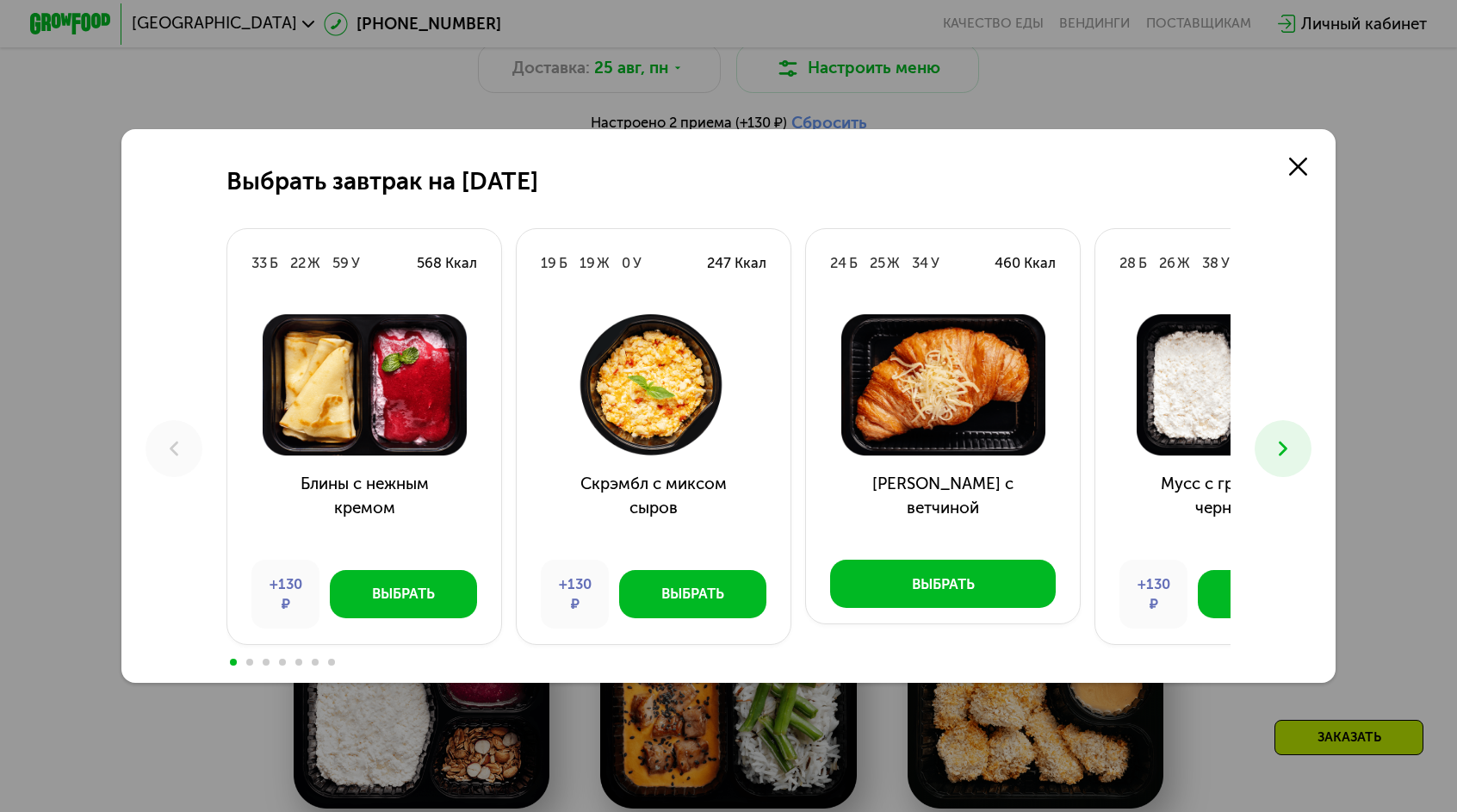
click at [1271, 445] on icon at bounding box center [1283, 448] width 24 height 24
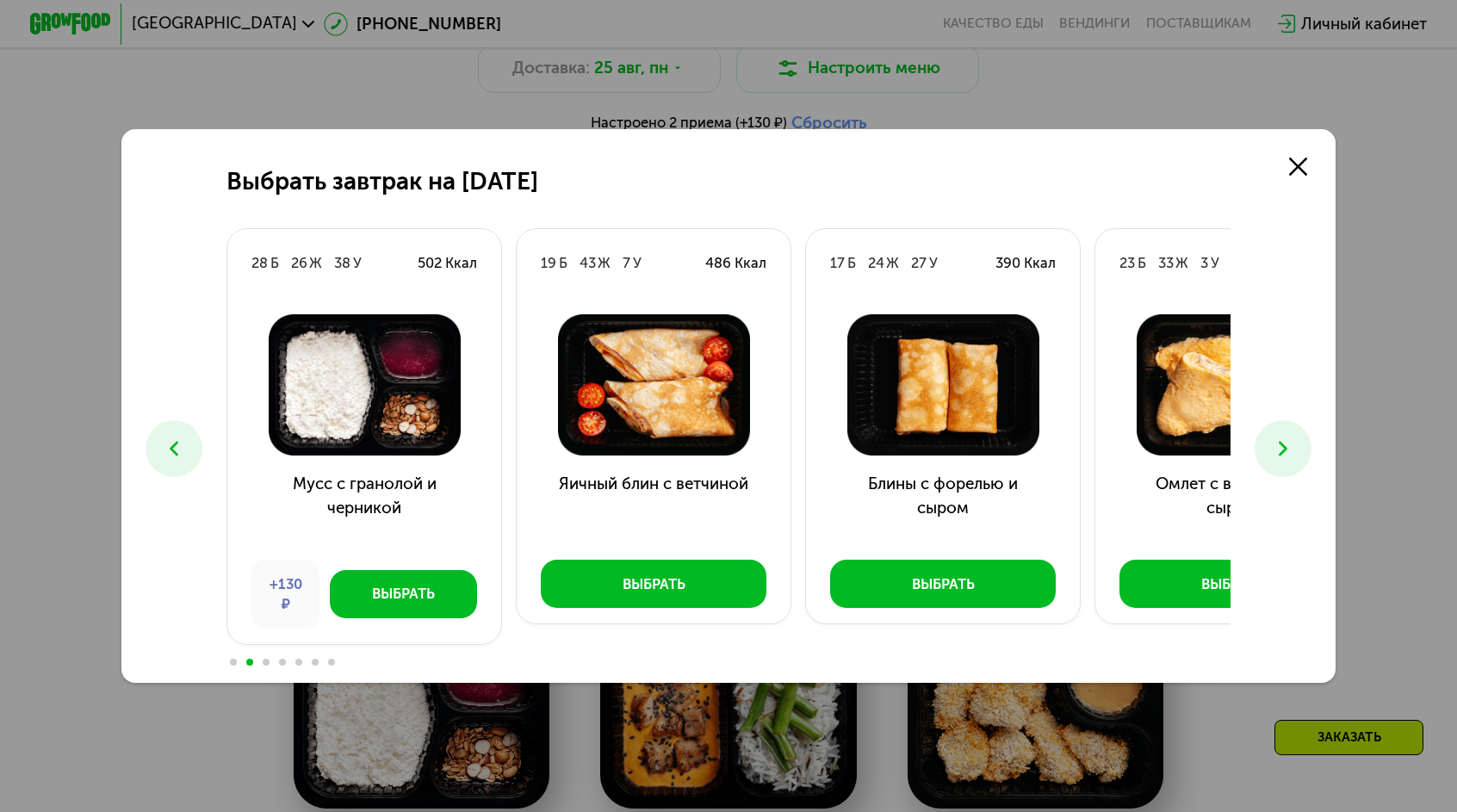
click at [1279, 445] on use at bounding box center [1283, 447] width 9 height 15
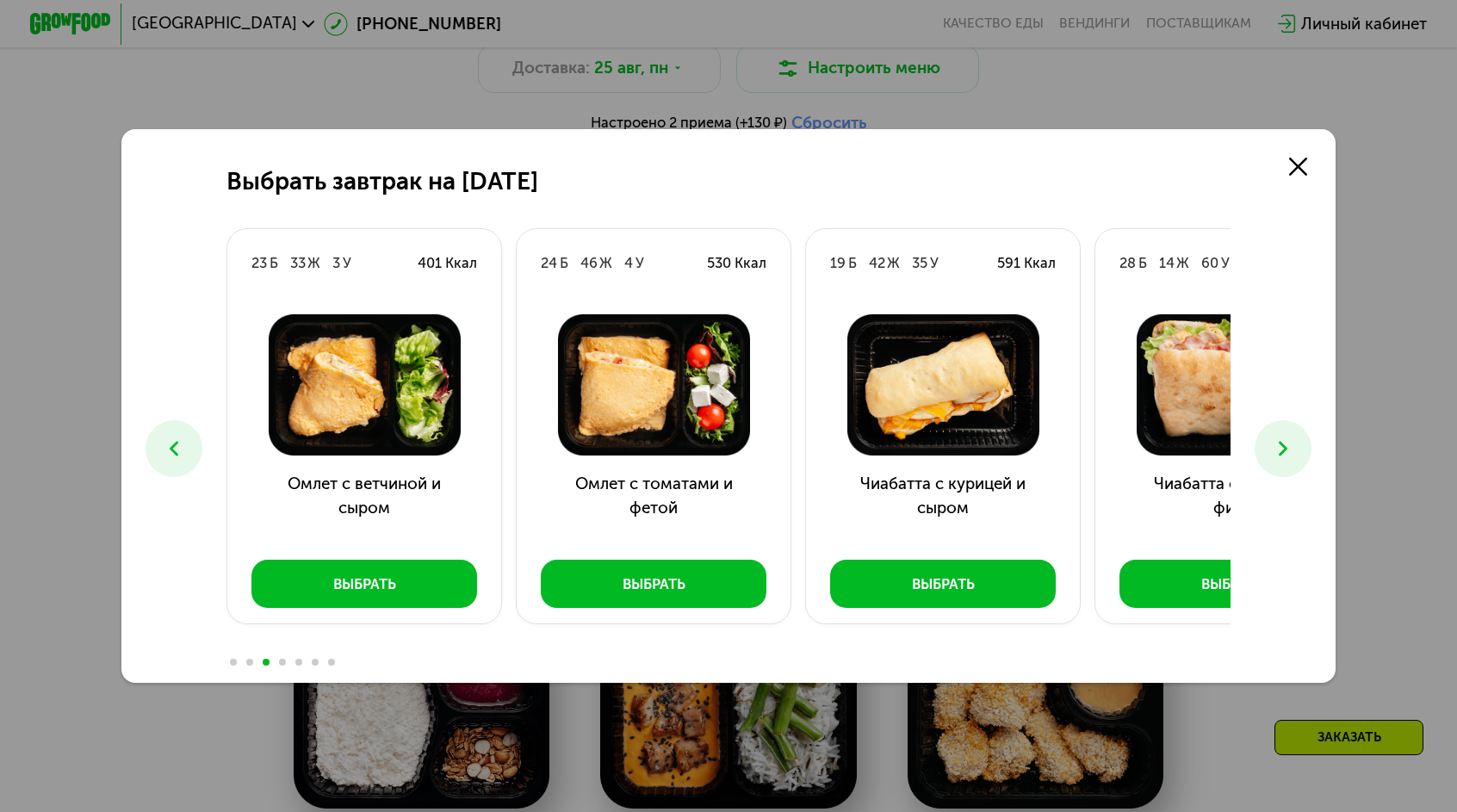
click at [1279, 445] on use at bounding box center [1283, 447] width 9 height 15
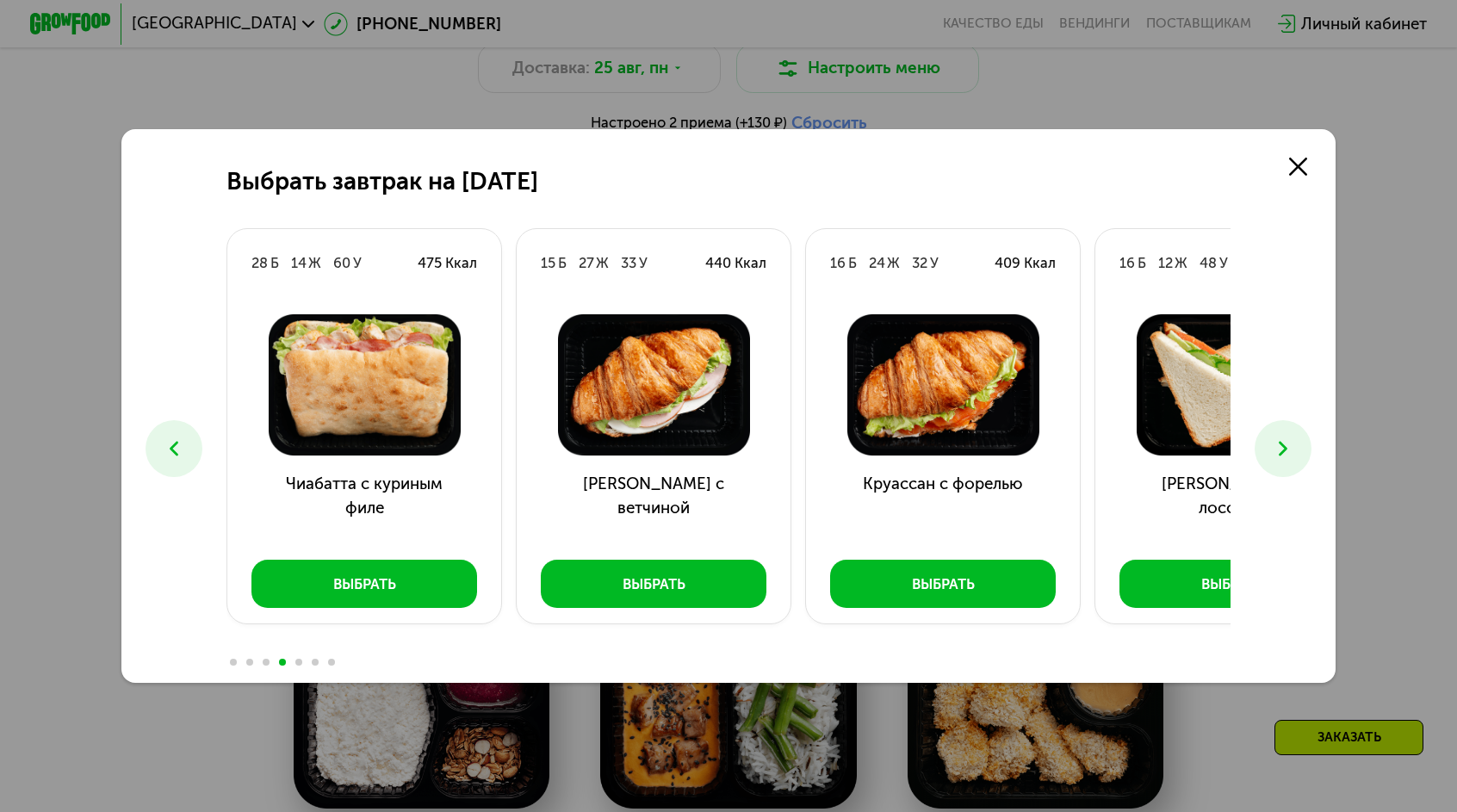
click at [1279, 445] on use at bounding box center [1283, 447] width 9 height 15
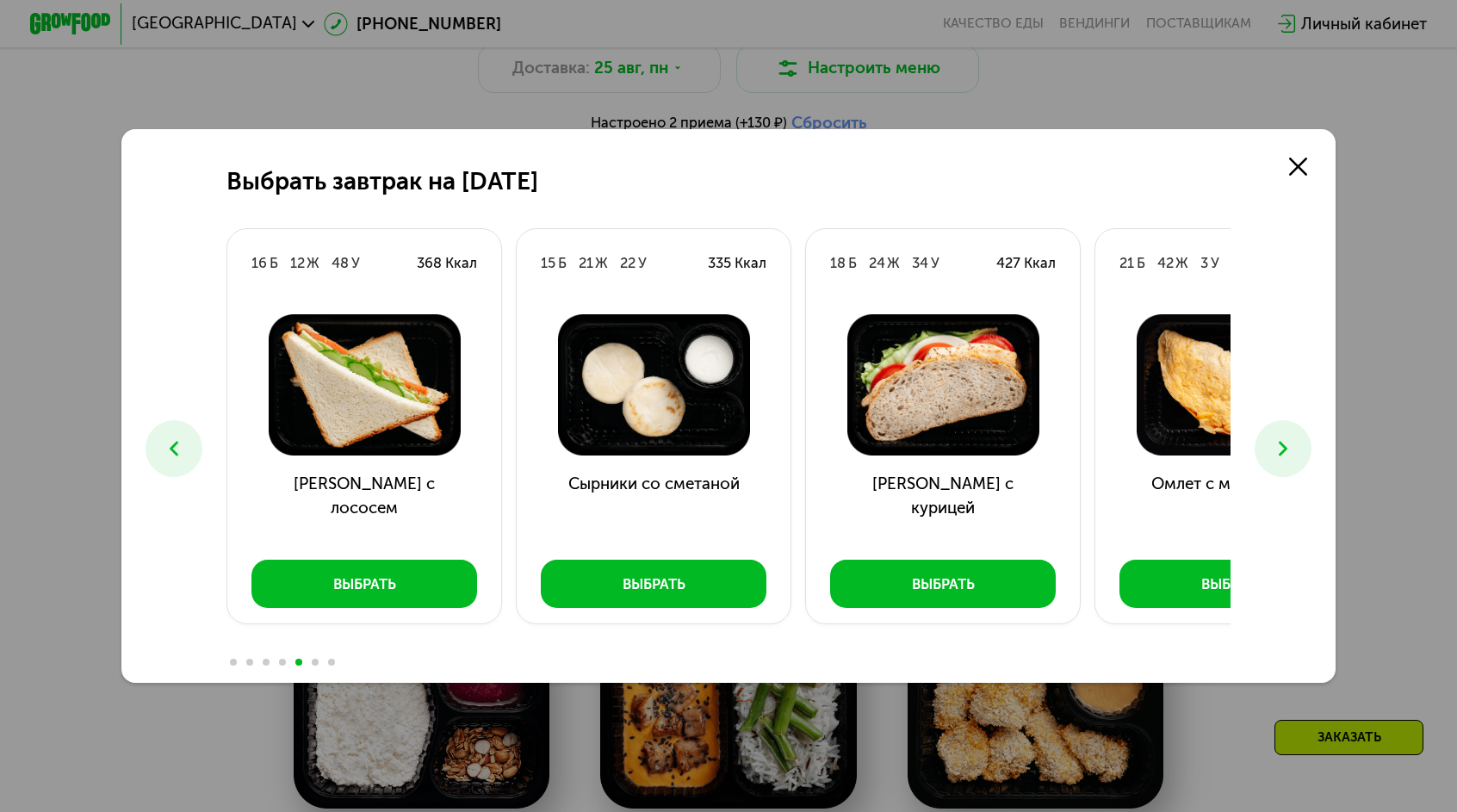
click at [1279, 445] on use at bounding box center [1283, 447] width 9 height 15
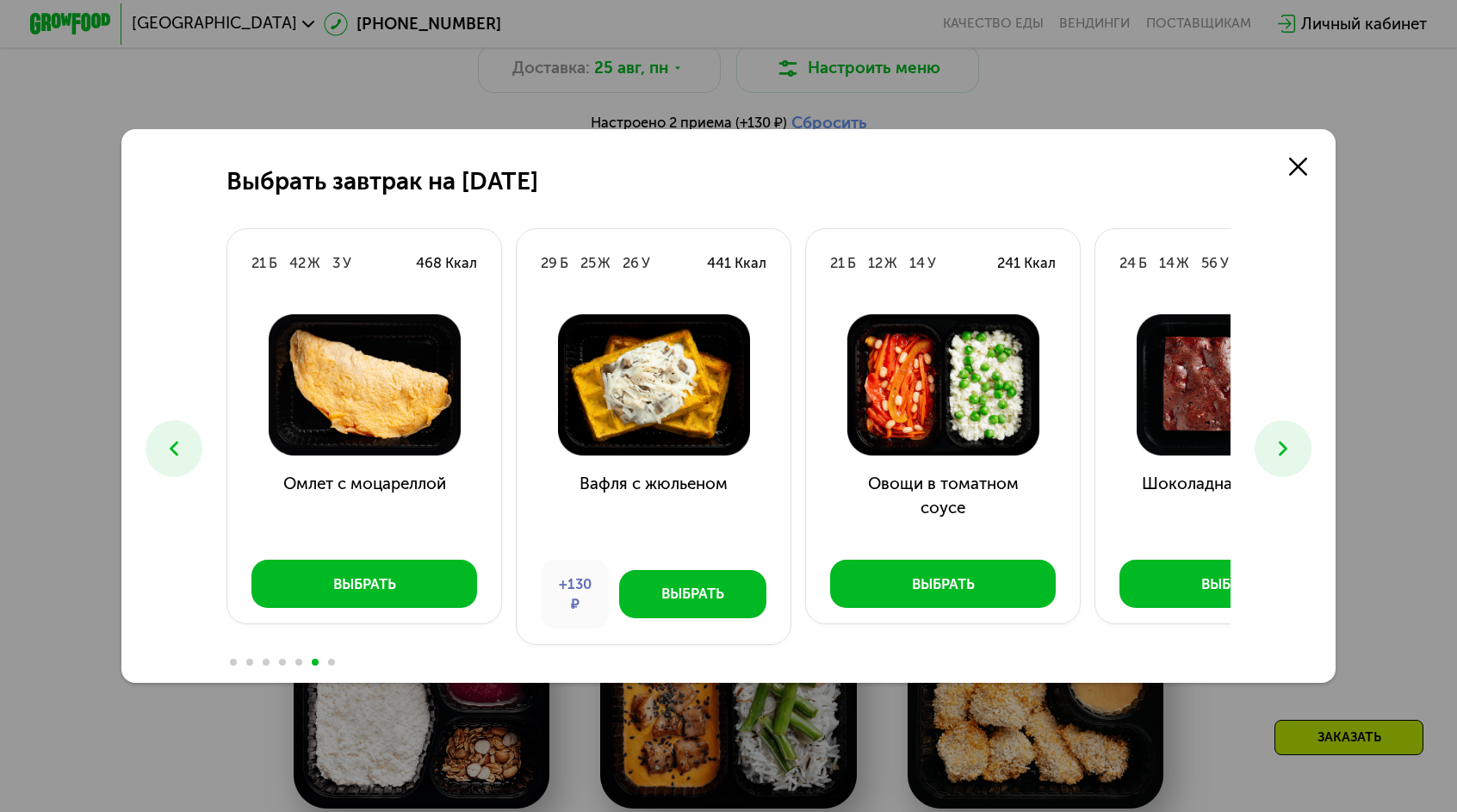
click at [1279, 445] on use at bounding box center [1283, 447] width 9 height 15
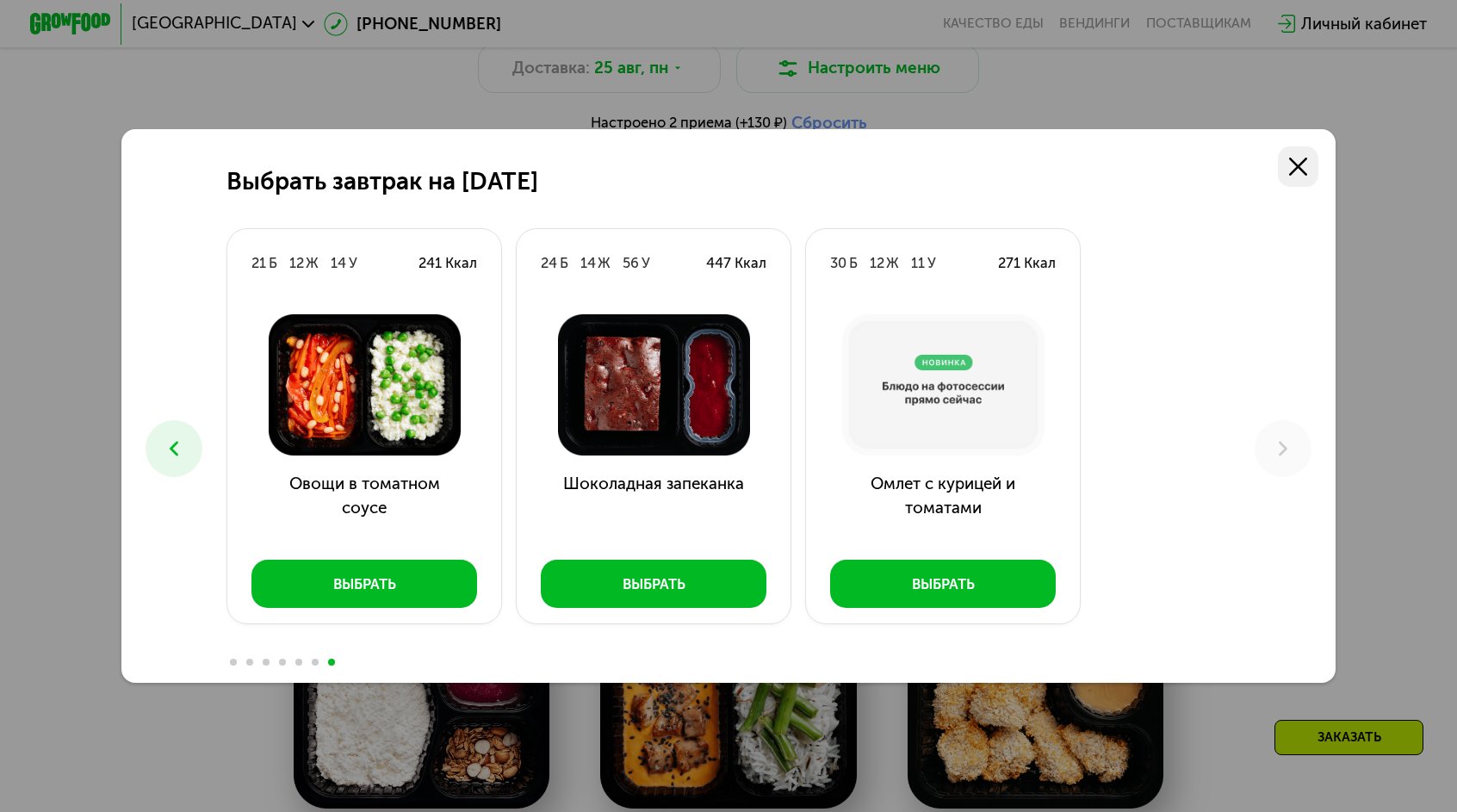
click at [1290, 176] on use at bounding box center [1298, 166] width 18 height 18
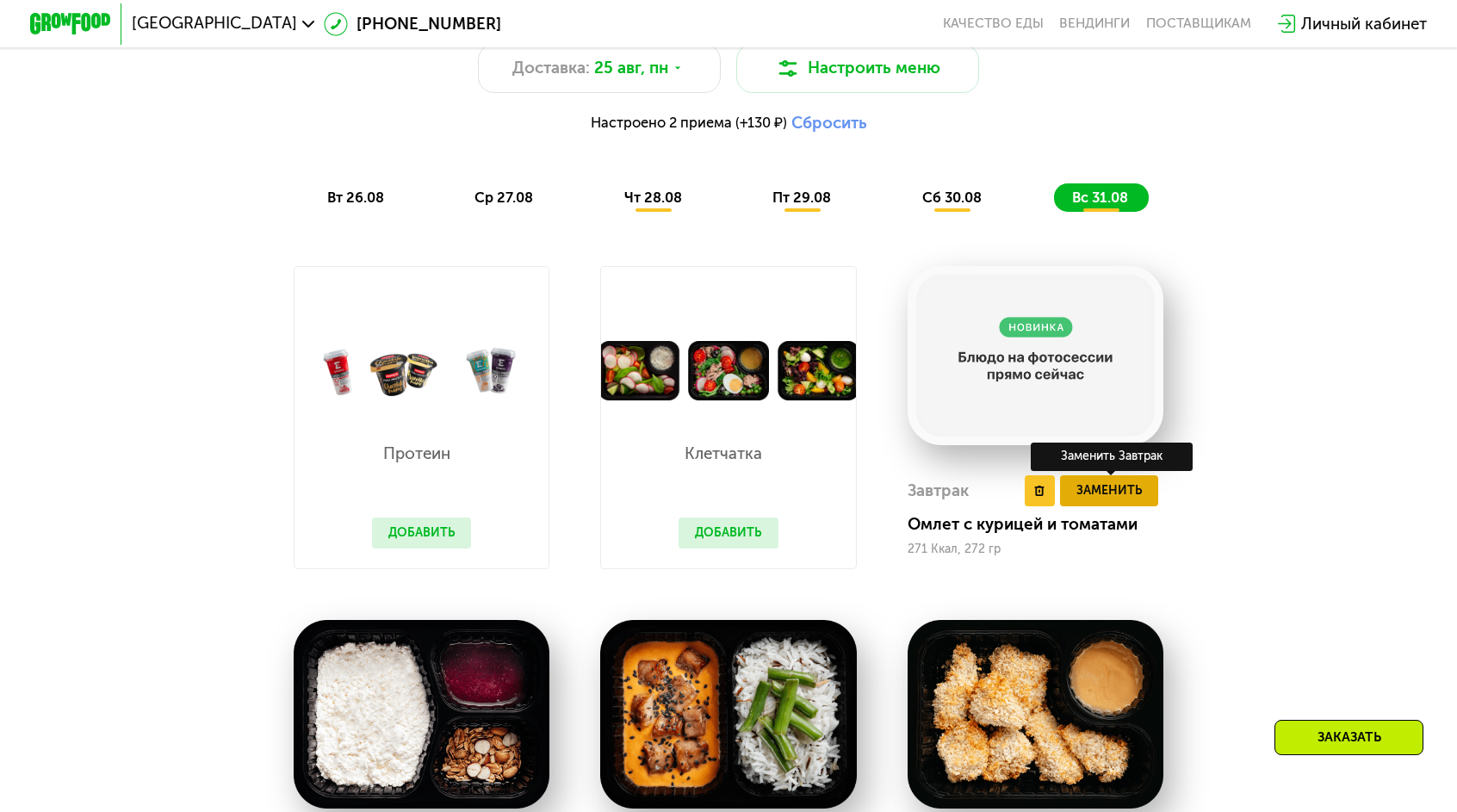
click at [1077, 480] on span "Заменить" at bounding box center [1110, 490] width 66 height 20
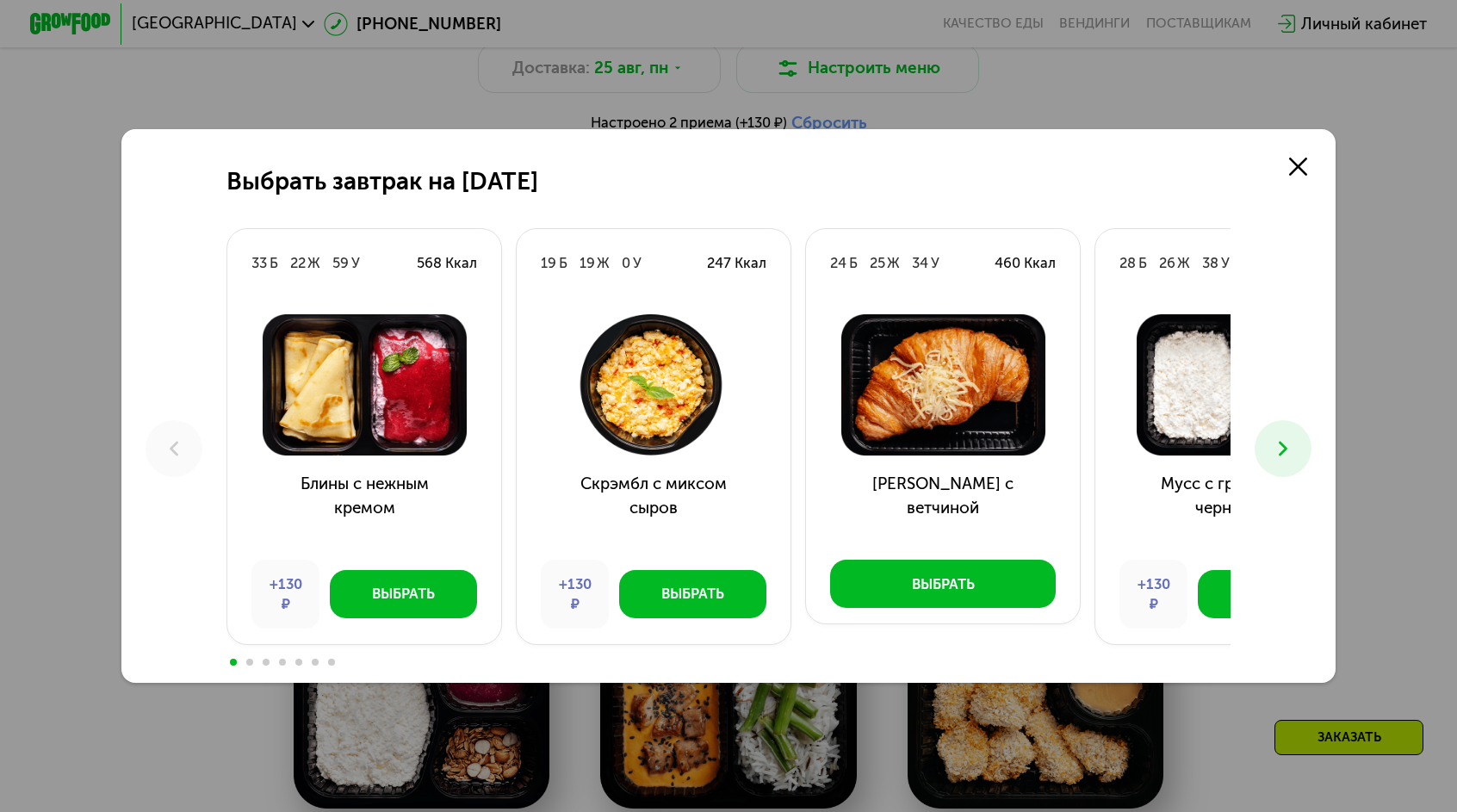
drag, startPoint x: 1228, startPoint y: 442, endPoint x: 1197, endPoint y: 446, distance: 31.3
click at [1228, 442] on div "Выбрать завтрак на 31 августа 33 Б 22 Ж 59 У 568 Ккал Блины с нежным кремом +13…" at bounding box center [728, 406] width 1214 height 553
click at [1279, 446] on use at bounding box center [1283, 447] width 9 height 15
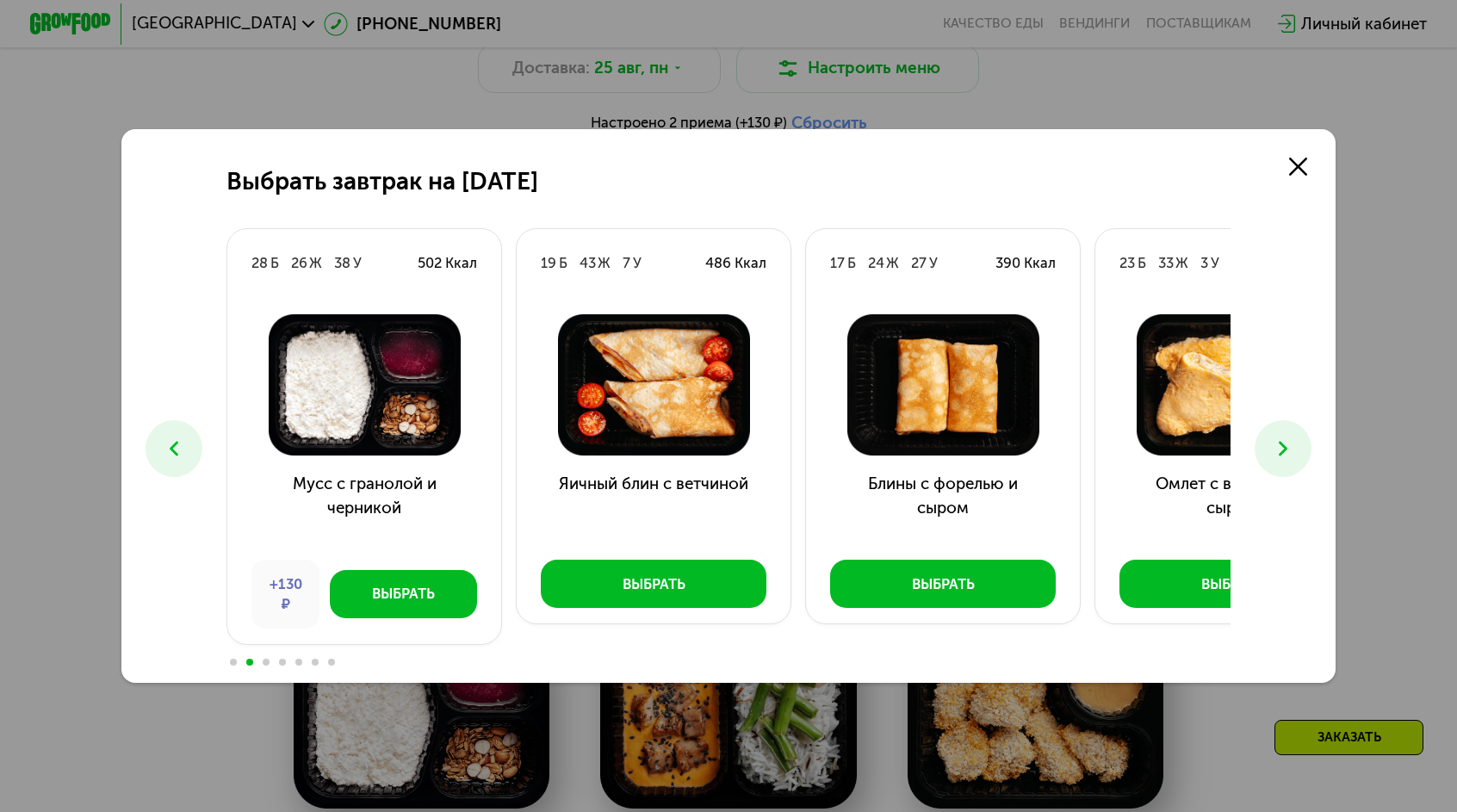
click at [1271, 446] on icon at bounding box center [1283, 448] width 24 height 24
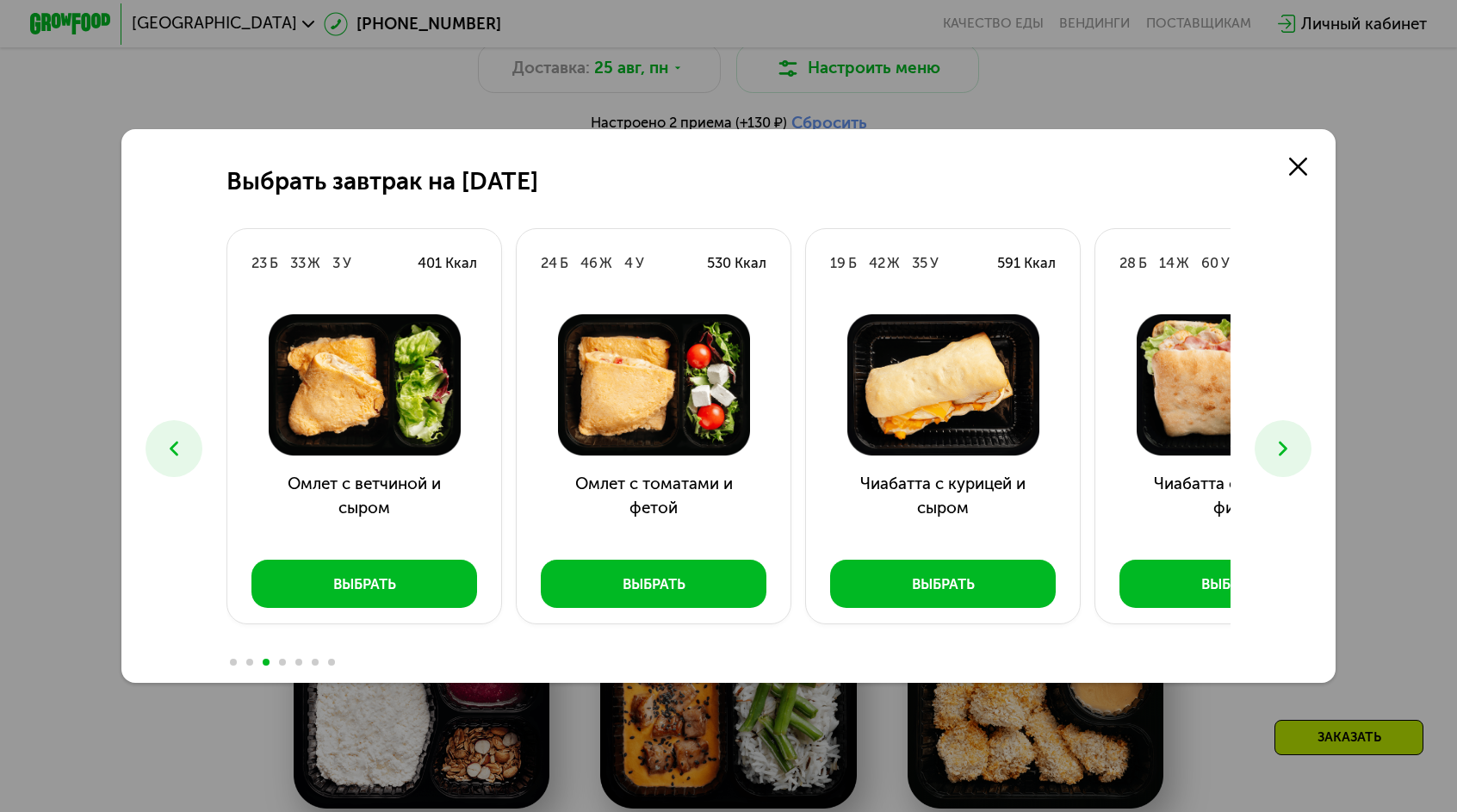
click at [1271, 446] on icon at bounding box center [1283, 448] width 24 height 24
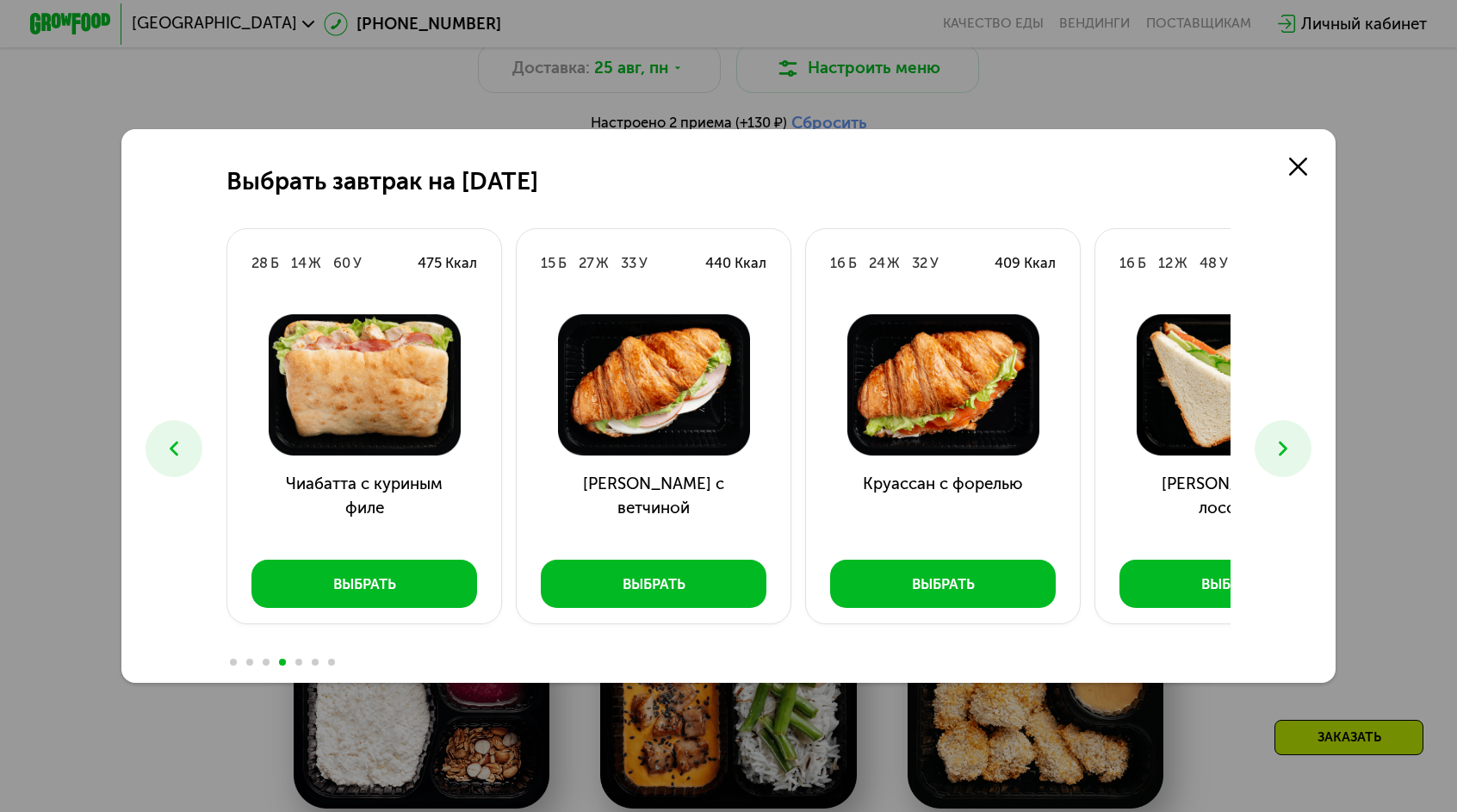
click at [1271, 446] on icon at bounding box center [1283, 448] width 24 height 24
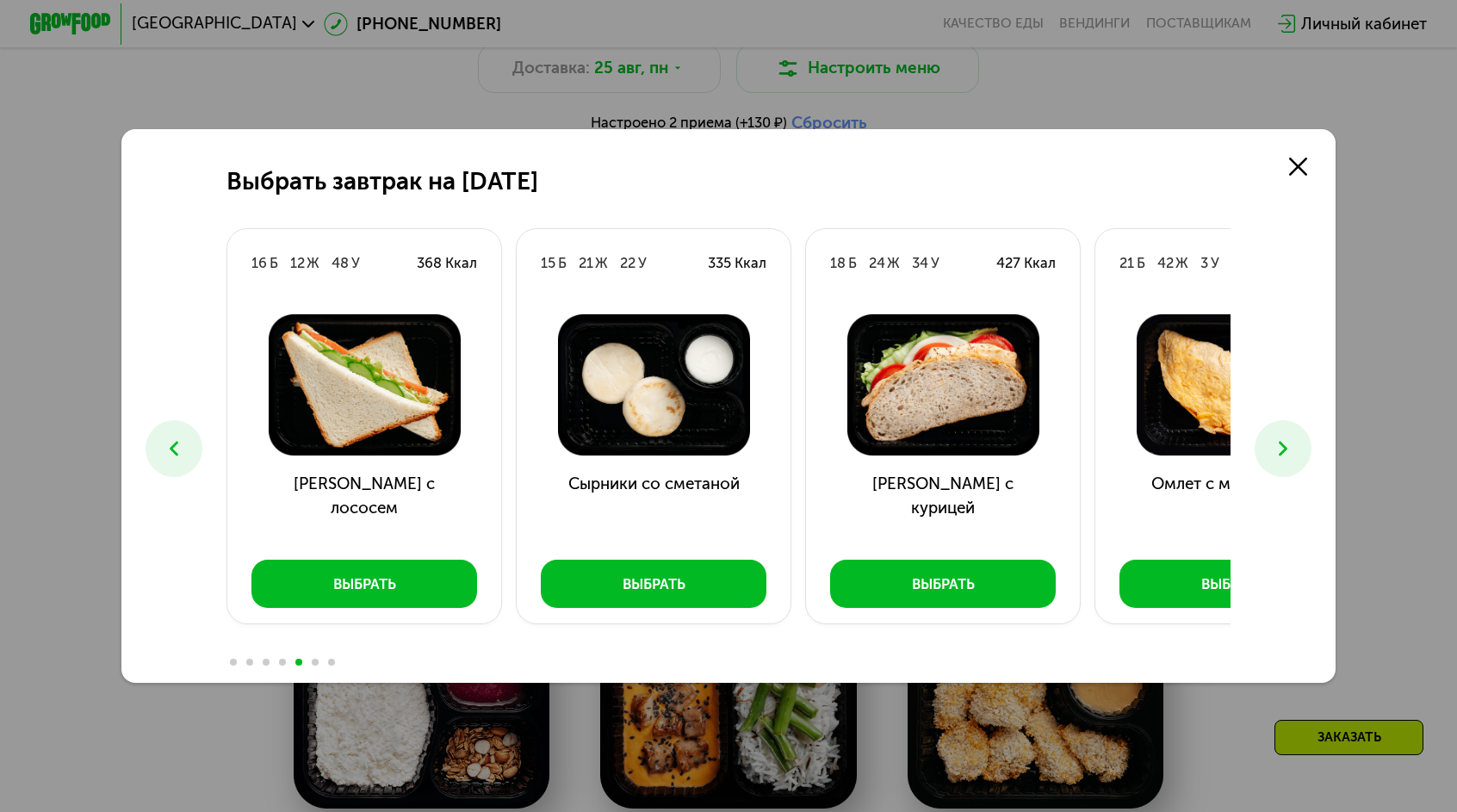
click at [202, 431] on button at bounding box center [174, 448] width 56 height 56
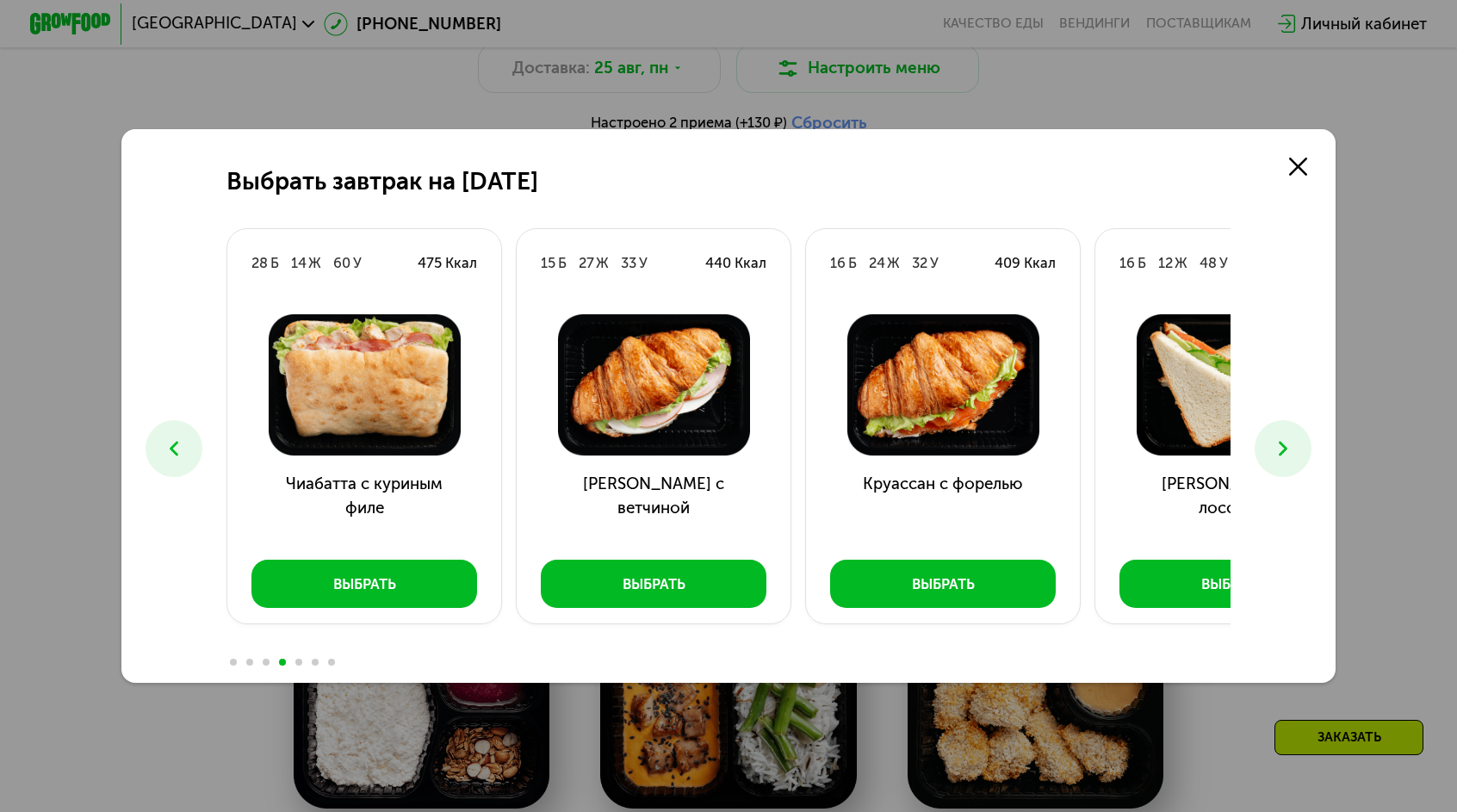
click at [186, 443] on icon at bounding box center [173, 448] width 24 height 24
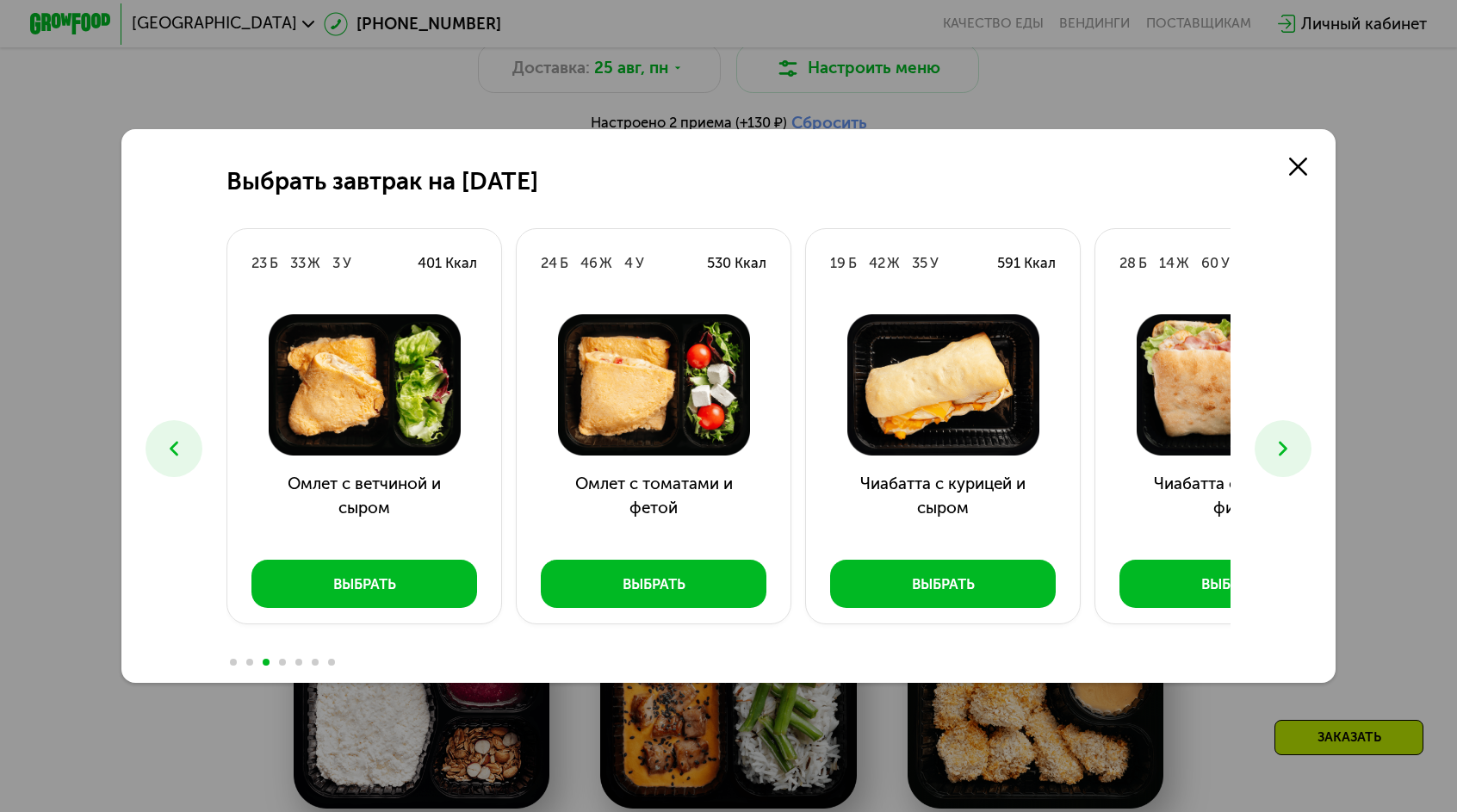
click at [186, 443] on icon at bounding box center [173, 448] width 24 height 24
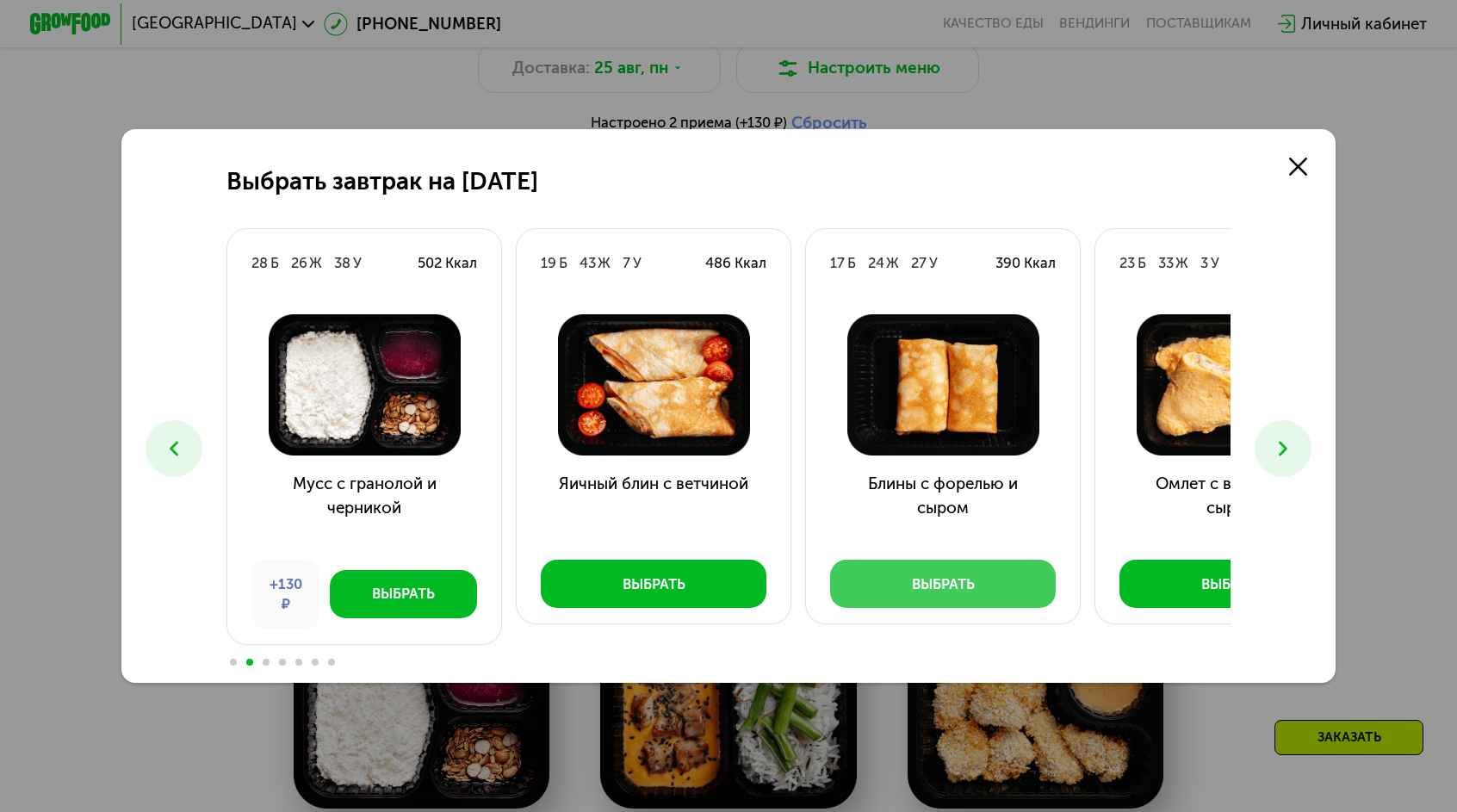
click at [989, 560] on button "Выбрать" at bounding box center [943, 584] width 226 height 49
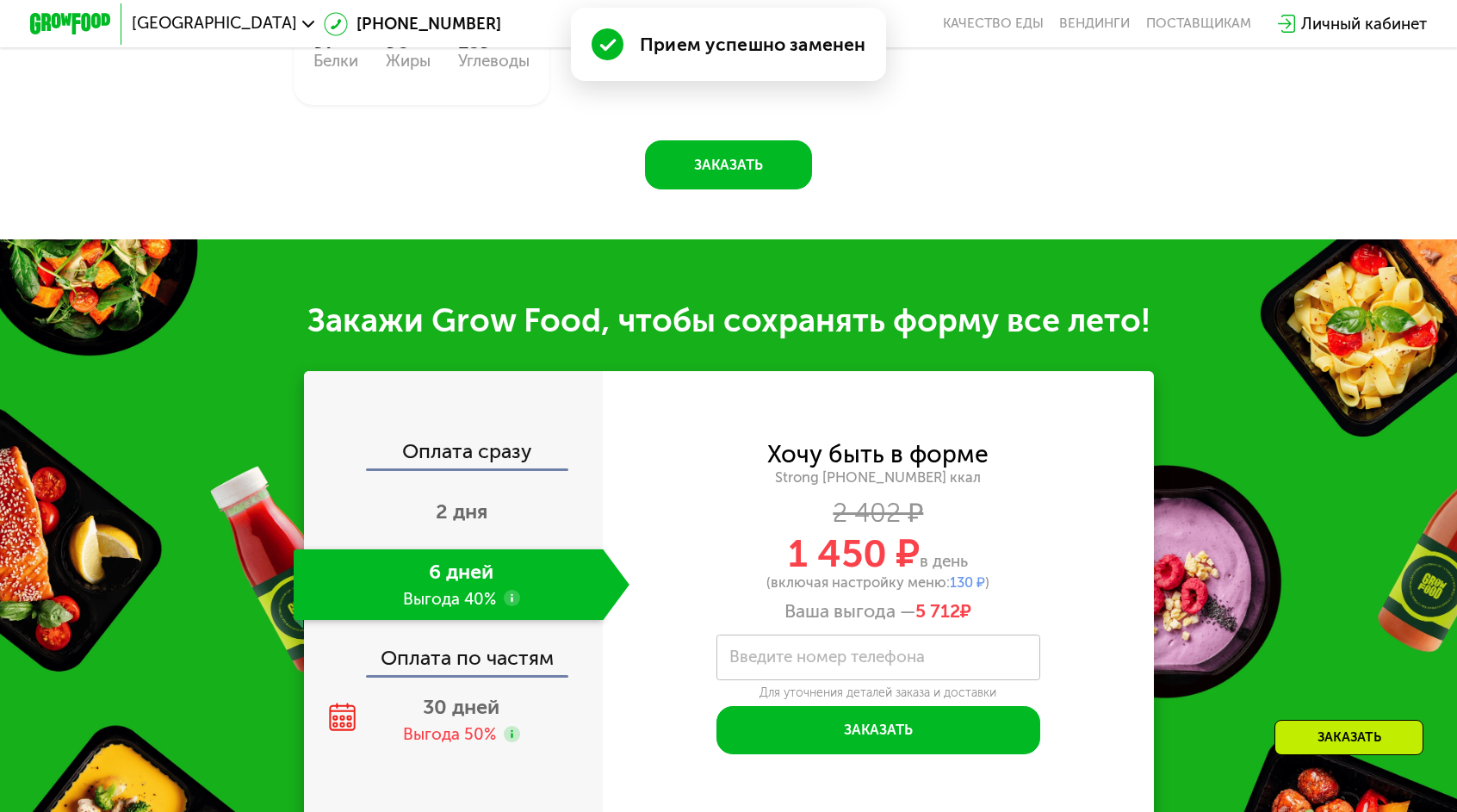
scroll to position [2142, 0]
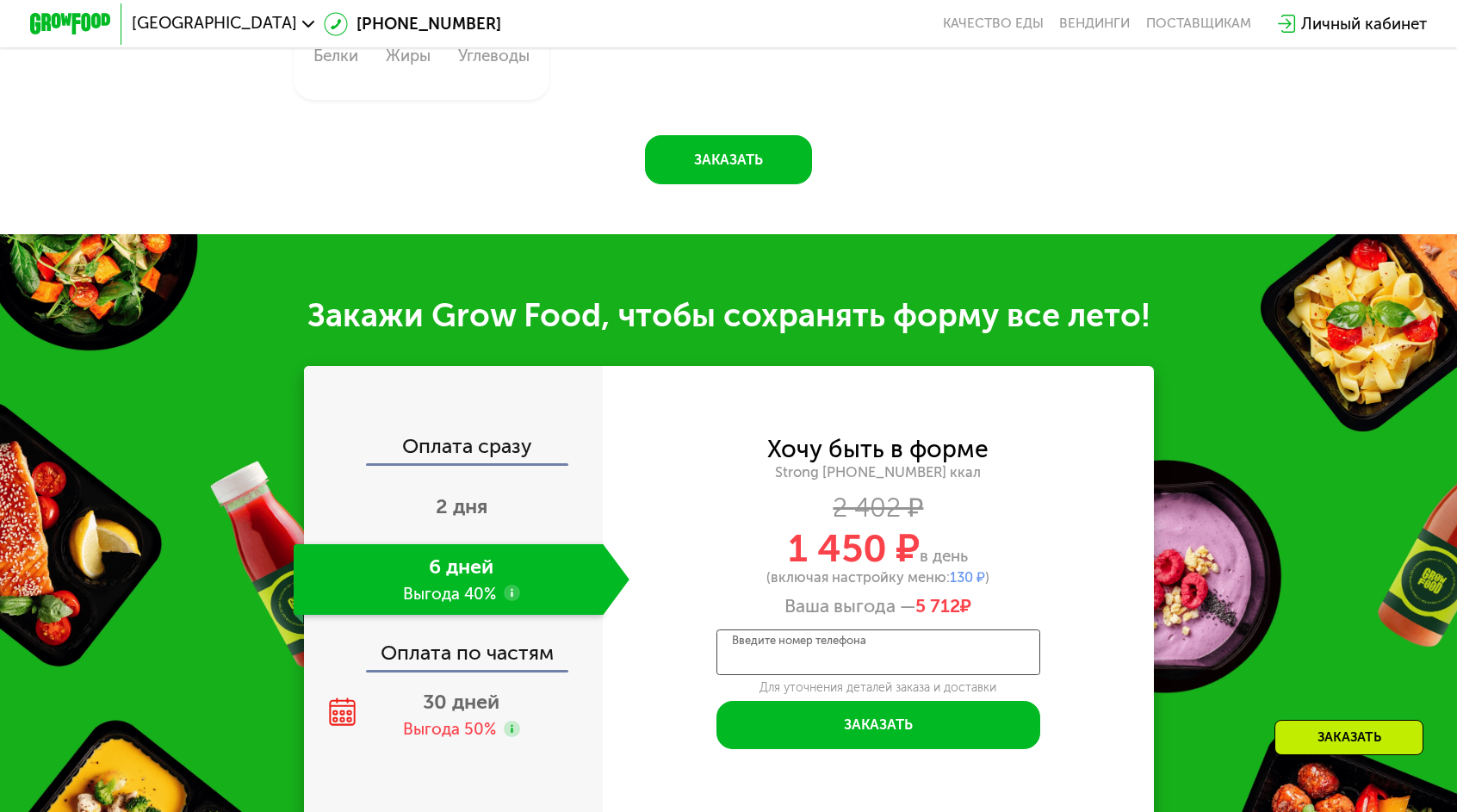
click at [868, 629] on input "Введите номер телефона" at bounding box center [878, 652] width 324 height 46
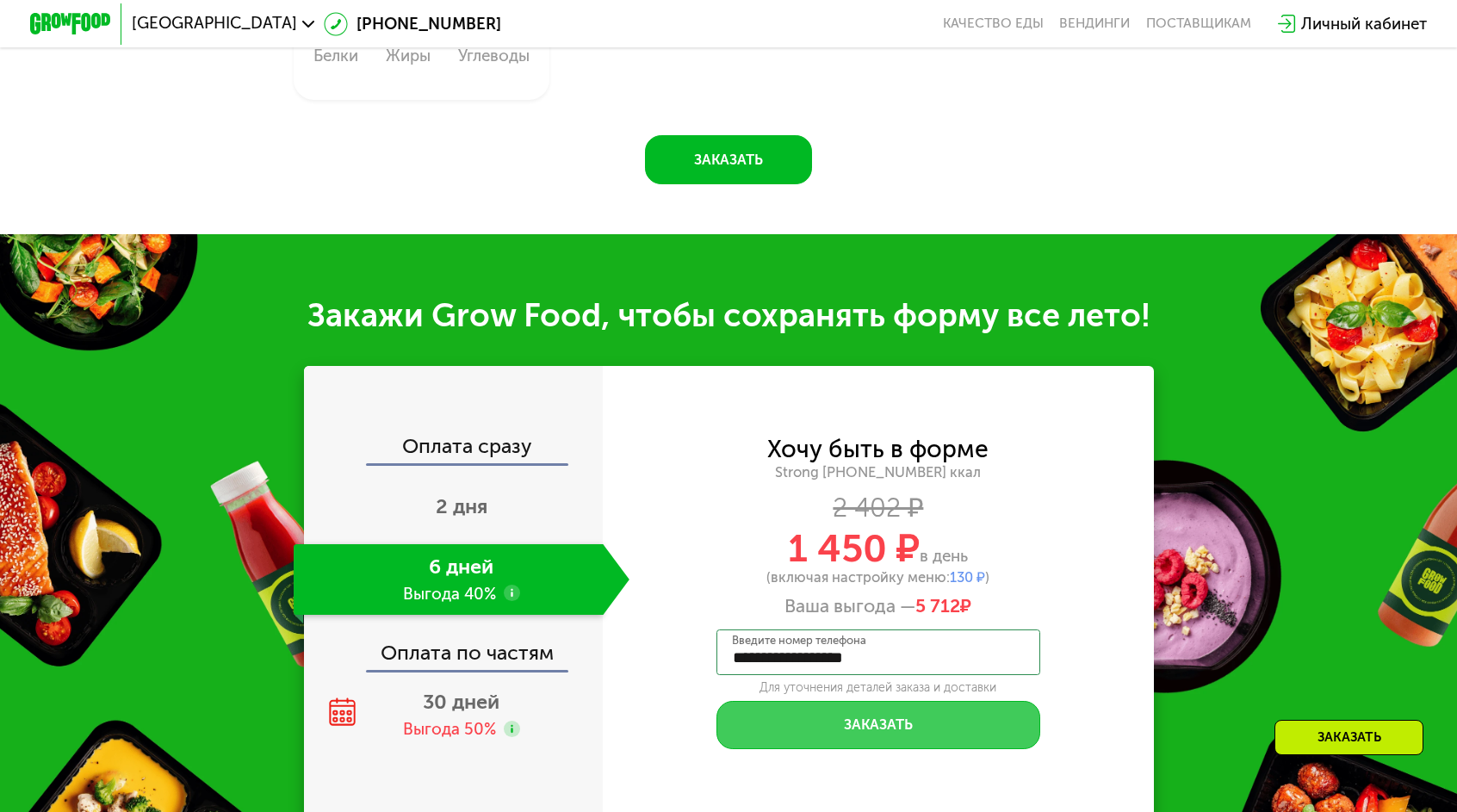
type input "**********"
click at [906, 701] on button "Заказать" at bounding box center [878, 725] width 324 height 49
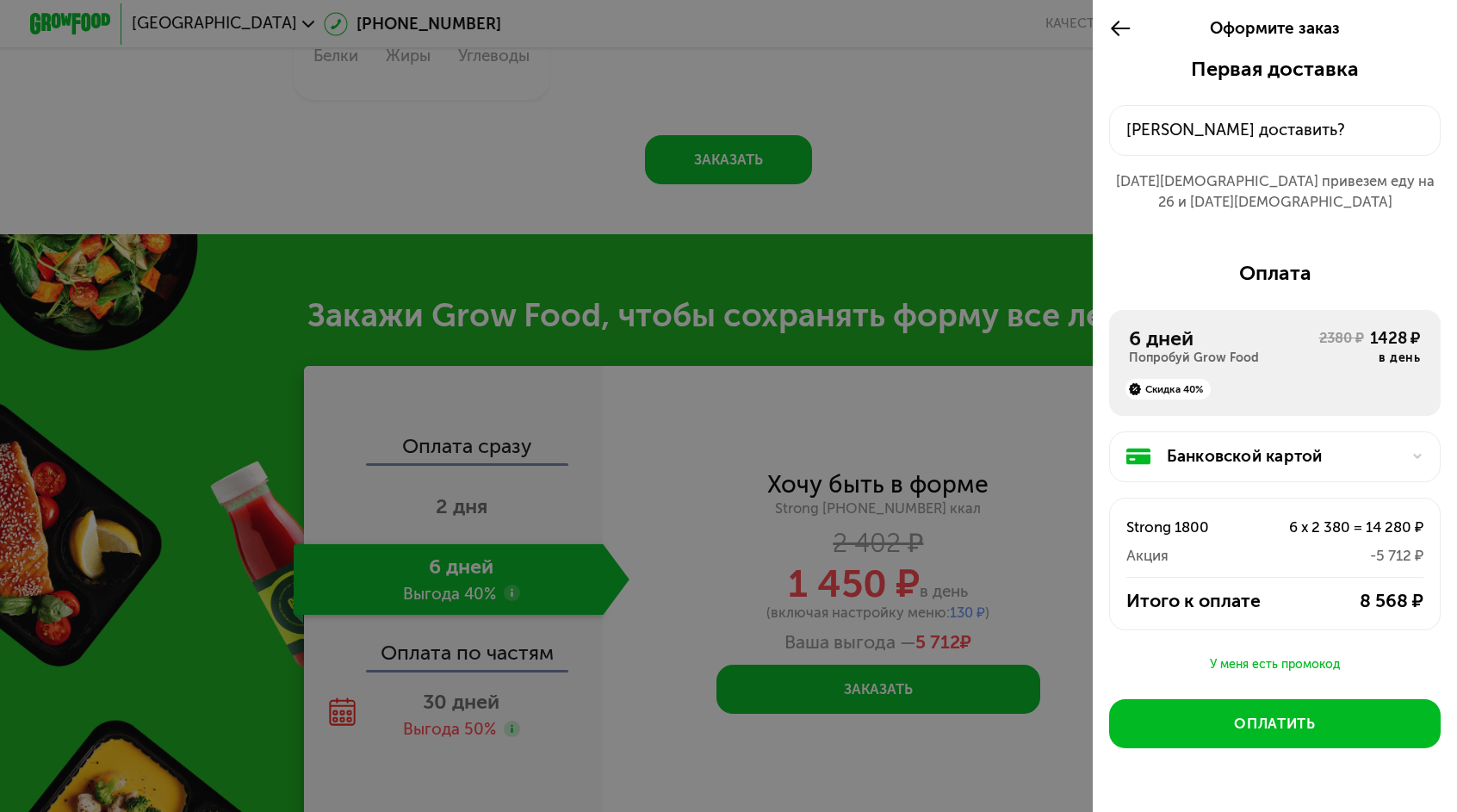
click at [1243, 118] on div "Куда доставить?" at bounding box center [1275, 129] width 298 height 24
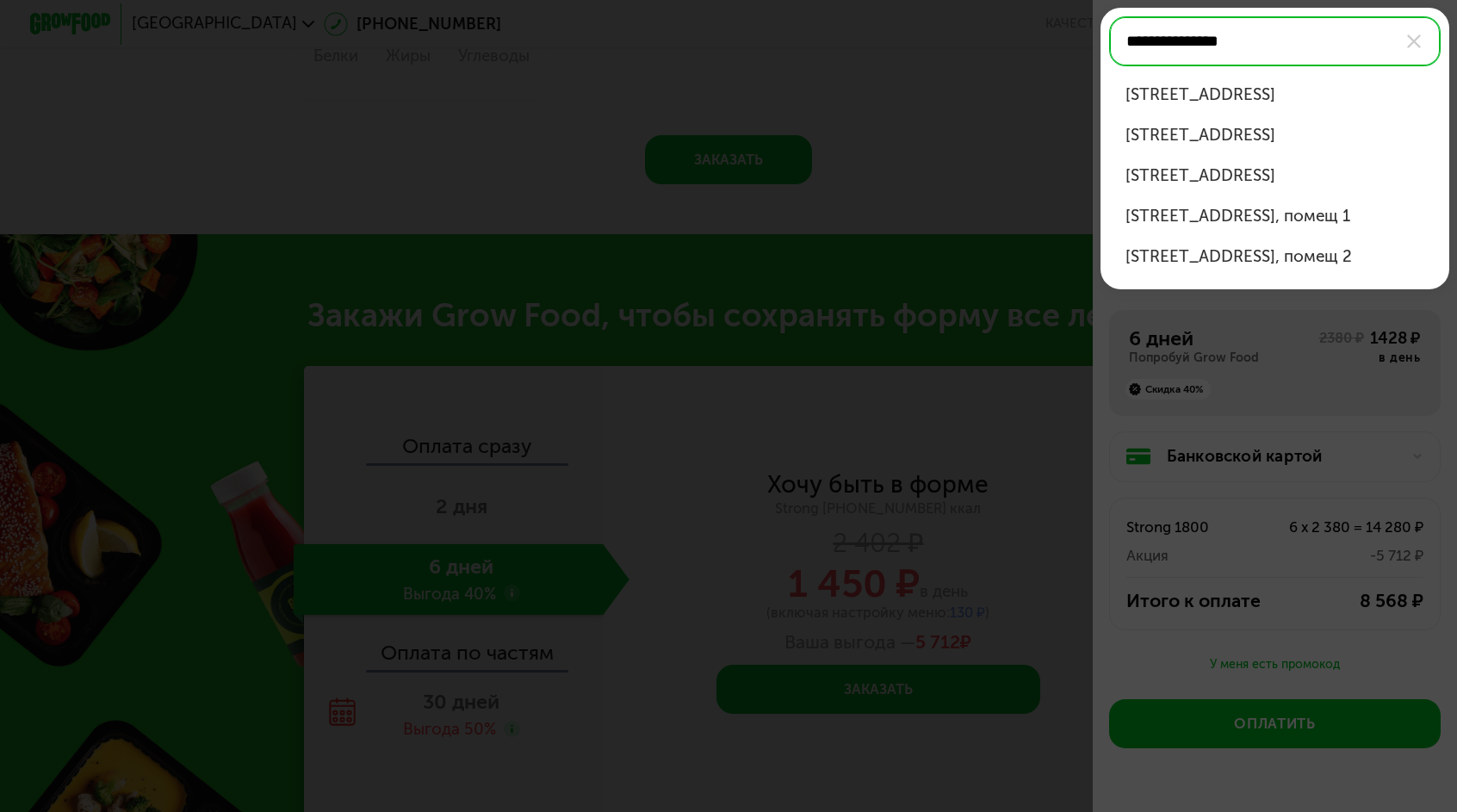
click at [1306, 89] on div "г Видное, пгт Дрожжино, Новое шоссе, д 8 к 3" at bounding box center [1275, 94] width 300 height 24
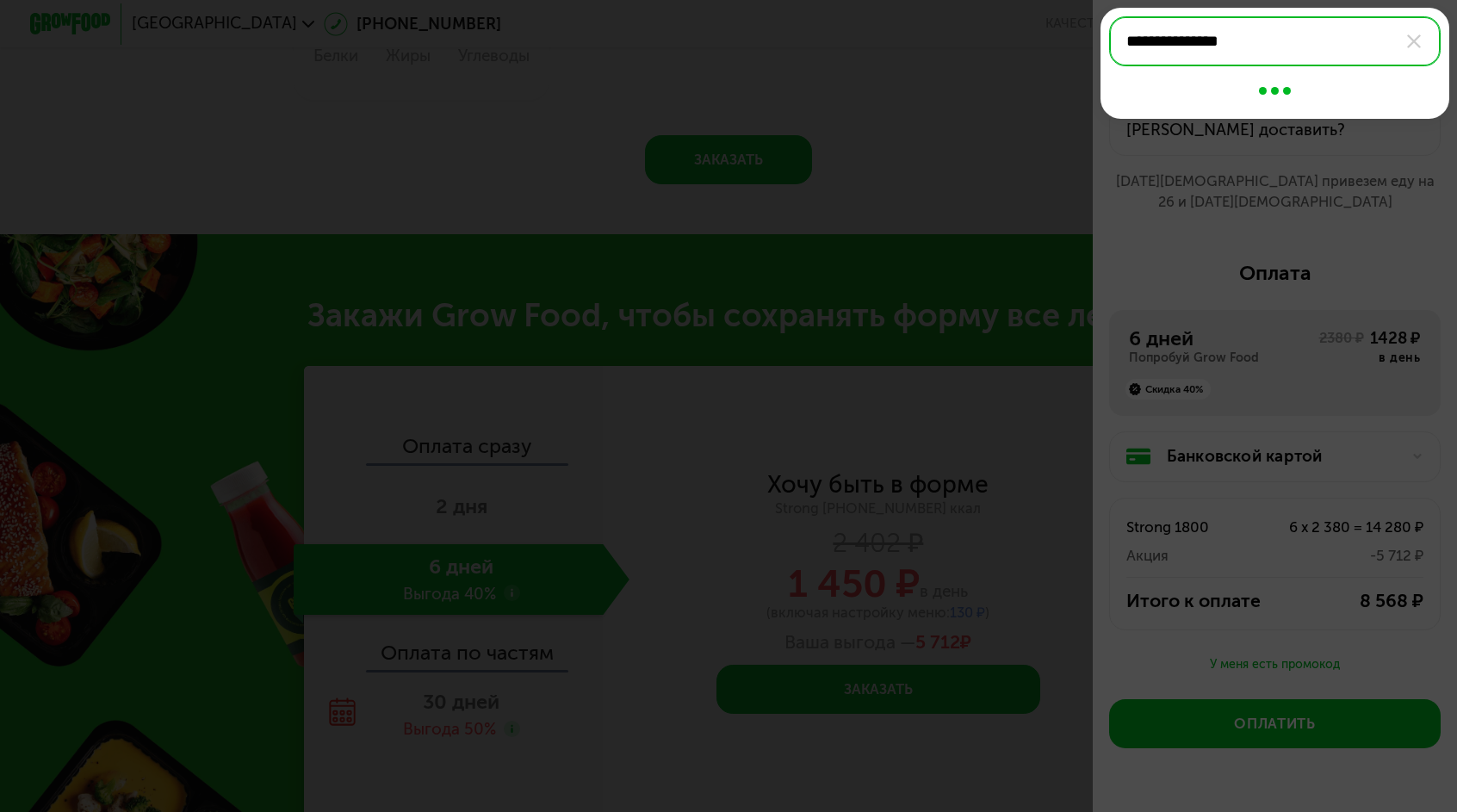
type input "**********"
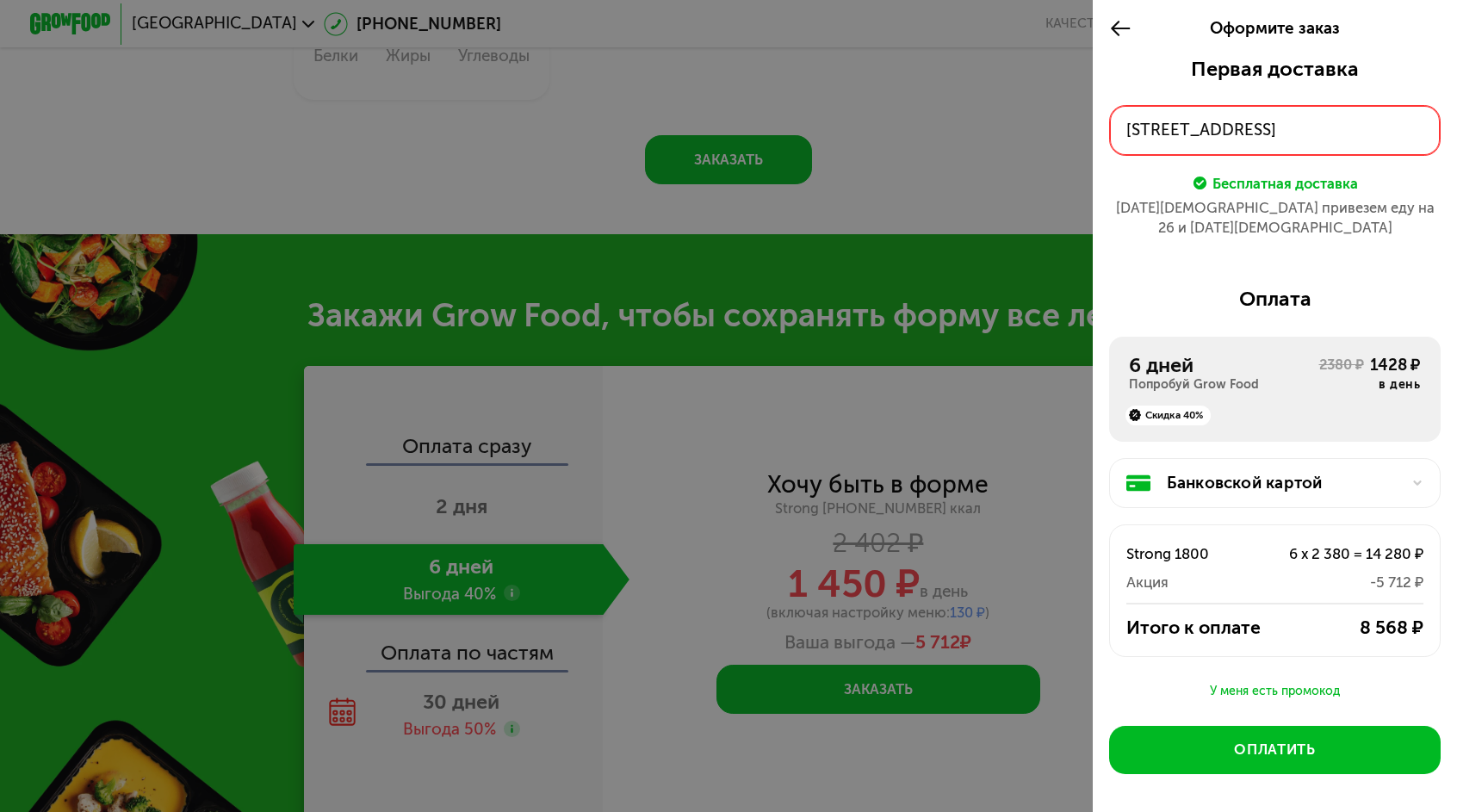
click at [1378, 118] on div "г Видное, пгт Дрожжино, Новое шоссе, д 8 к 3" at bounding box center [1275, 129] width 298 height 24
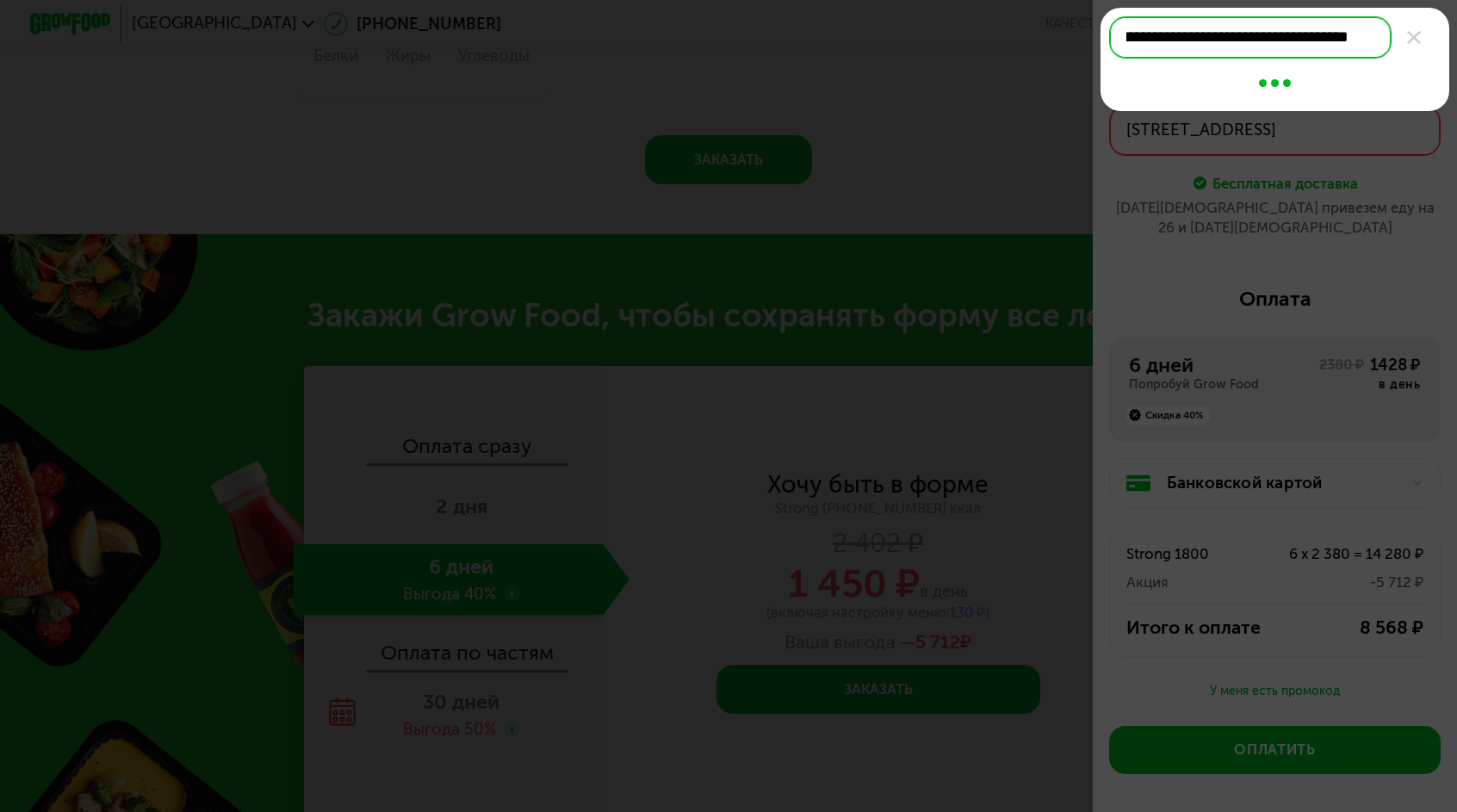
scroll to position [0, 119]
click at [1343, 99] on div "г Видное, пгт Дрожжино, Новое шоссе, д 8 к 3, кв 139" at bounding box center [1275, 87] width 300 height 24
type input "**********"
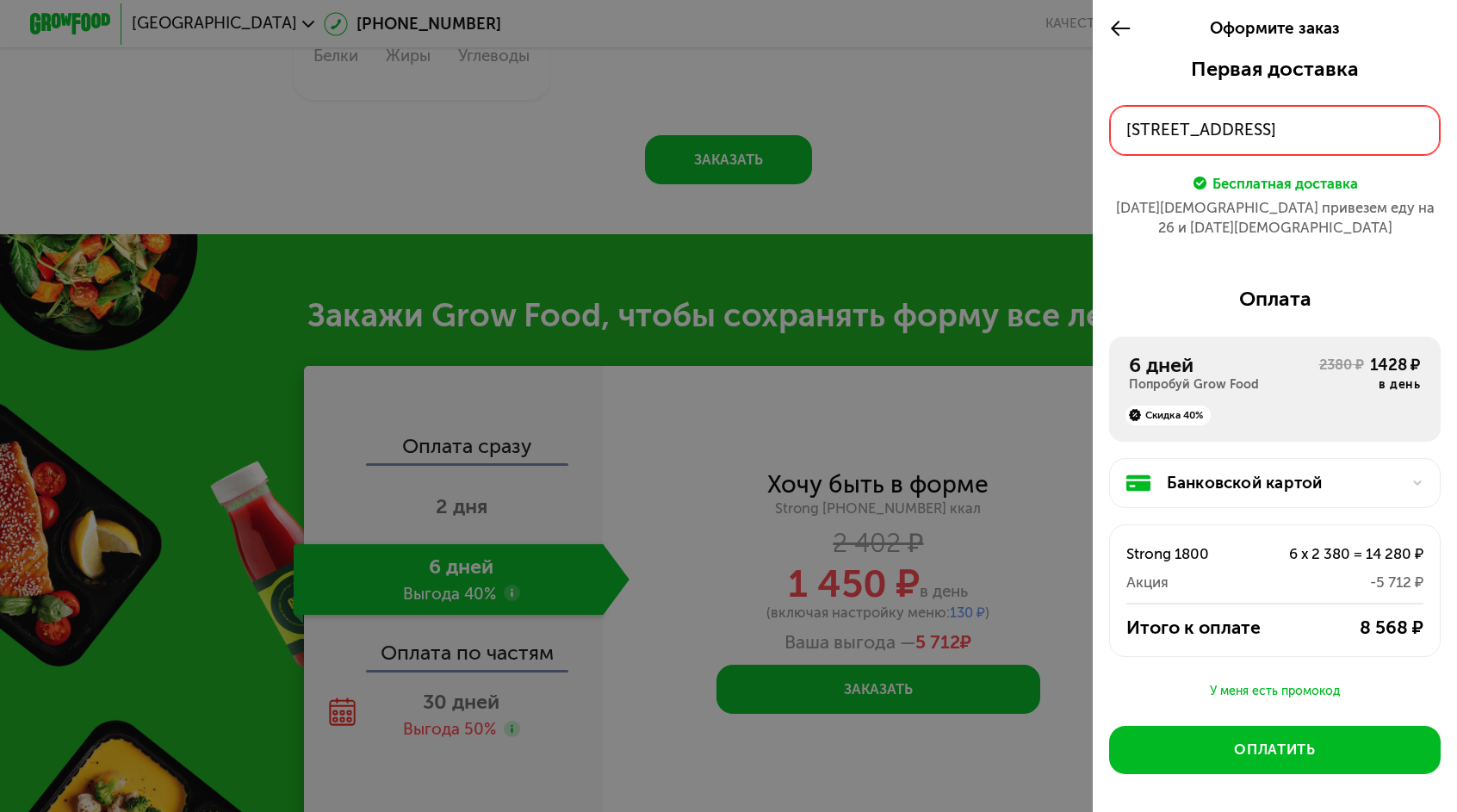
click at [1363, 210] on div "Первая доставка 25 авг, пн • 18:00-23:00 г Видное, пгт Дрожжино, Новое шоссе, д…" at bounding box center [1275, 474] width 365 height 835
click at [1068, 690] on div at bounding box center [728, 406] width 1457 height 812
click at [1132, 30] on icon at bounding box center [1120, 28] width 23 height 24
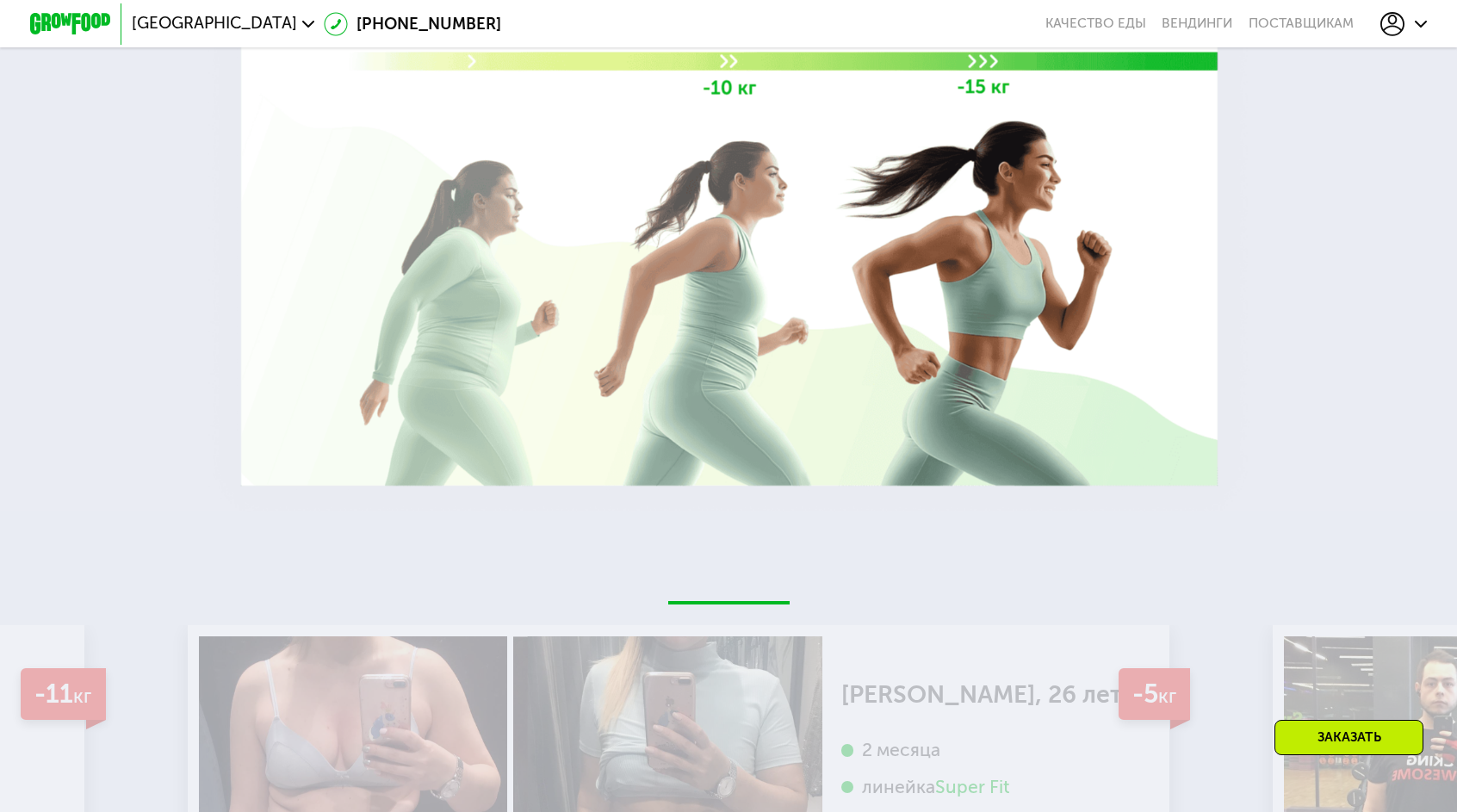
scroll to position [3281, 0]
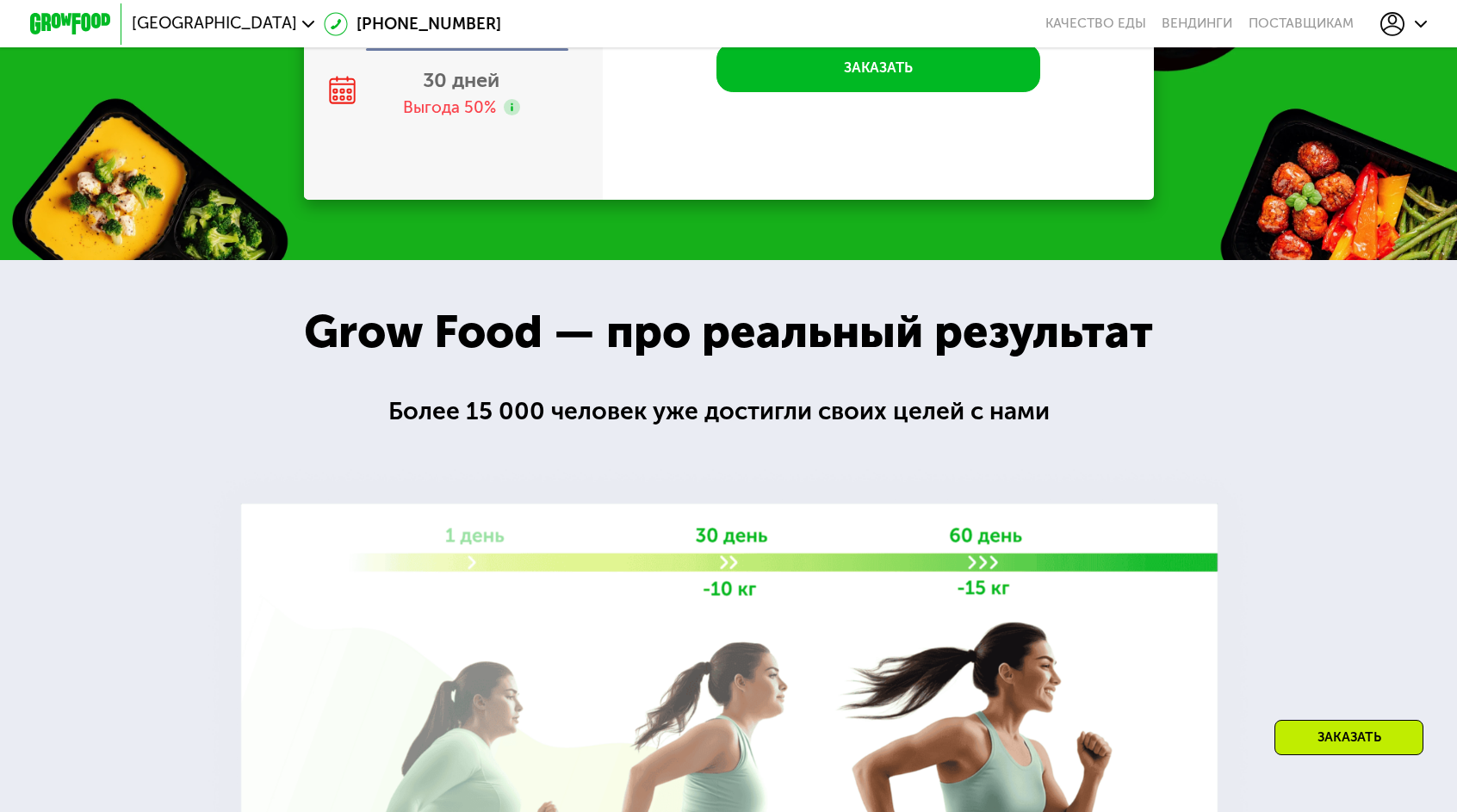
click at [1348, 733] on div "Заказать" at bounding box center [1348, 737] width 149 height 35
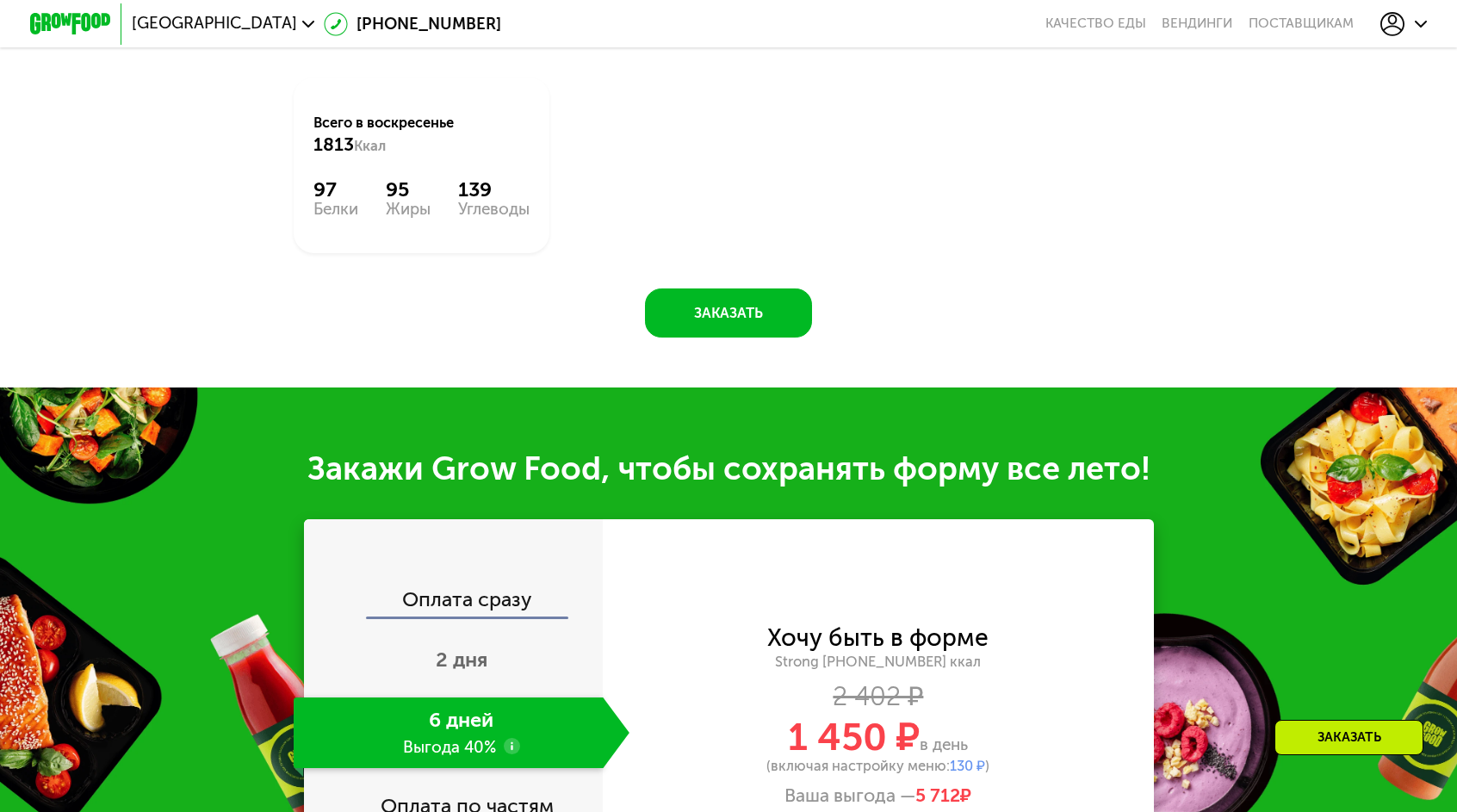
scroll to position [2075, 0]
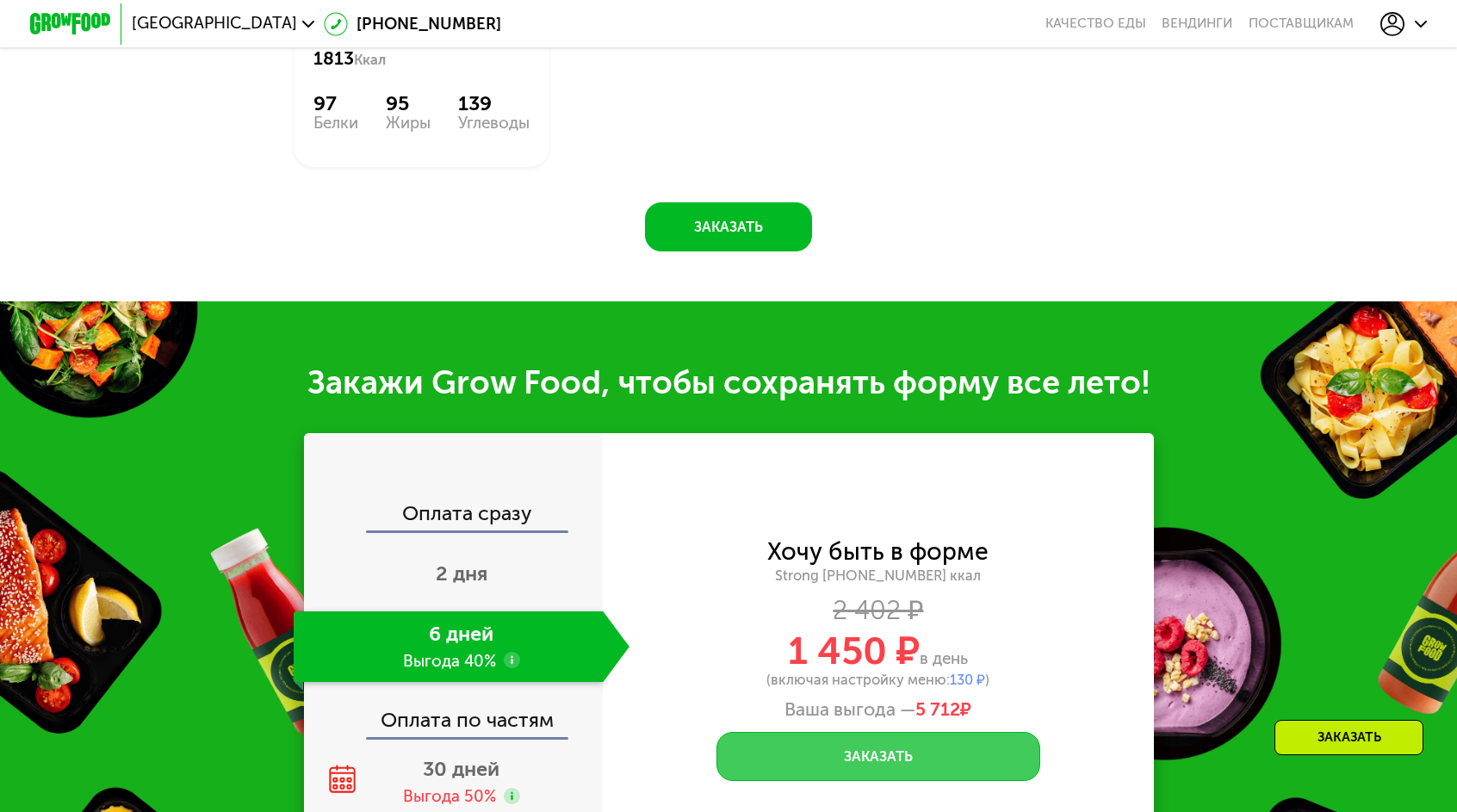
click at [885, 732] on button "Заказать" at bounding box center [878, 757] width 324 height 49
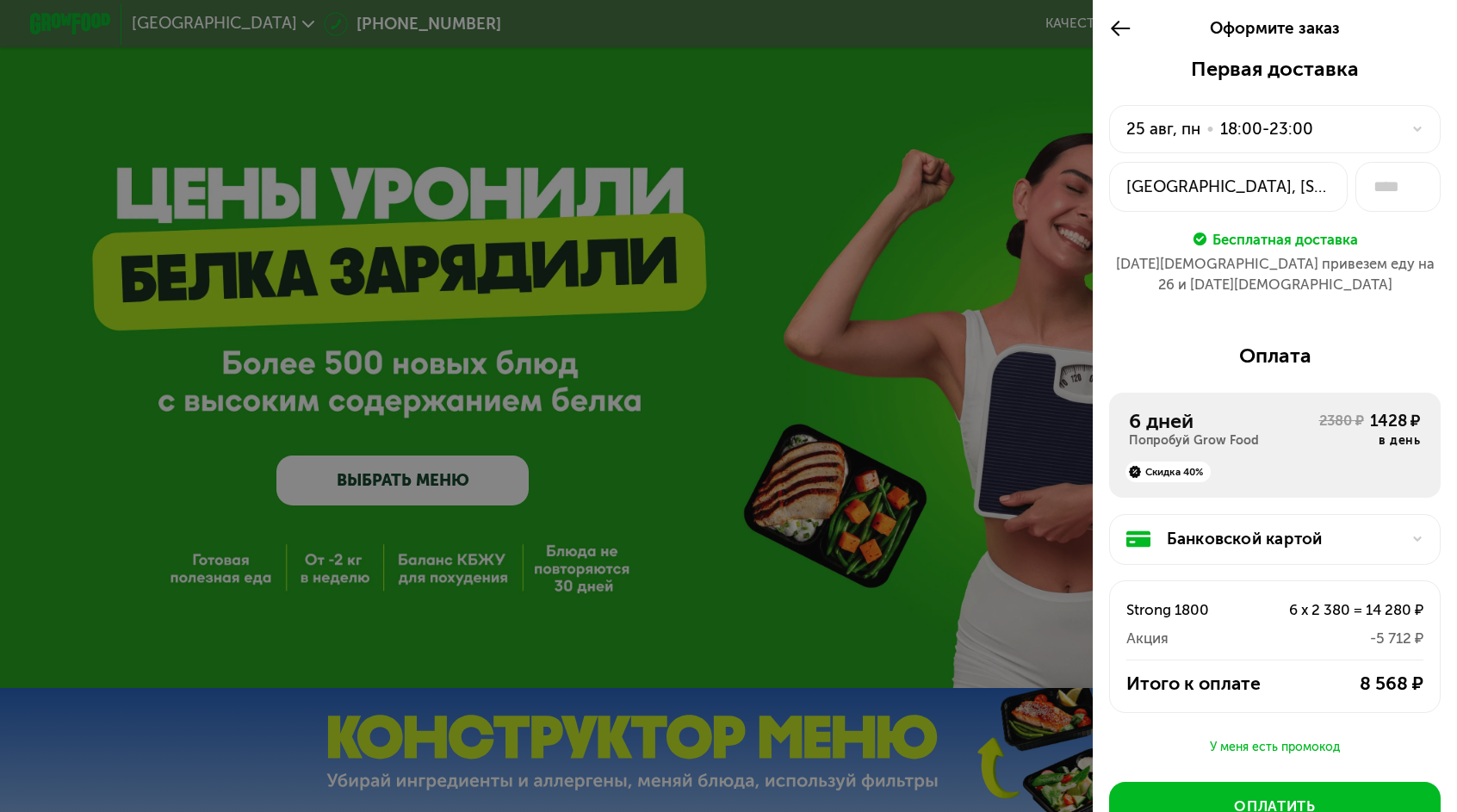
click at [1240, 527] on div "Банковской картой" at bounding box center [1284, 539] width 233 height 24
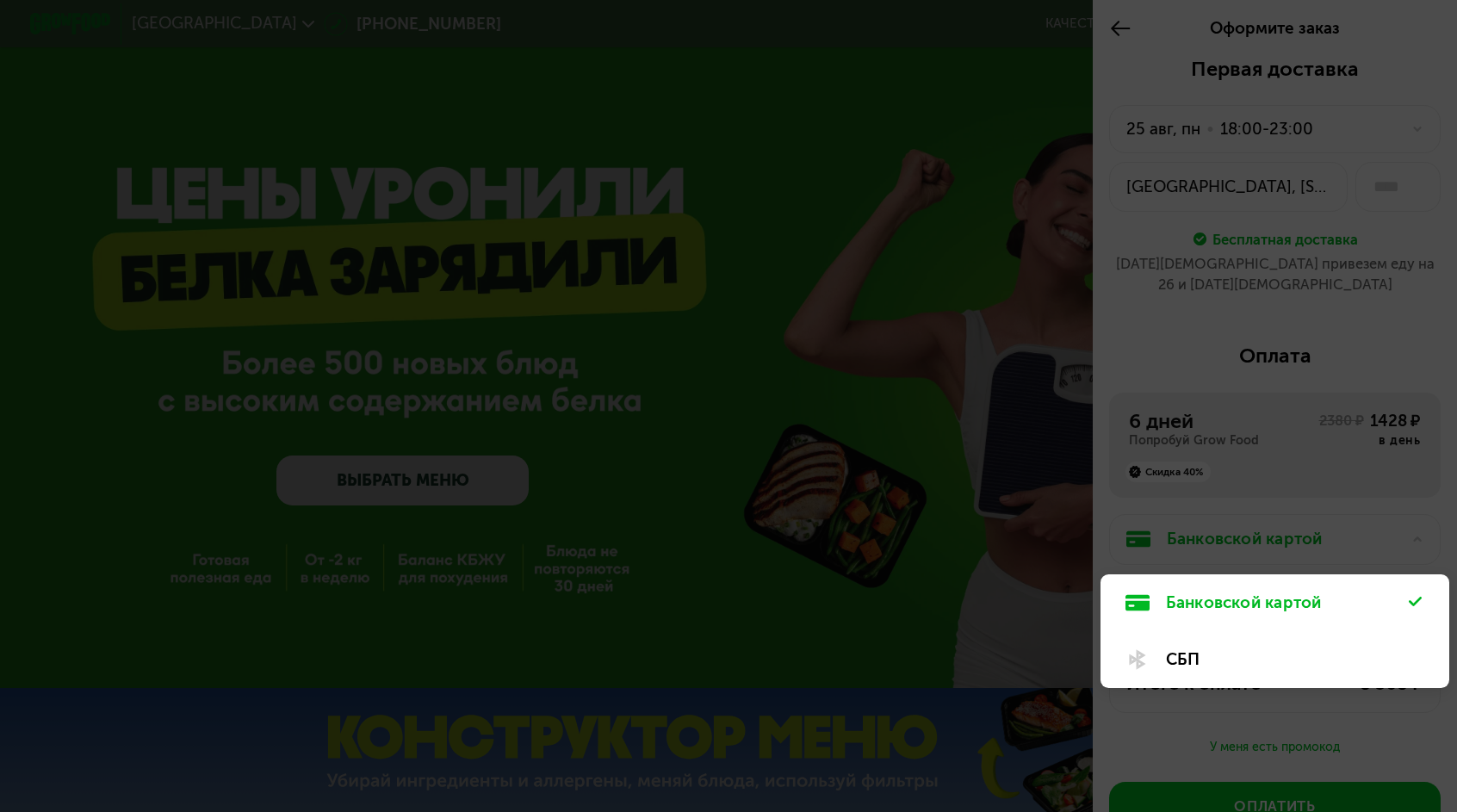
click at [1261, 432] on div at bounding box center [728, 406] width 1457 height 812
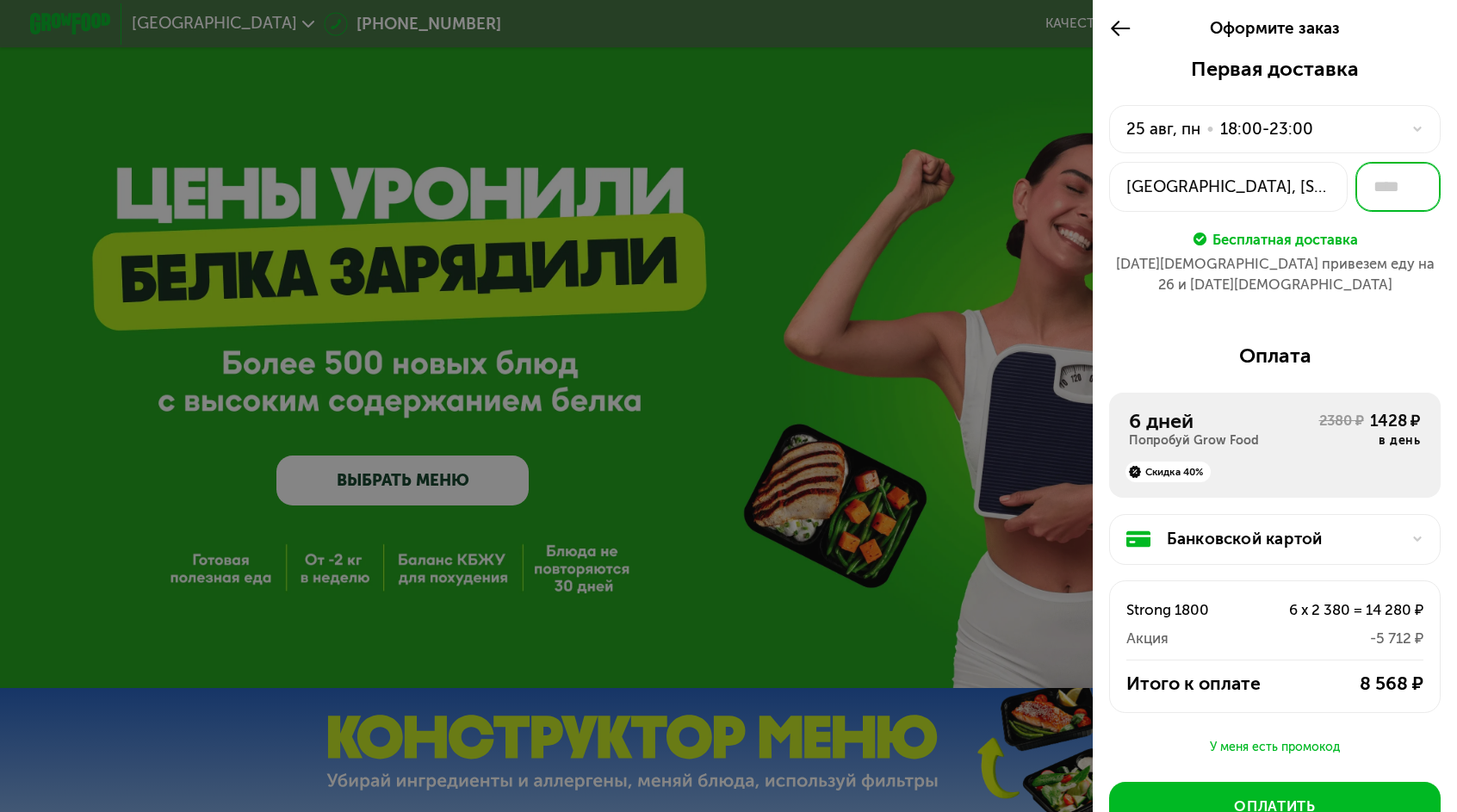
click at [1400, 161] on input "text" at bounding box center [1399, 186] width 86 height 50
click at [1318, 175] on div "Видное, пгт Дрожжино, Новое шоссе, 8к3" at bounding box center [1228, 187] width 205 height 24
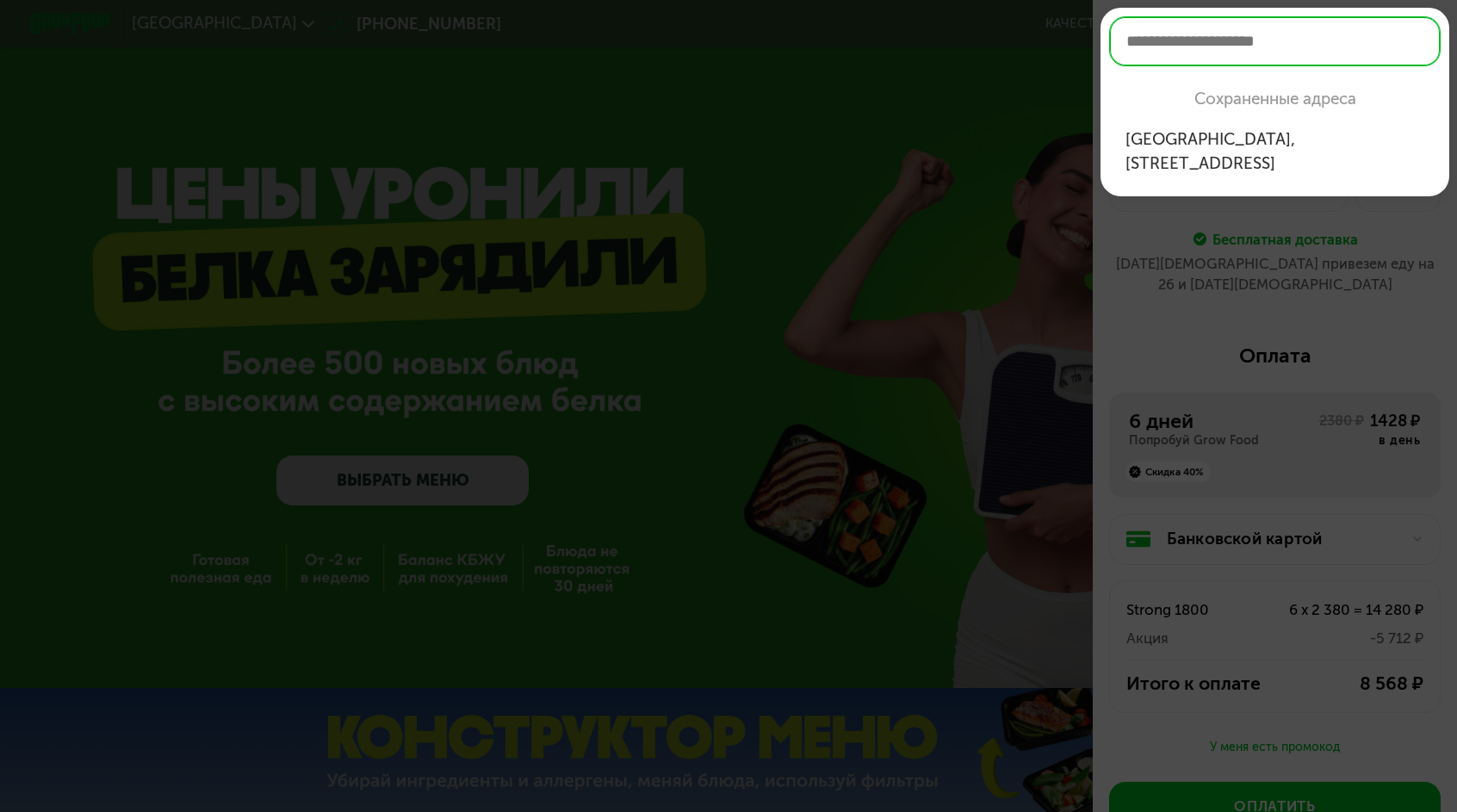
click at [1166, 207] on div at bounding box center [728, 406] width 1457 height 812
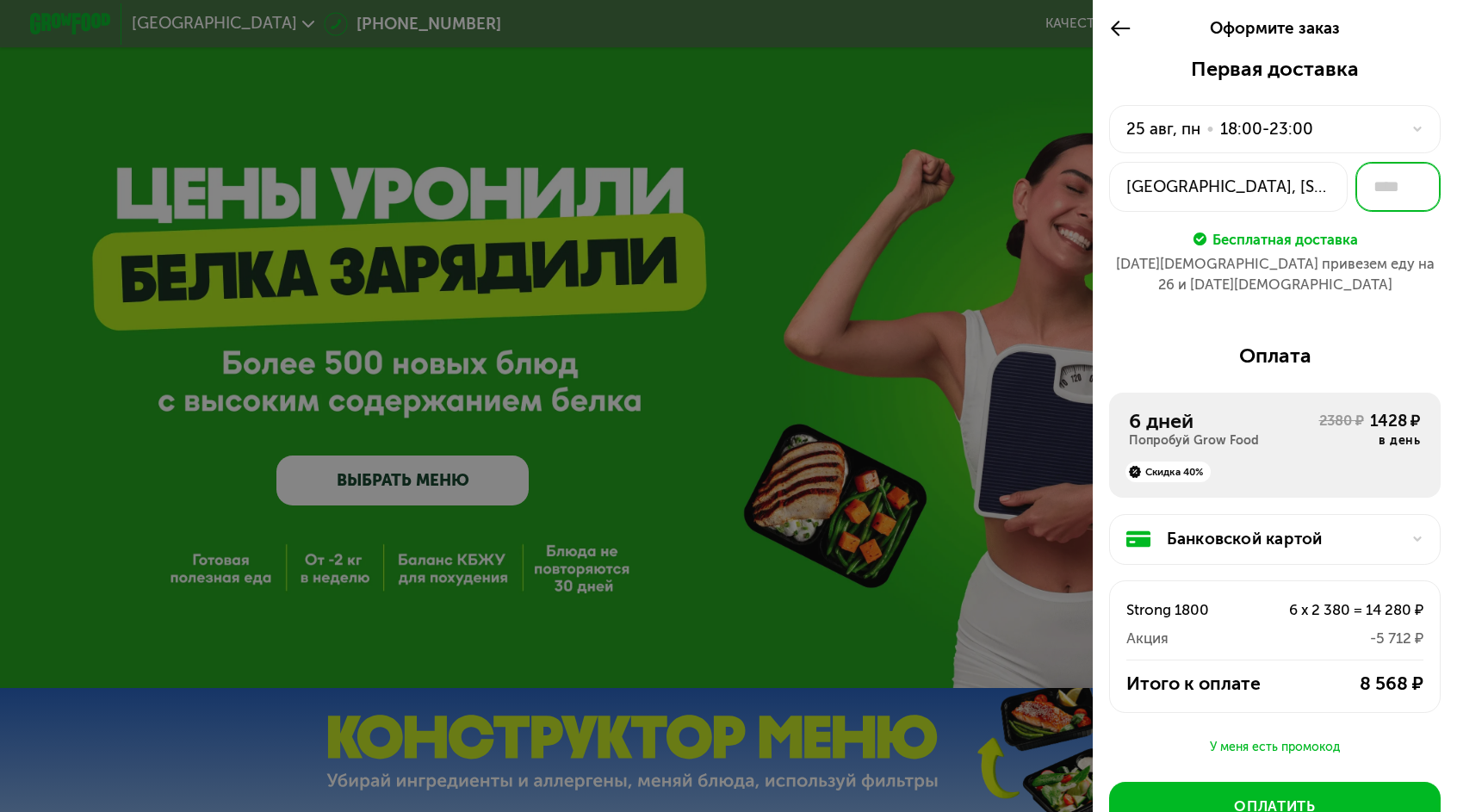
click at [1415, 161] on input "text" at bounding box center [1399, 186] width 86 height 50
type input "***"
click at [1425, 343] on div "Оплата 6 дней Попробуй Grow Food 2380 ₽ 1428 ₽ в день Скидка 40% Банковской кар…" at bounding box center [1274, 540] width 332 height 394
click at [1217, 240] on div "Первая доставка 25 авг, пн • 18:00-23:00 Видное, пгт Дрожжино, Новое шоссе, 8к3…" at bounding box center [1274, 183] width 332 height 254
click at [1235, 254] on div "25 авг привезем еду на 26 и 27 авг" at bounding box center [1274, 274] width 332 height 41
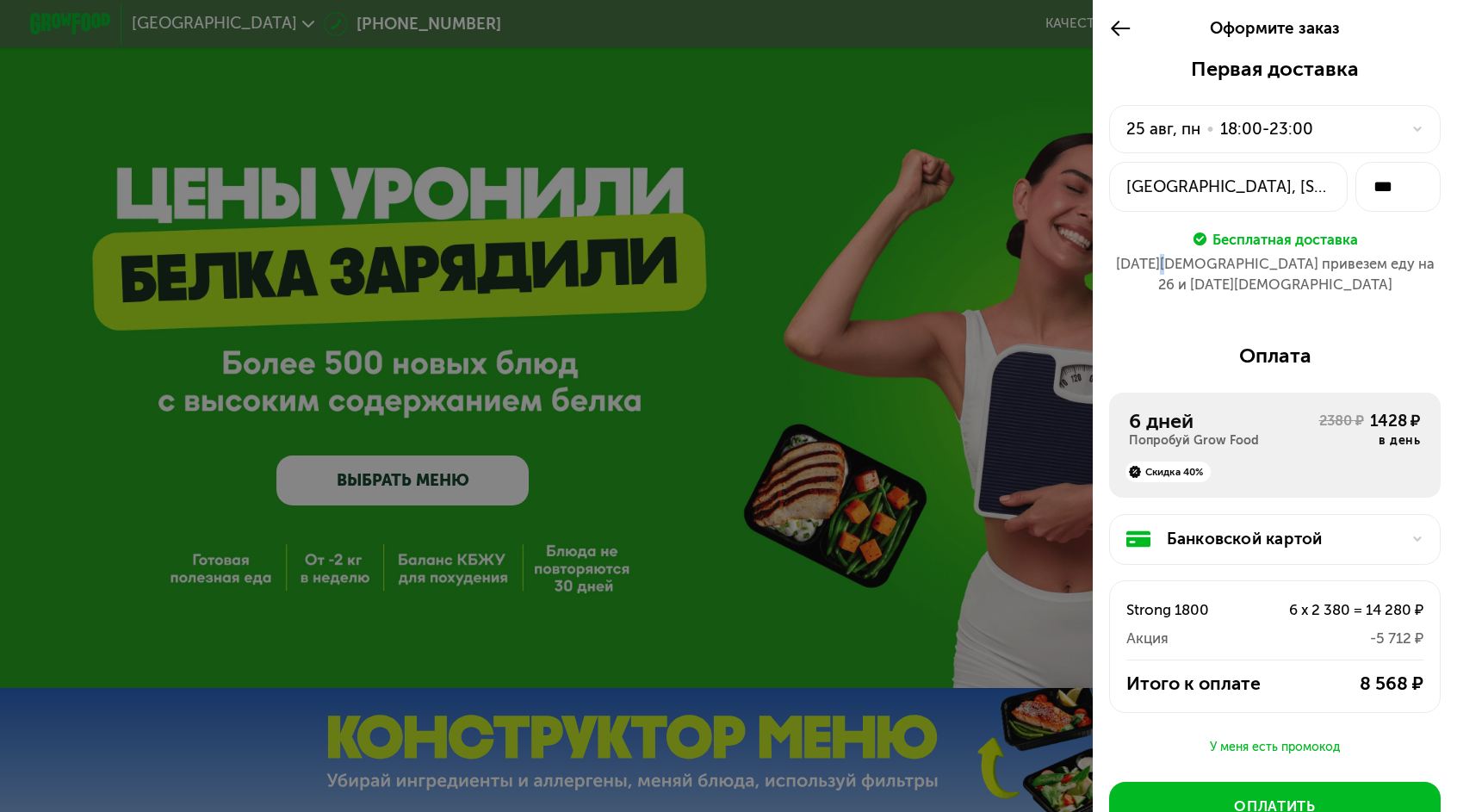
click at [1236, 254] on div "25 авг привезем еду на 26 и 27 авг" at bounding box center [1274, 274] width 332 height 41
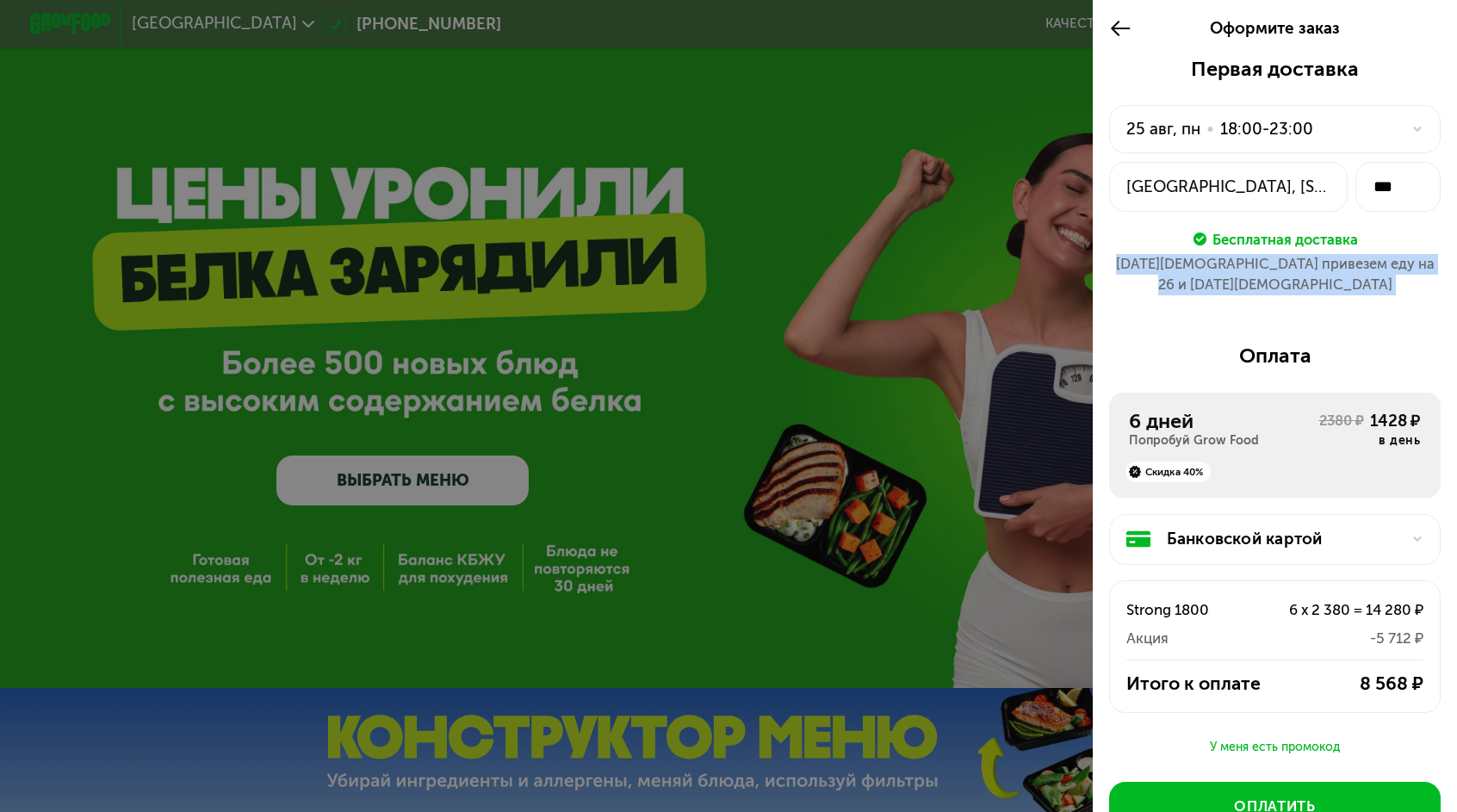
click at [1236, 254] on div "25 авг привезем еду на 26 и 27 авг" at bounding box center [1274, 274] width 332 height 41
click at [1195, 244] on div "Первая доставка 25 авг, пн • 18:00-23:00 Видное, пгт Дрожжино, Новое шоссе, 8к3…" at bounding box center [1274, 183] width 332 height 254
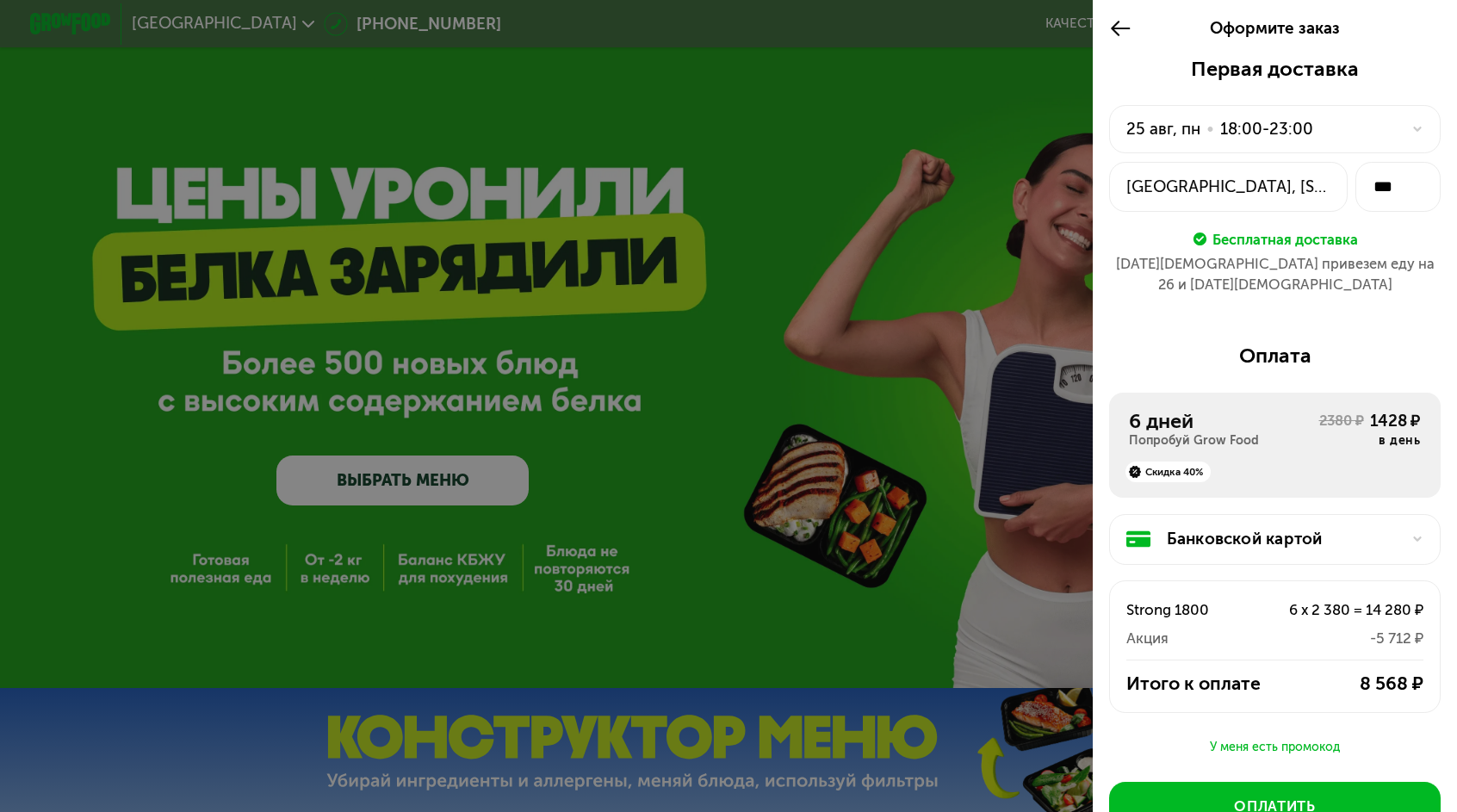
click at [1430, 114] on div "25 авг, пн • 18:00-23:00" at bounding box center [1274, 129] width 332 height 49
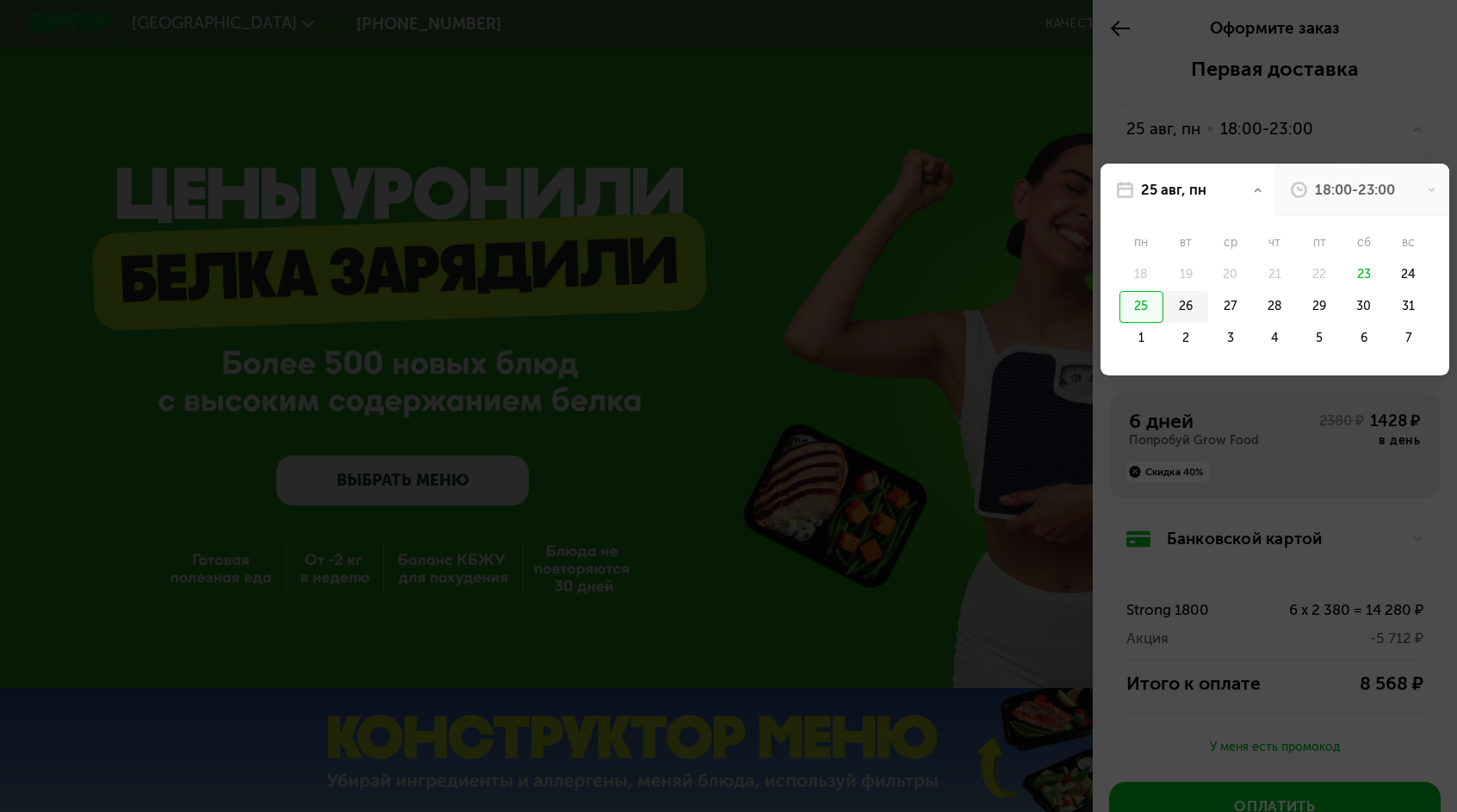
click at [1225, 291] on div "26" at bounding box center [1230, 306] width 45 height 32
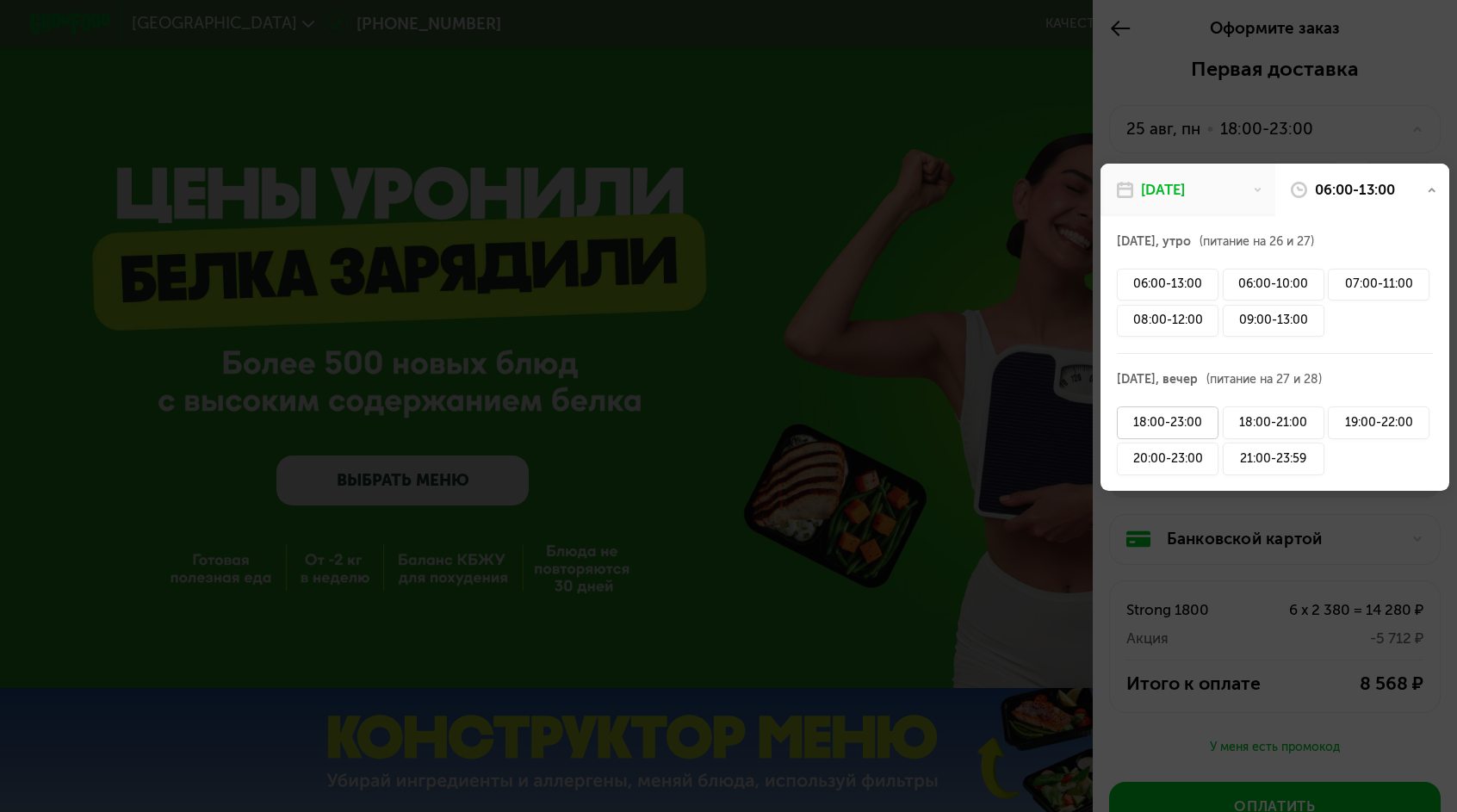
click at [1218, 406] on div "18:00-23:00" at bounding box center [1167, 422] width 101 height 32
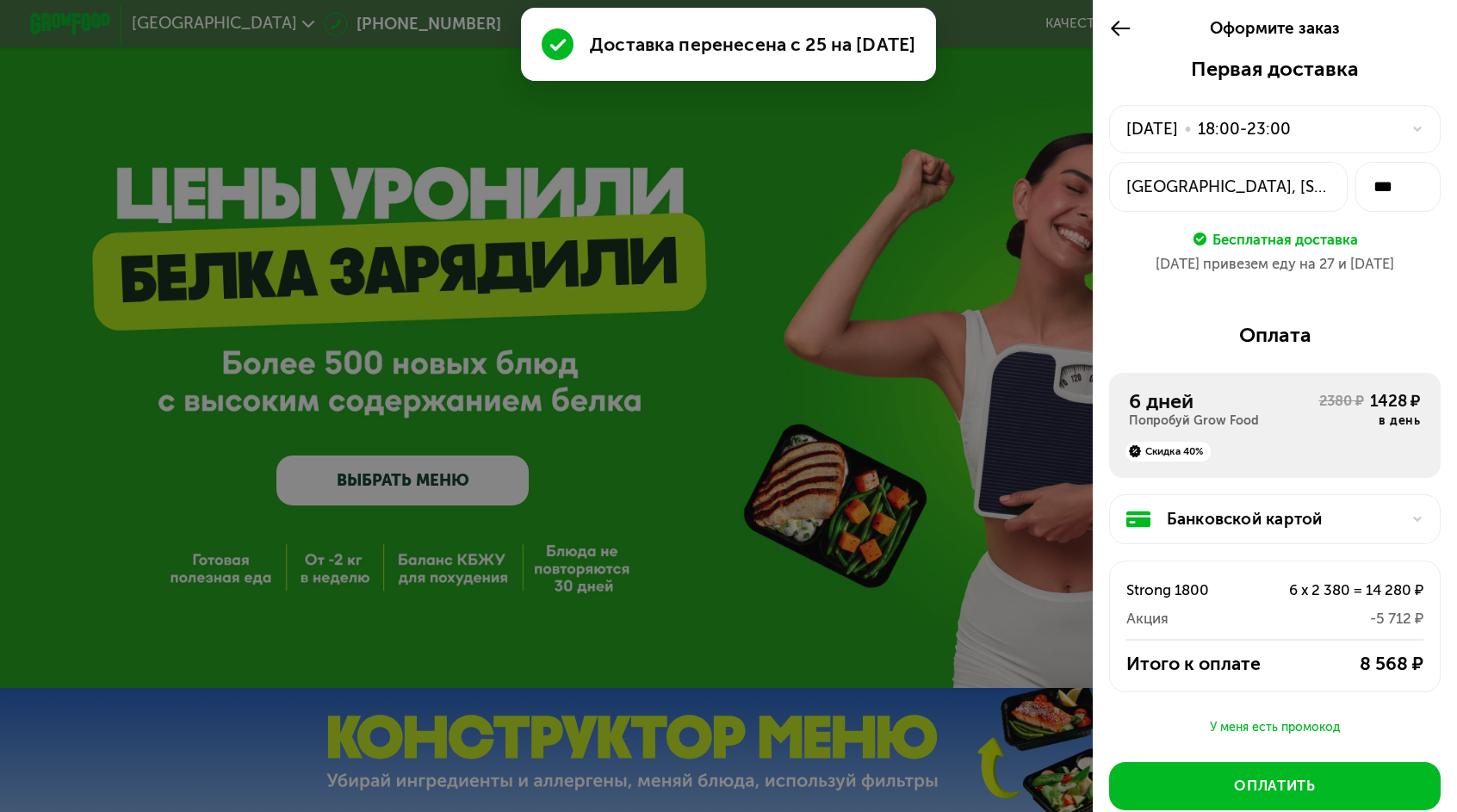
click at [1433, 107] on div "26 авг, вт • 18:00-23:00" at bounding box center [1274, 129] width 332 height 49
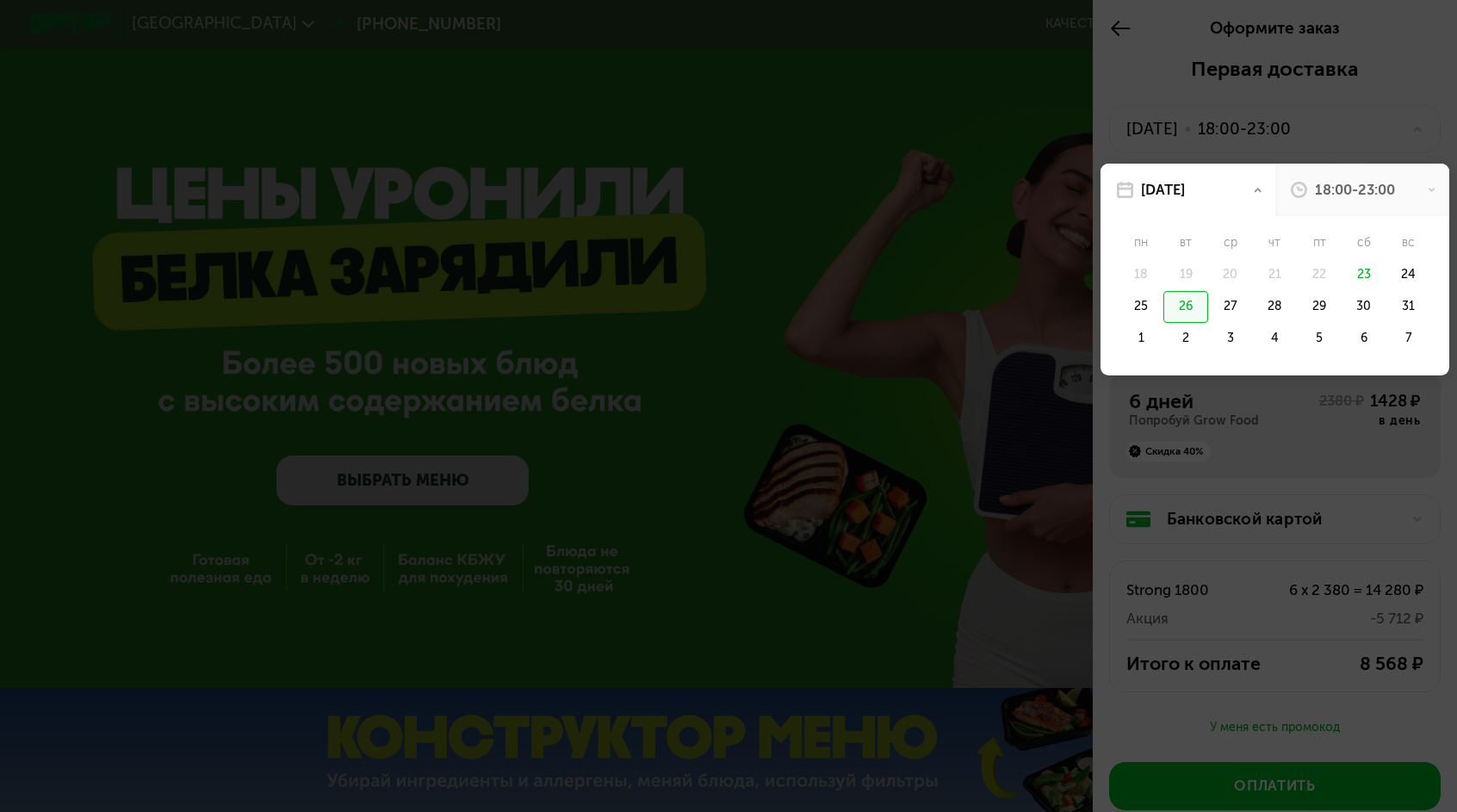
click at [1197, 57] on div at bounding box center [728, 406] width 1457 height 812
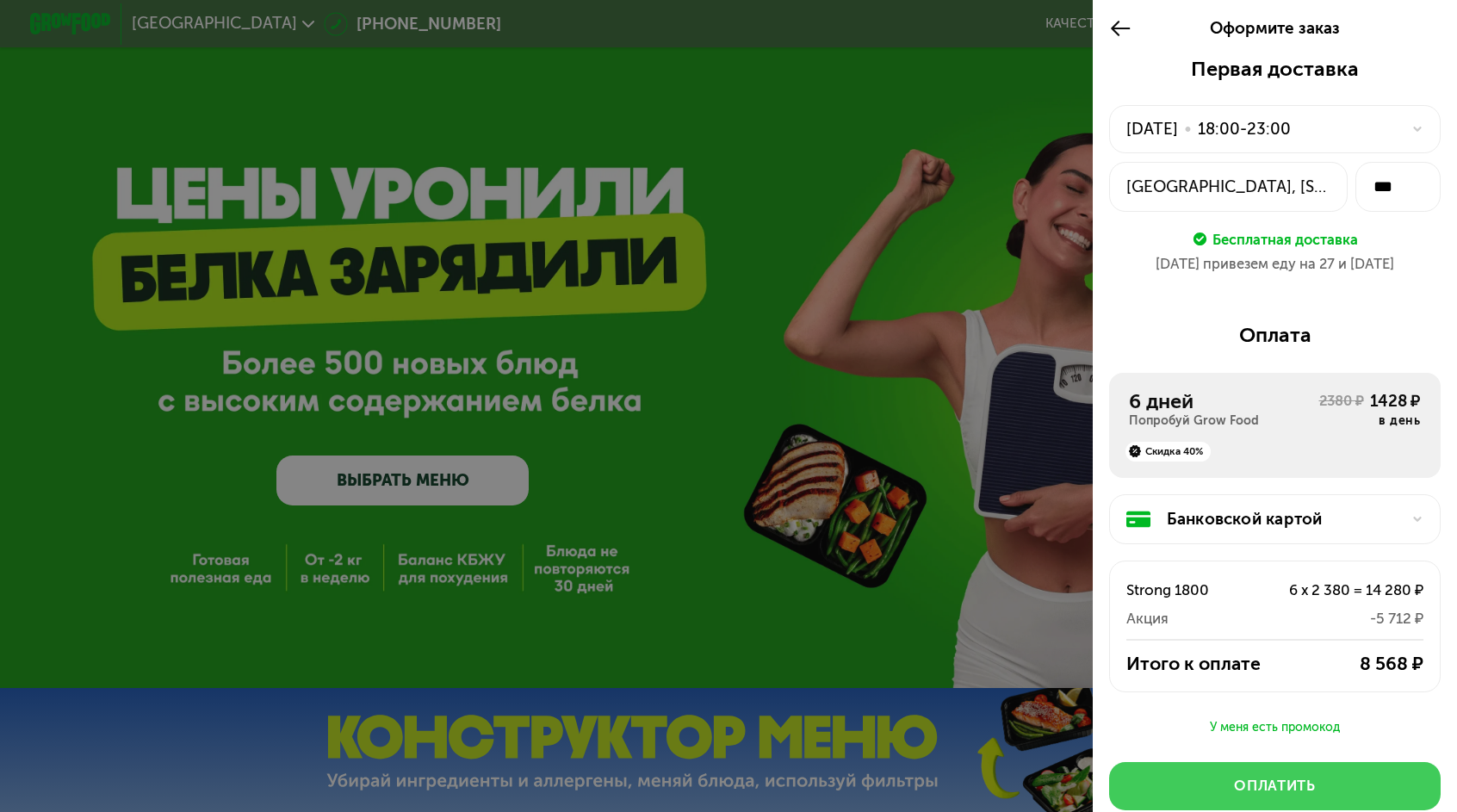
click at [1293, 776] on div "Оплатить" at bounding box center [1275, 786] width 82 height 20
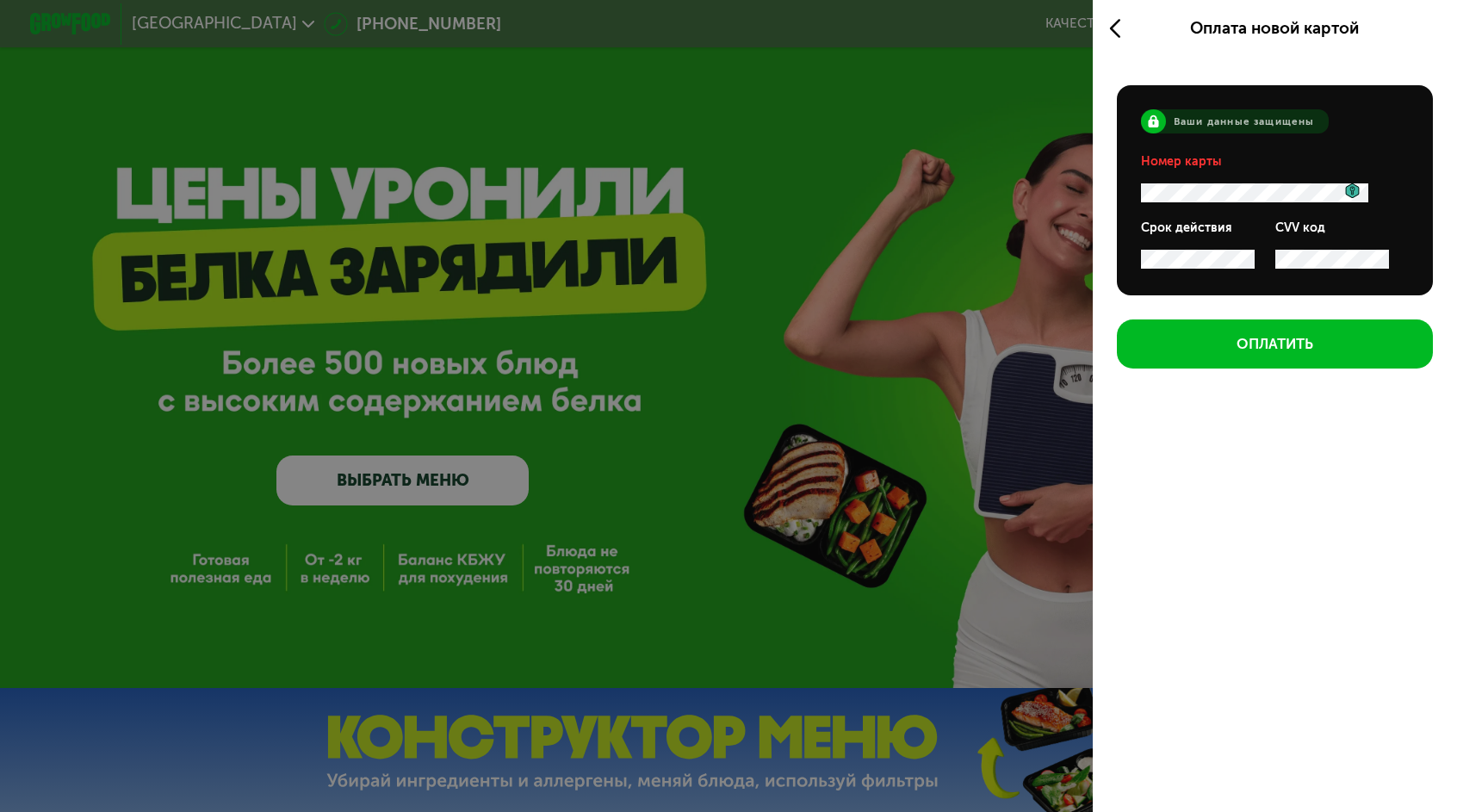
click at [1360, 184] on icon at bounding box center [1353, 192] width 14 height 16
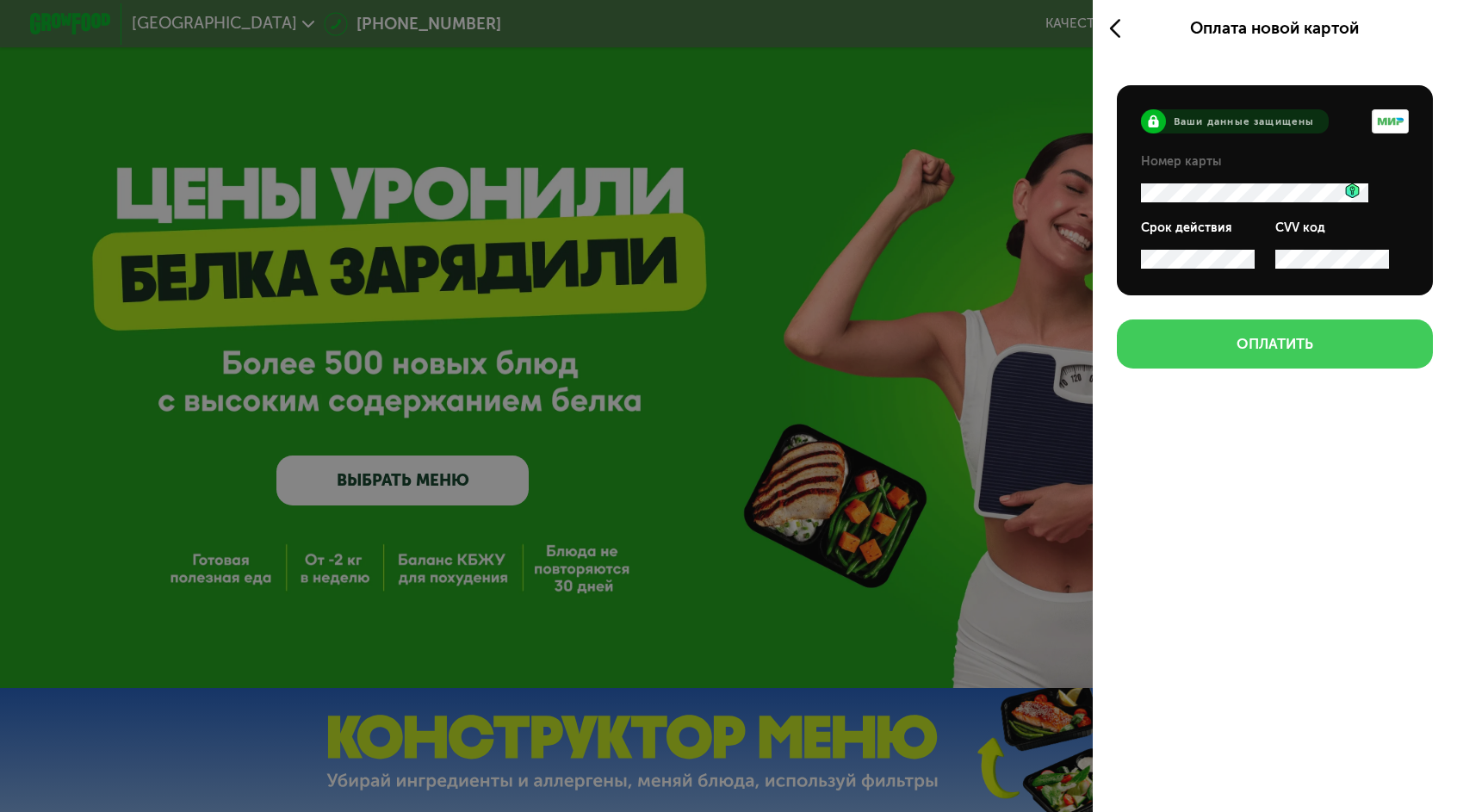
click at [1299, 335] on div "Оплатить" at bounding box center [1275, 344] width 77 height 20
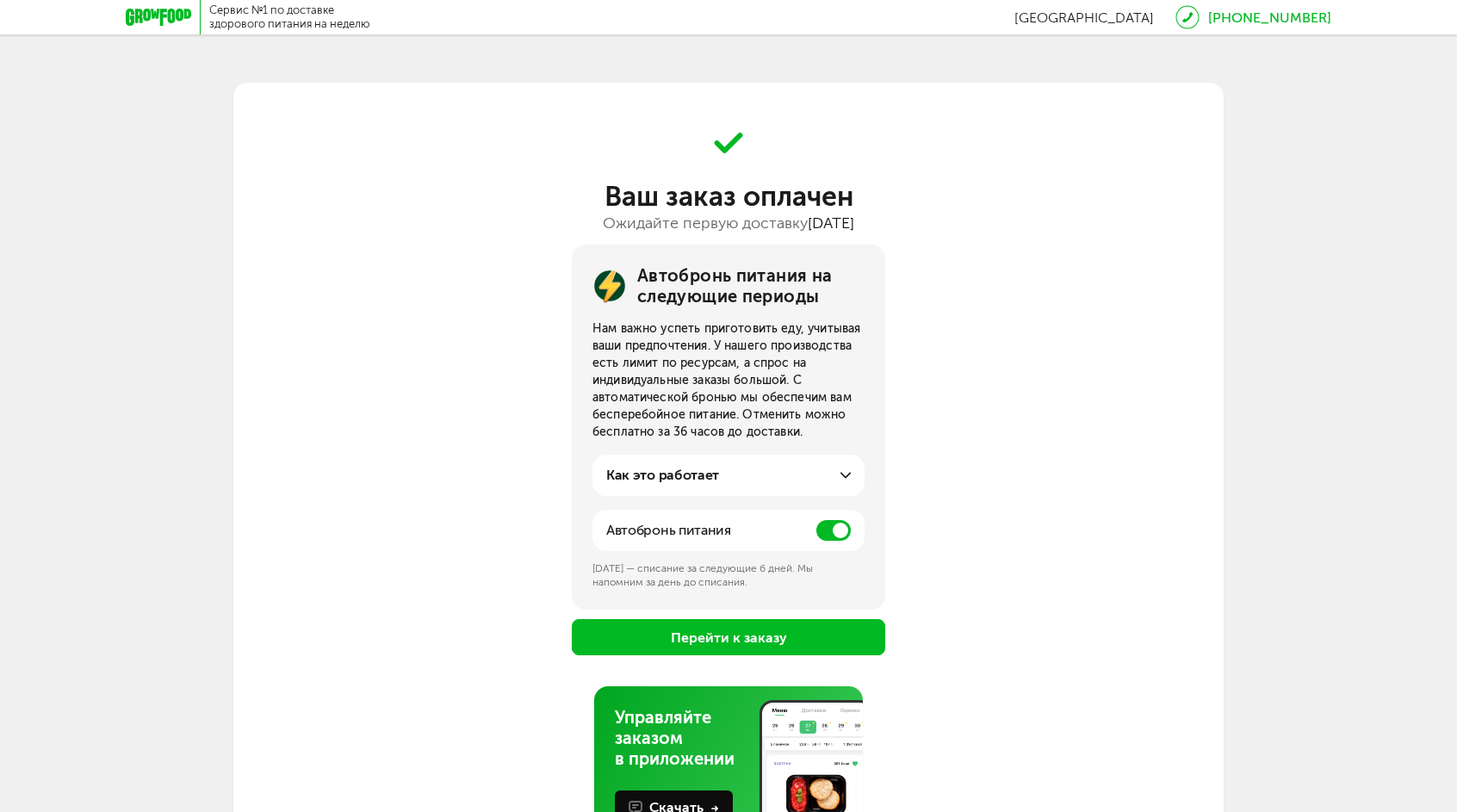
click at [838, 472] on div "Как это работает" at bounding box center [728, 475] width 244 height 20
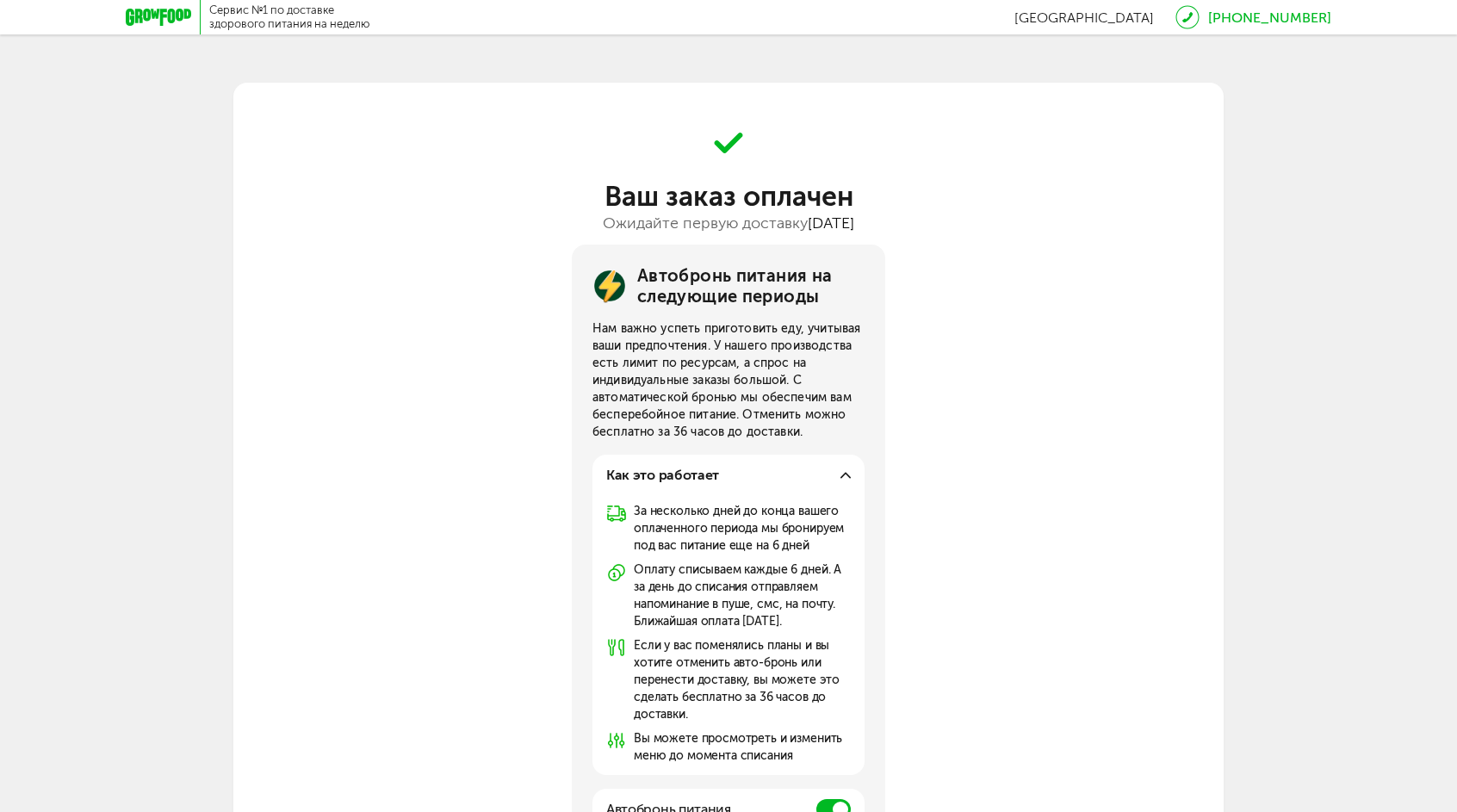
click at [838, 472] on div "Как это работает" at bounding box center [728, 475] width 244 height 20
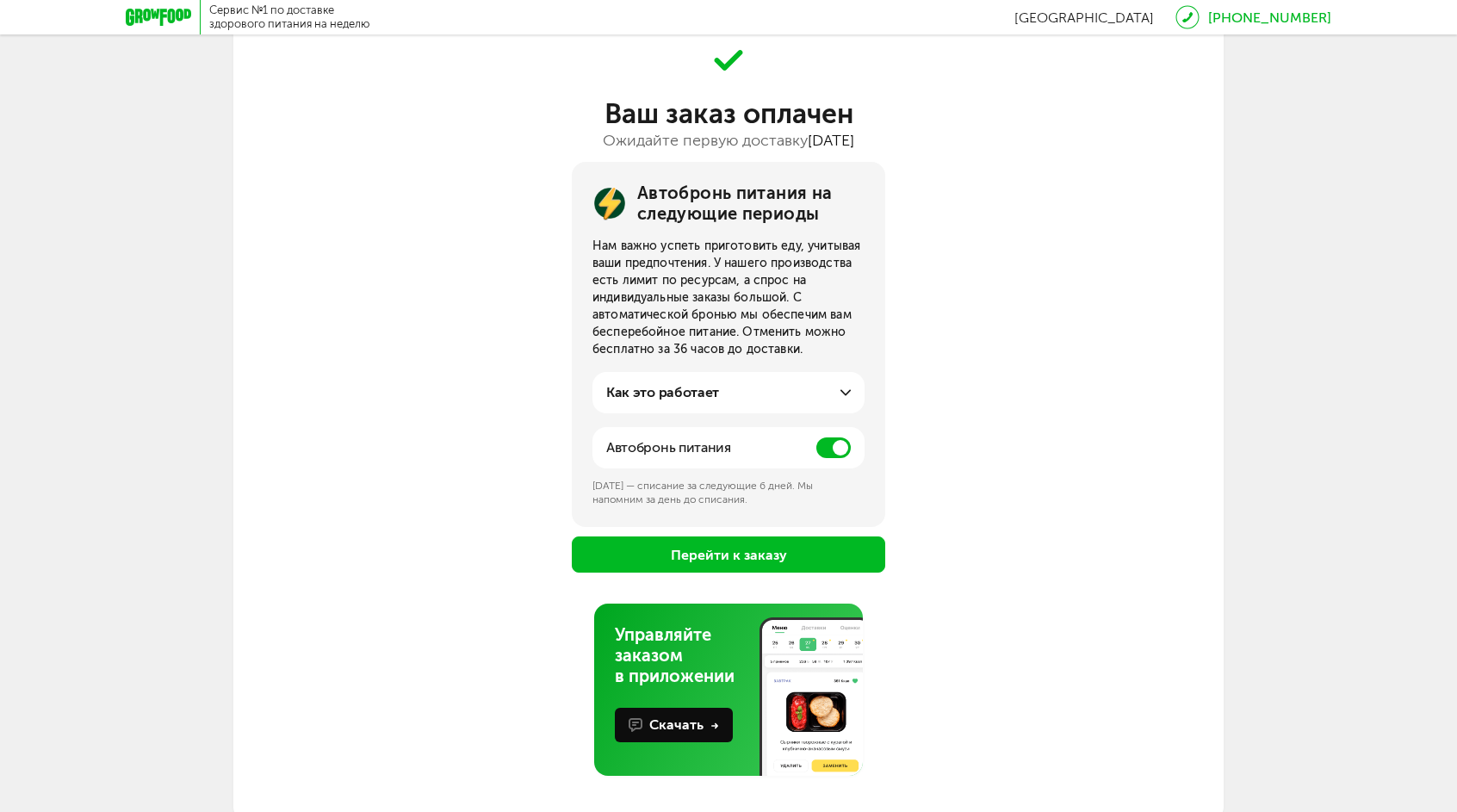
scroll to position [91, 0]
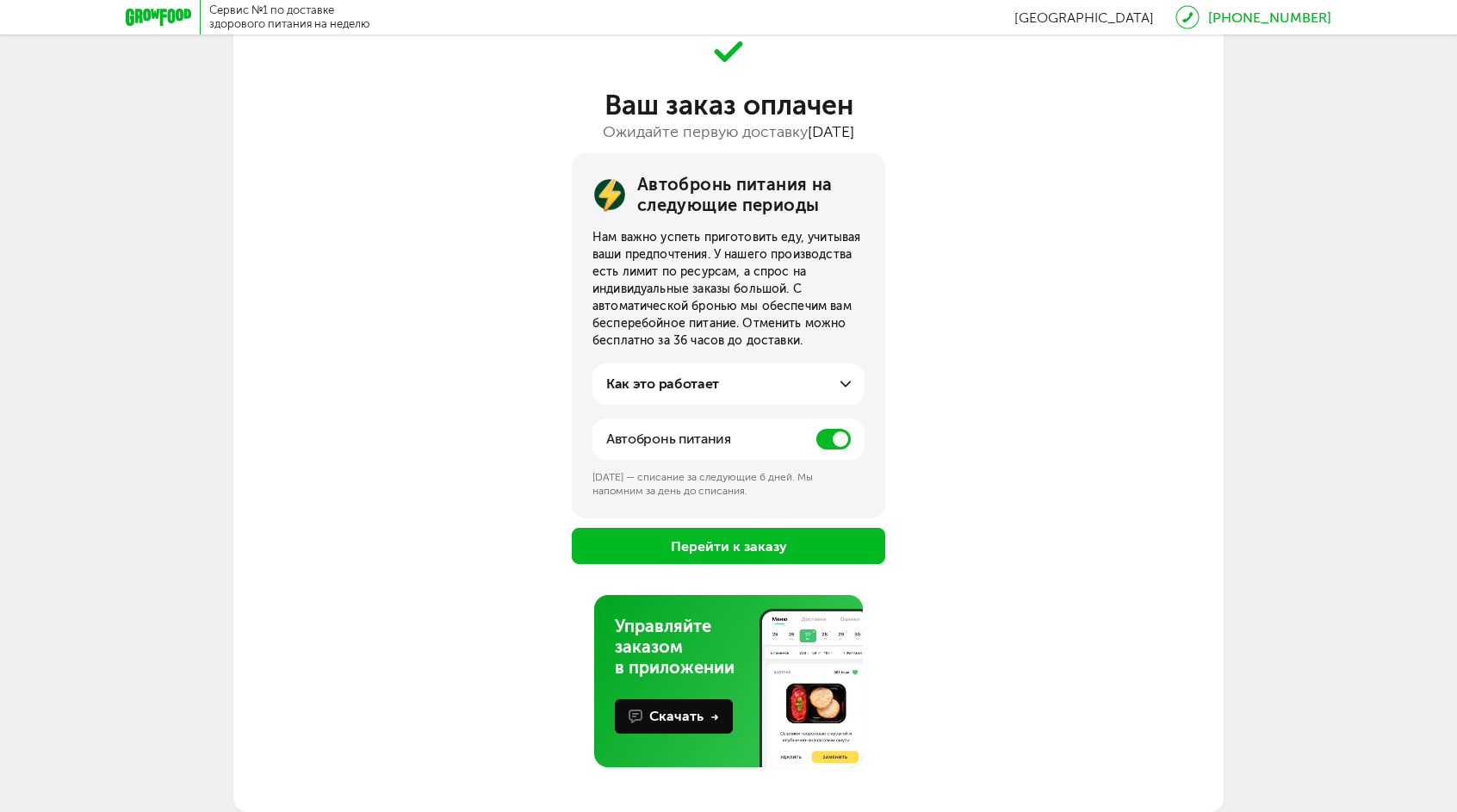
click at [831, 442] on span at bounding box center [833, 439] width 34 height 20
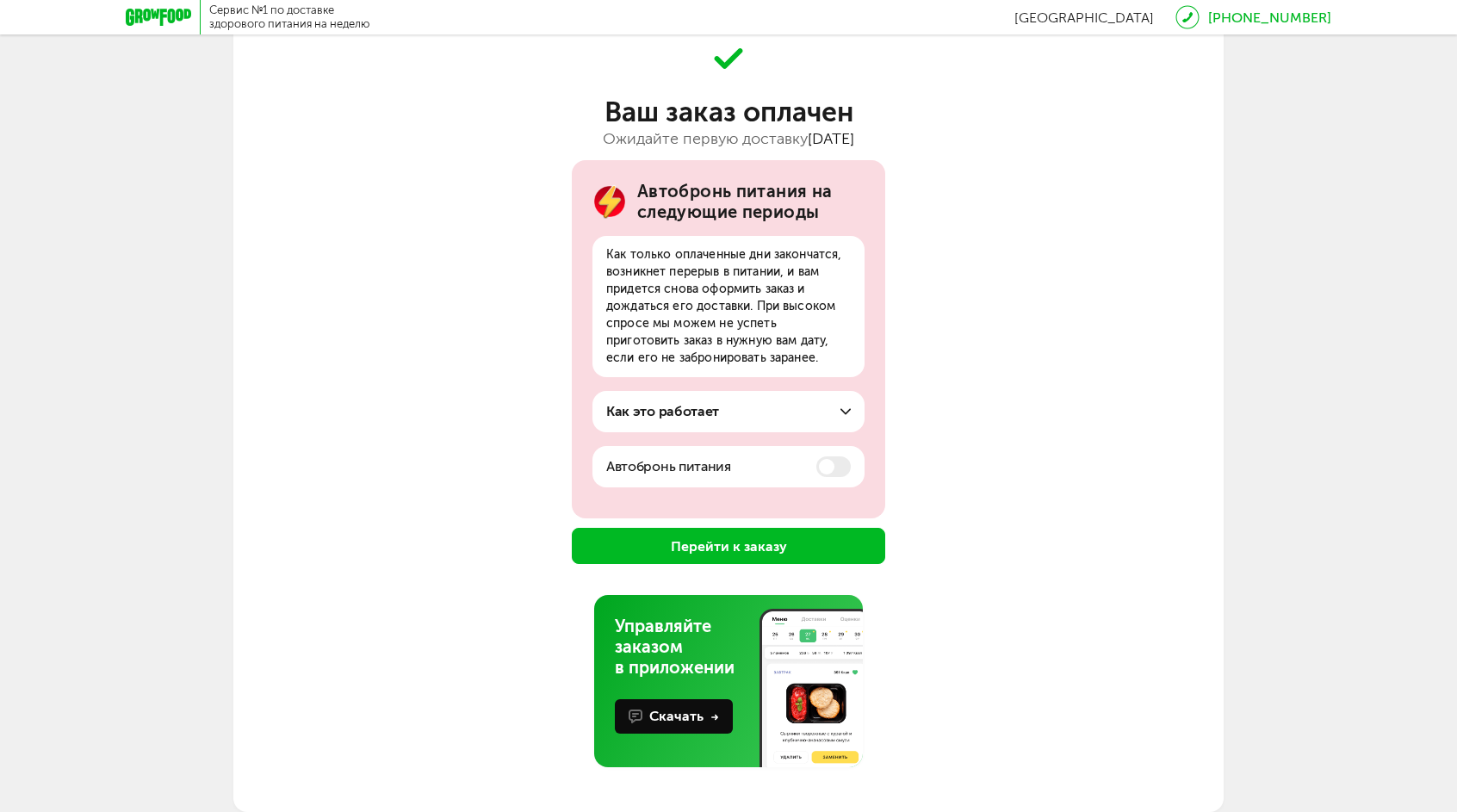
scroll to position [84, 0]
click at [802, 551] on button "Перейти к заказу" at bounding box center [728, 547] width 313 height 36
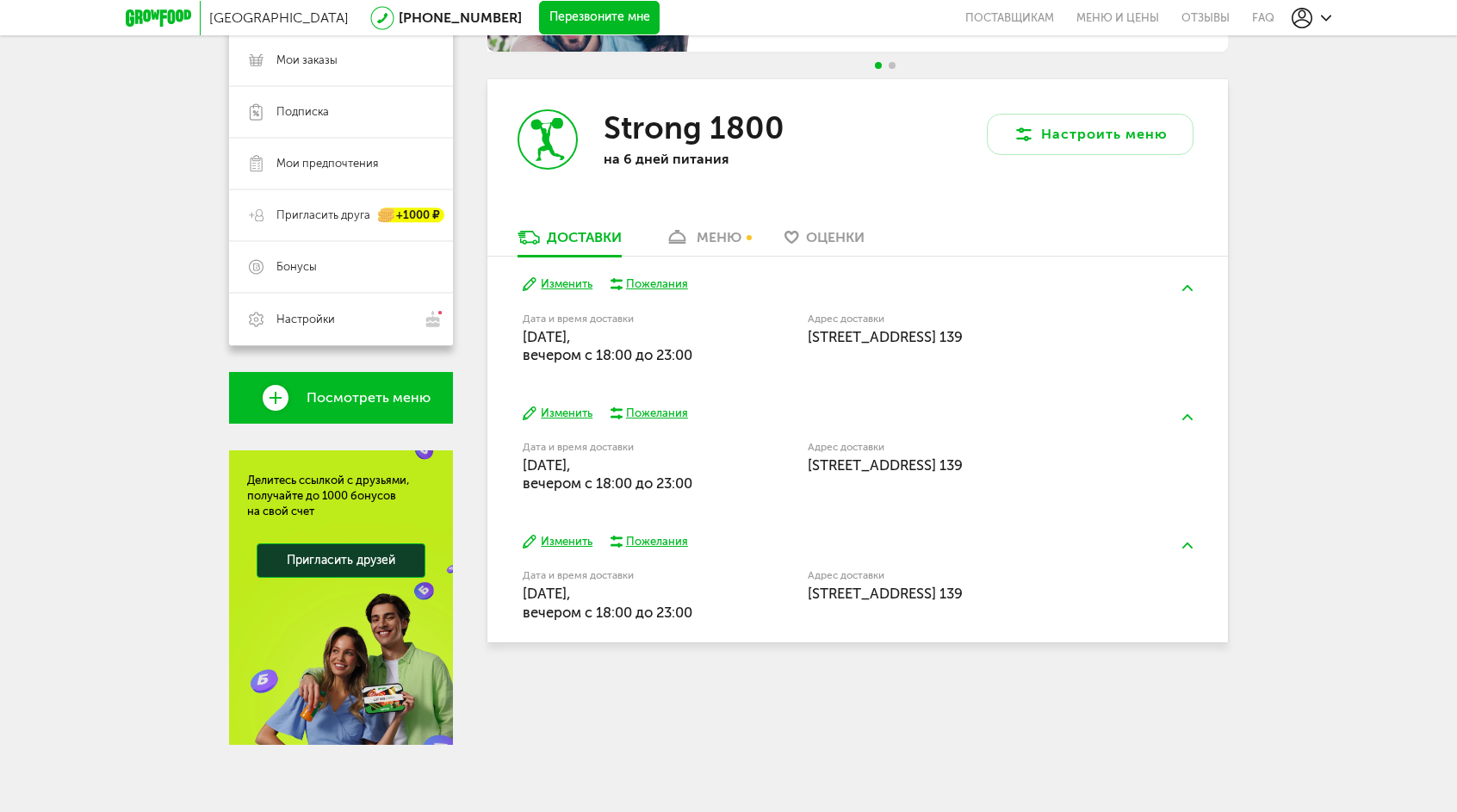
scroll to position [257, 0]
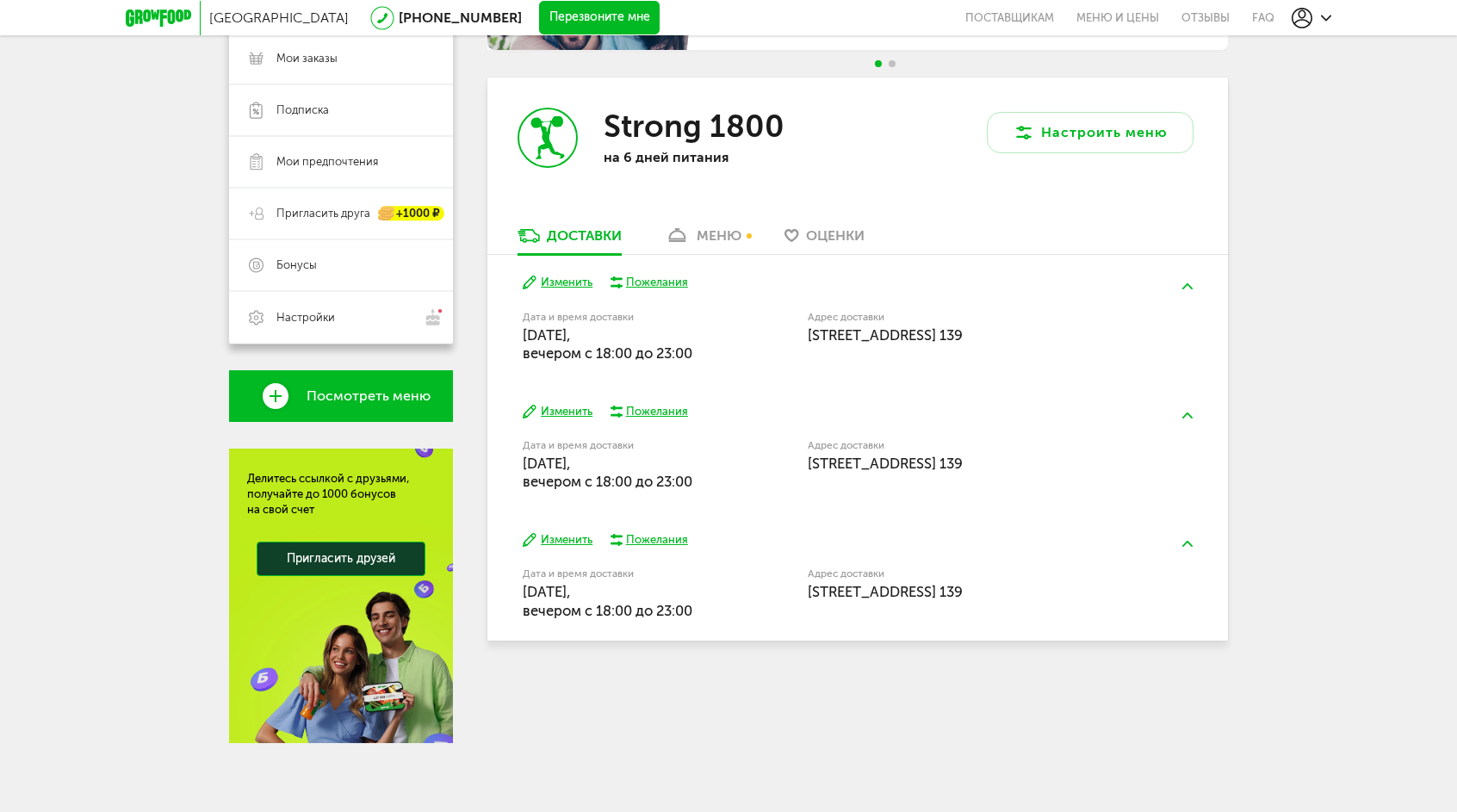
click at [701, 229] on div "меню" at bounding box center [719, 235] width 45 height 17
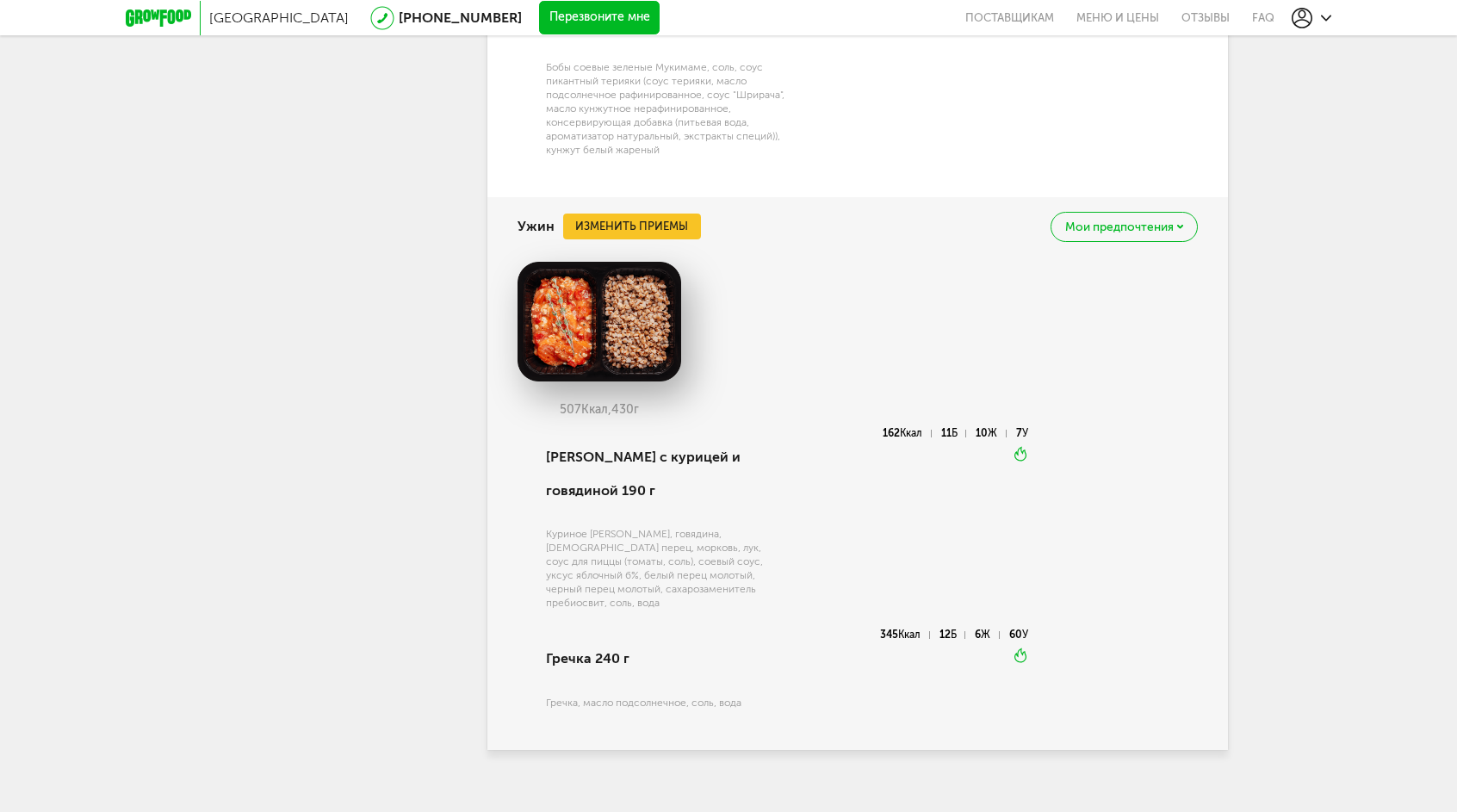
scroll to position [2517, 0]
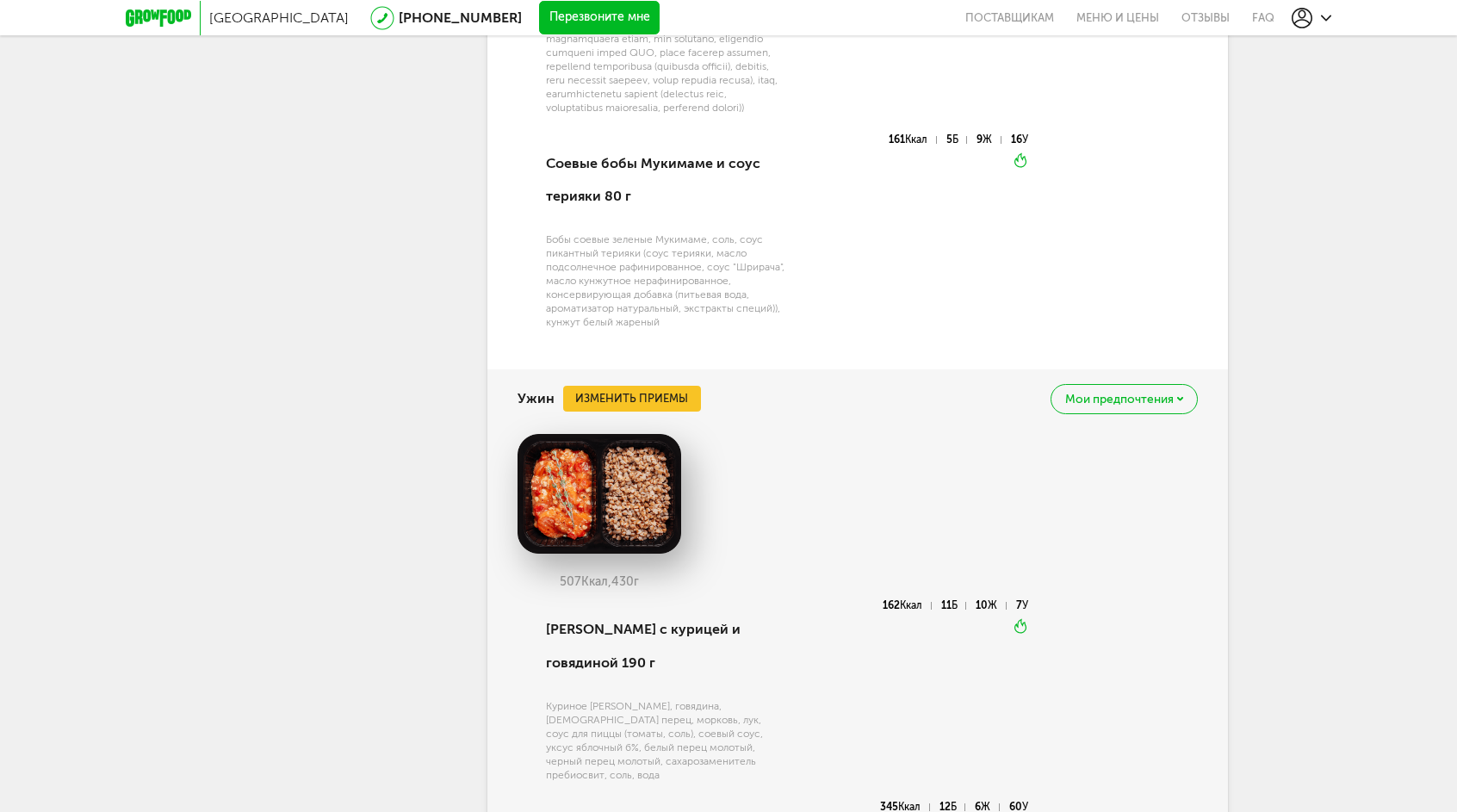
click at [1131, 406] on span "Мои предпочтения" at bounding box center [1119, 400] width 109 height 12
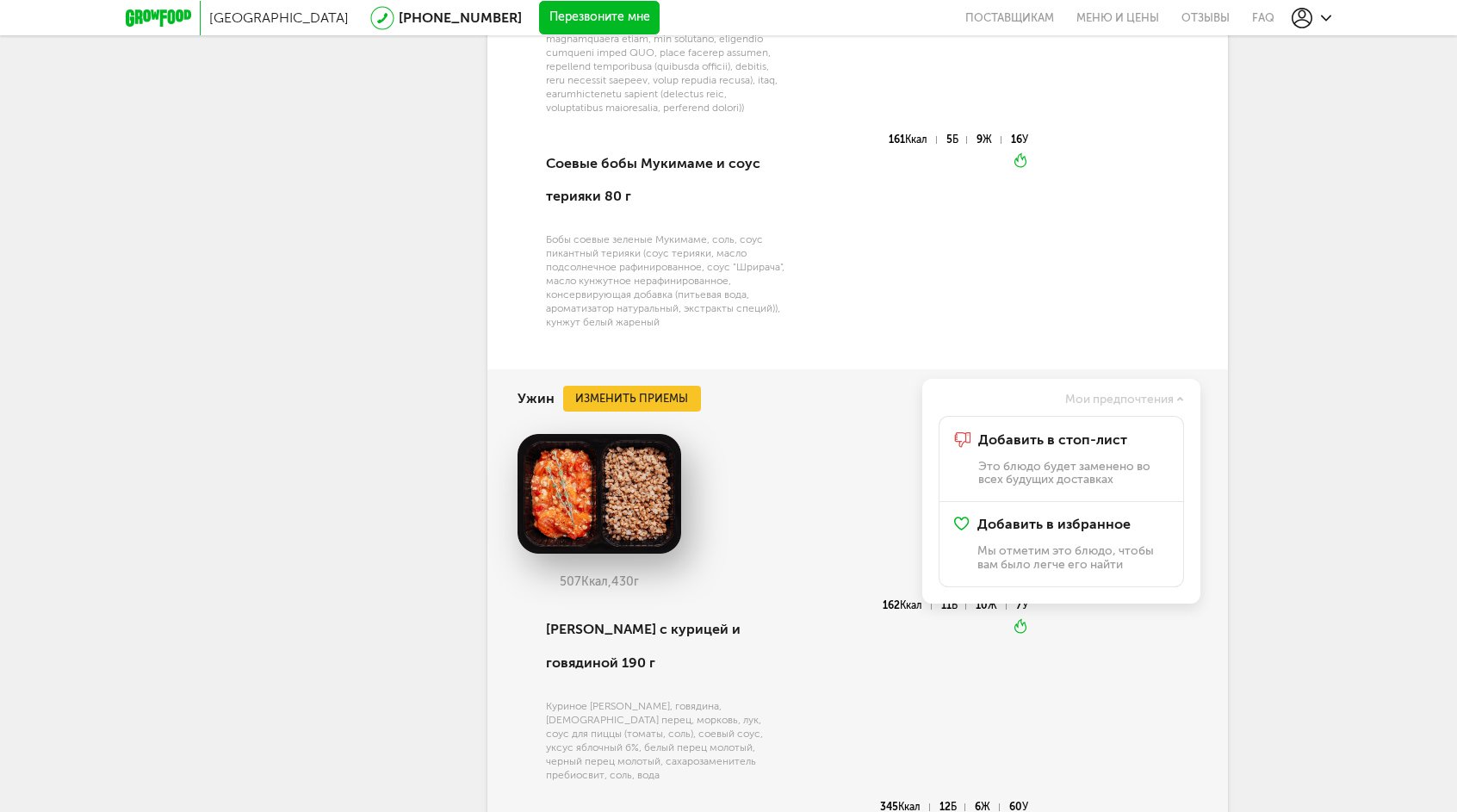
click at [1131, 406] on span "Мои предпочтения" at bounding box center [1119, 400] width 109 height 12
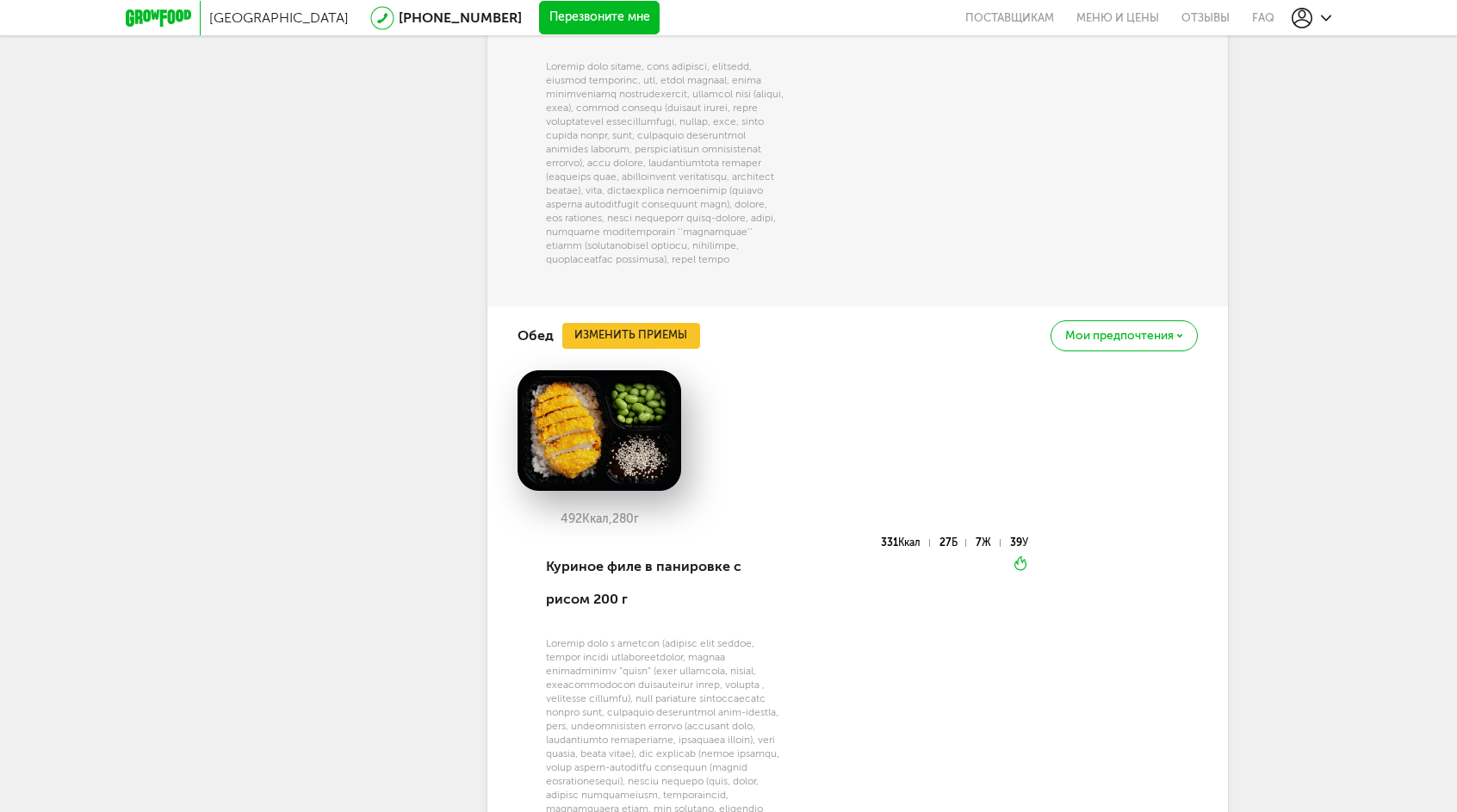
scroll to position [1742, 0]
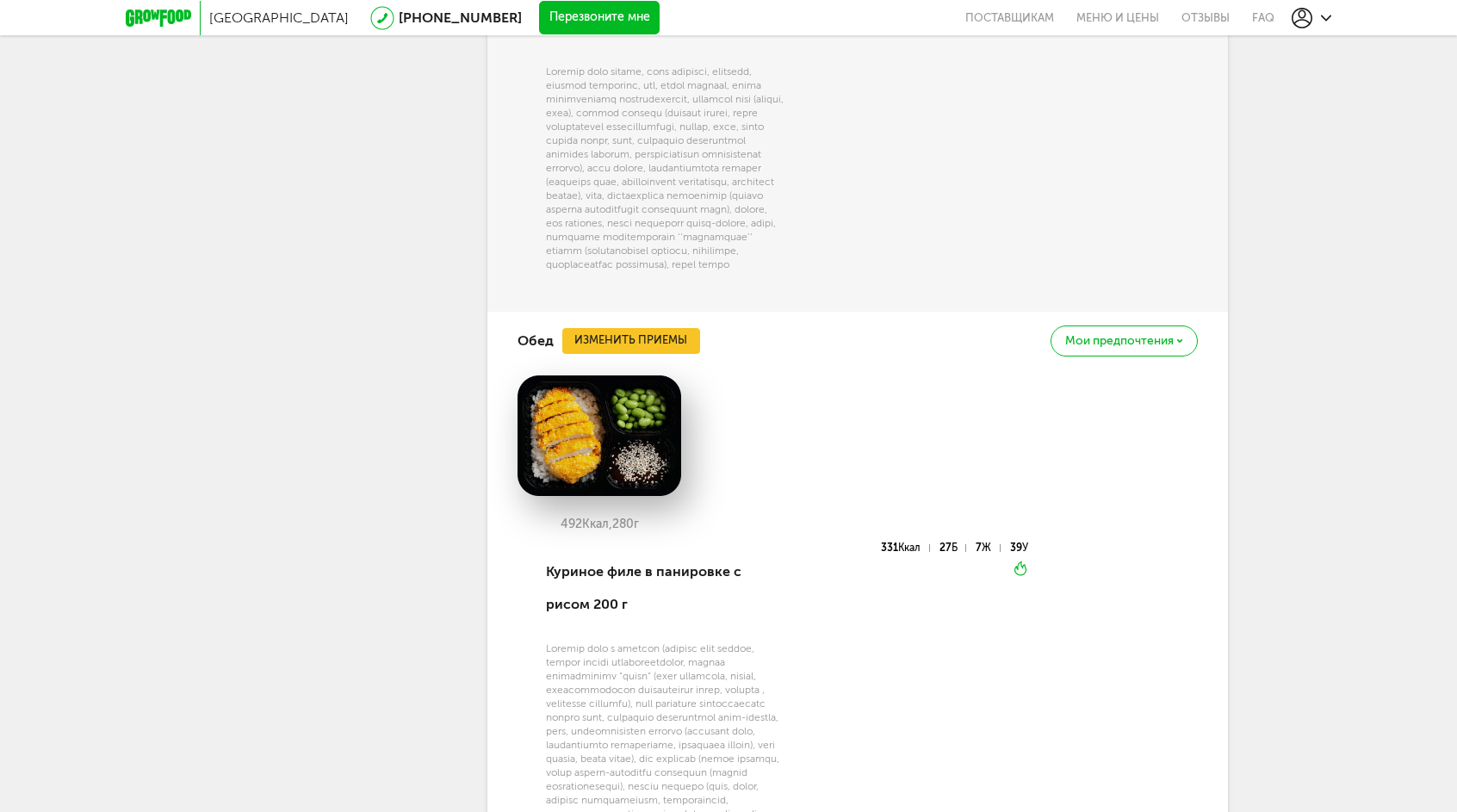
click at [1157, 341] on span "Мои предпочтения" at bounding box center [1119, 340] width 109 height 12
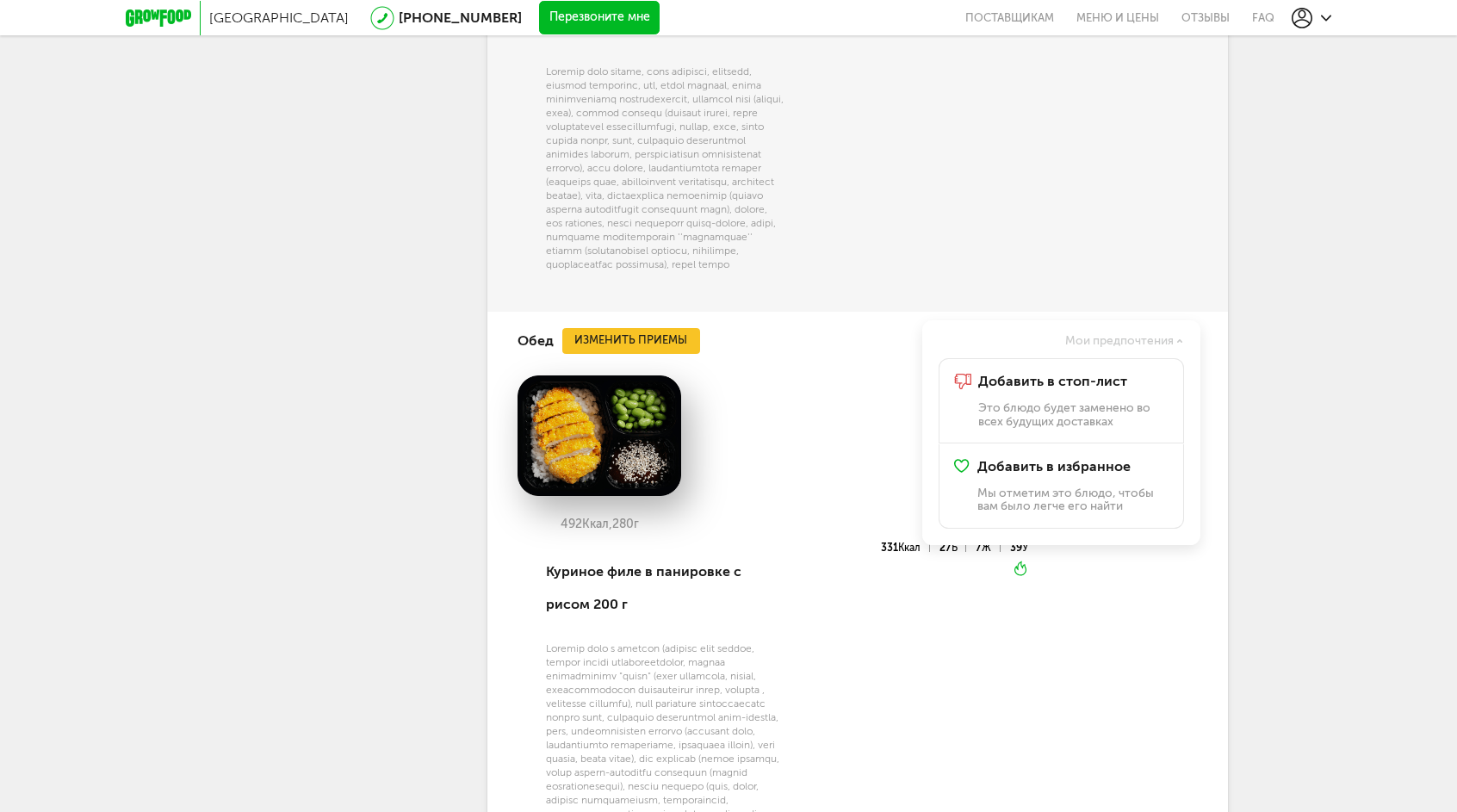
click at [1050, 172] on div "323 Ккал, 222 г Салат с курицей и фасолью 222 г 323 Ккал 25 Б 14 Ж 25 У Не греть" at bounding box center [858, 45] width 681 height 492
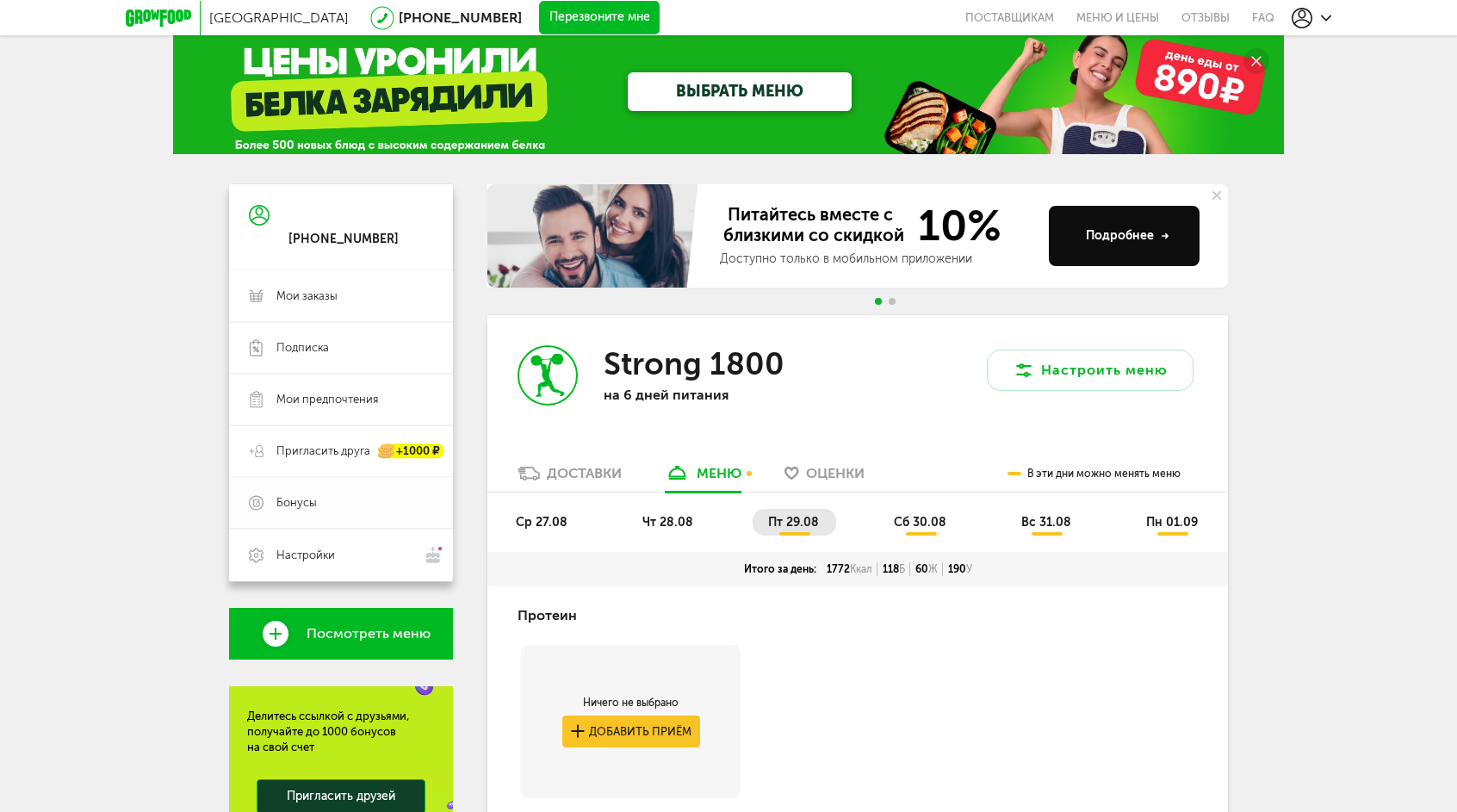
scroll to position [0, 0]
